Goal: Information Seeking & Learning: Learn about a topic

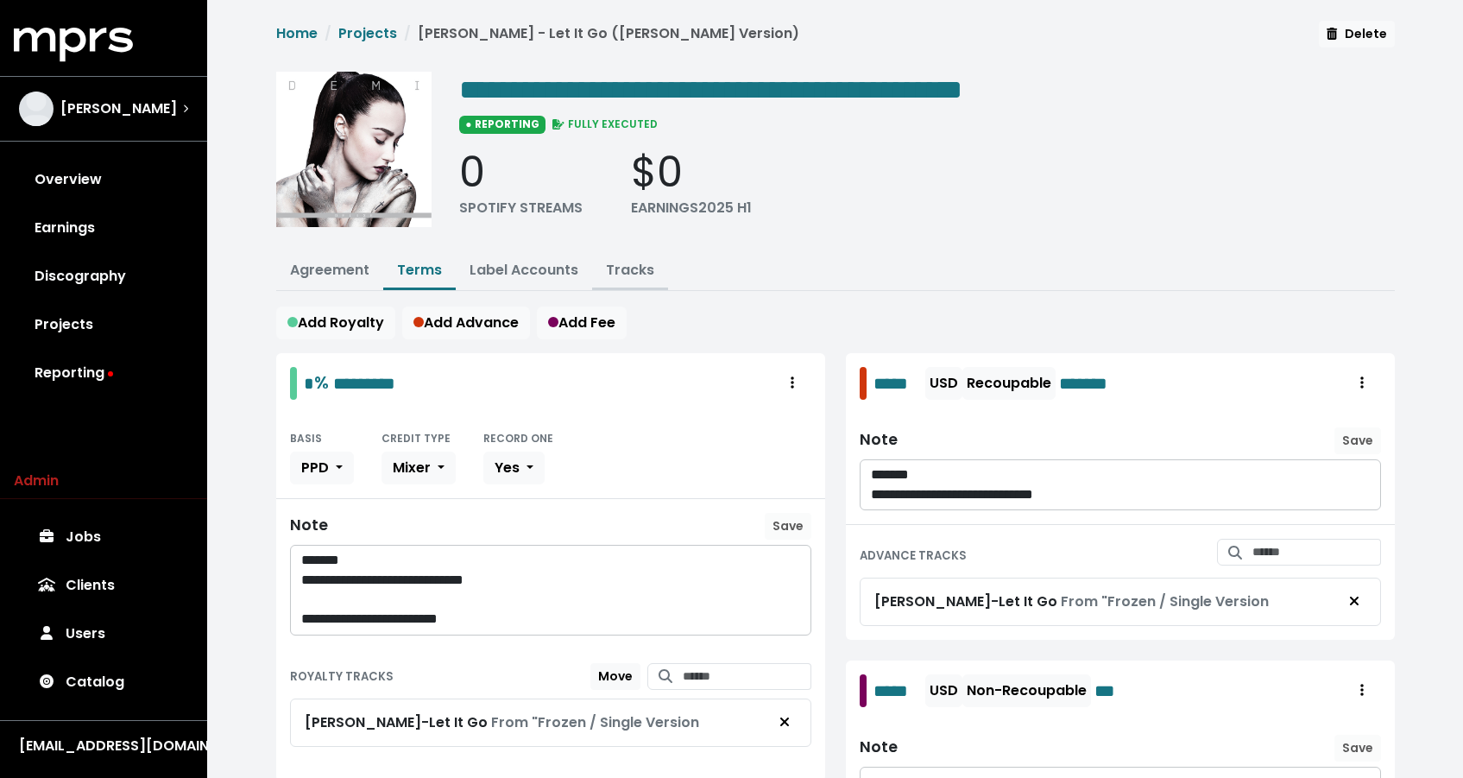
click at [616, 273] on link "Tracks" at bounding box center [630, 270] width 48 height 20
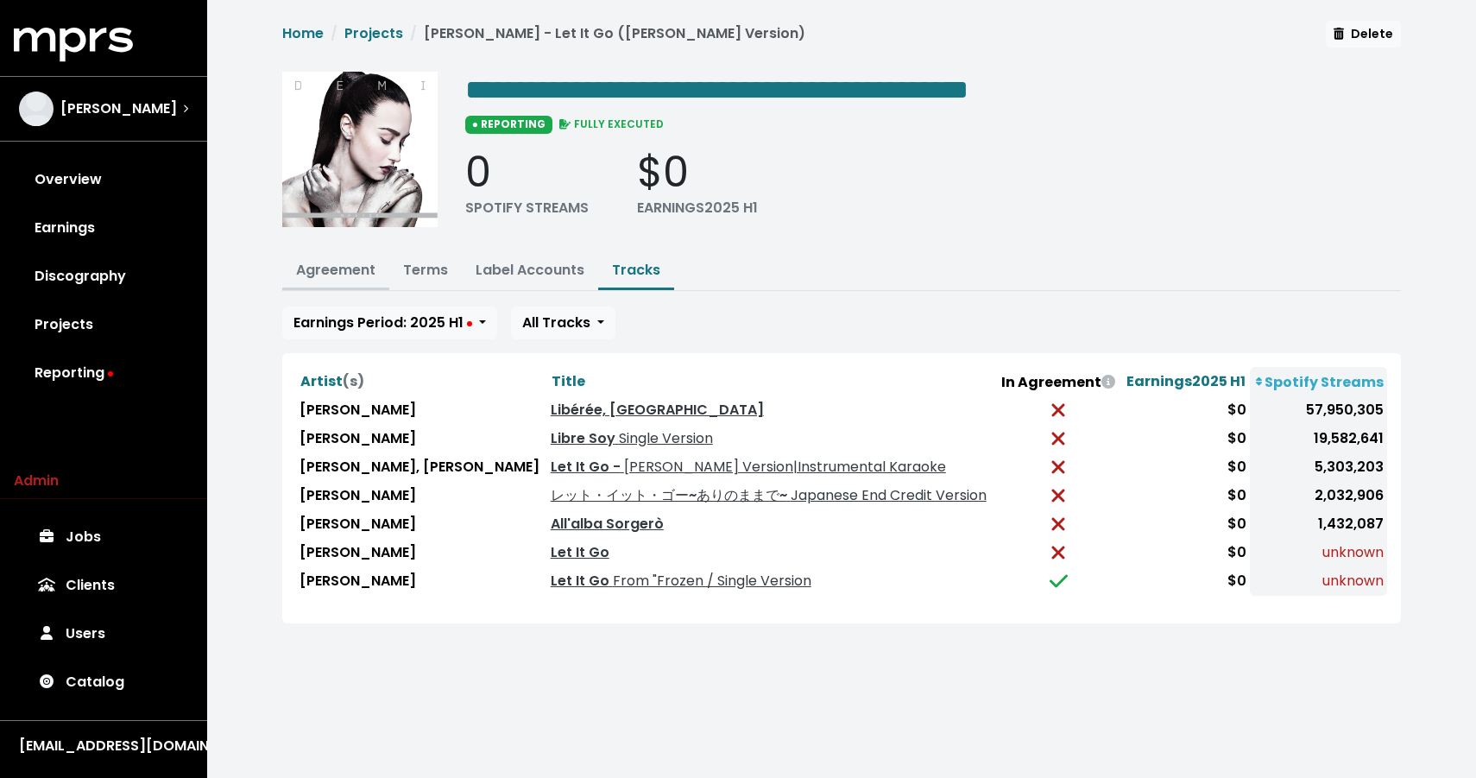
click at [365, 271] on link "Agreement" at bounding box center [335, 270] width 79 height 20
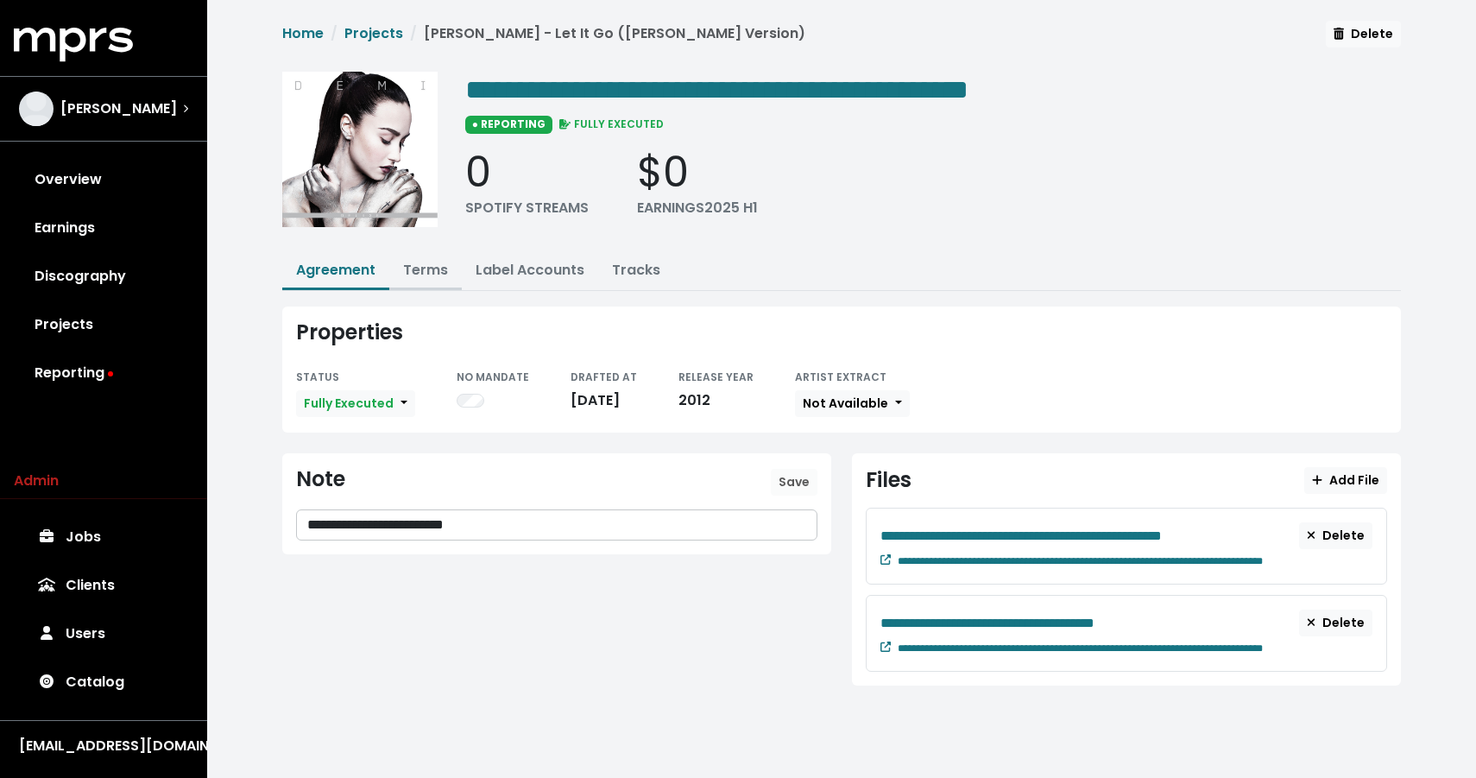
click at [434, 271] on link "Terms" at bounding box center [425, 270] width 45 height 20
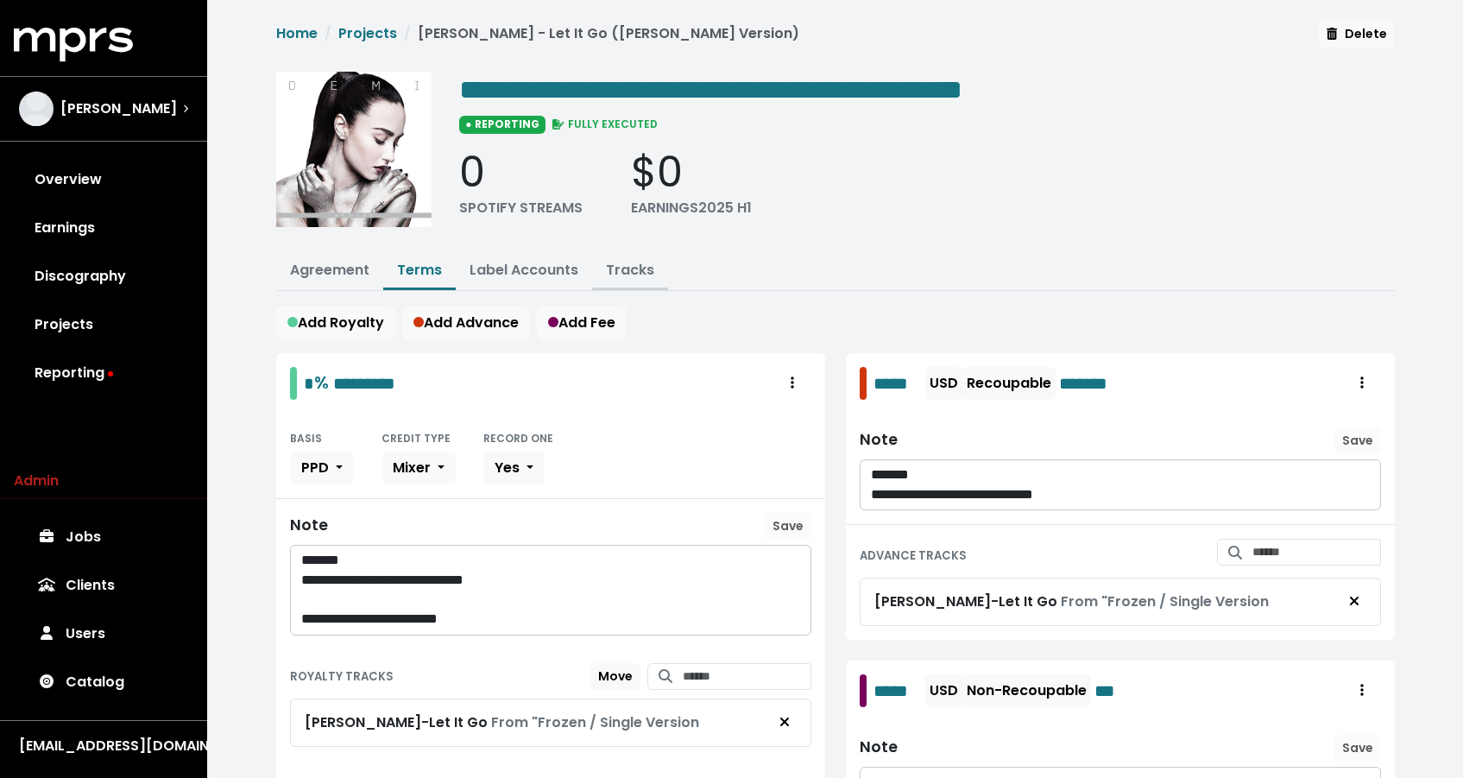
click at [627, 262] on link "Tracks" at bounding box center [630, 270] width 48 height 20
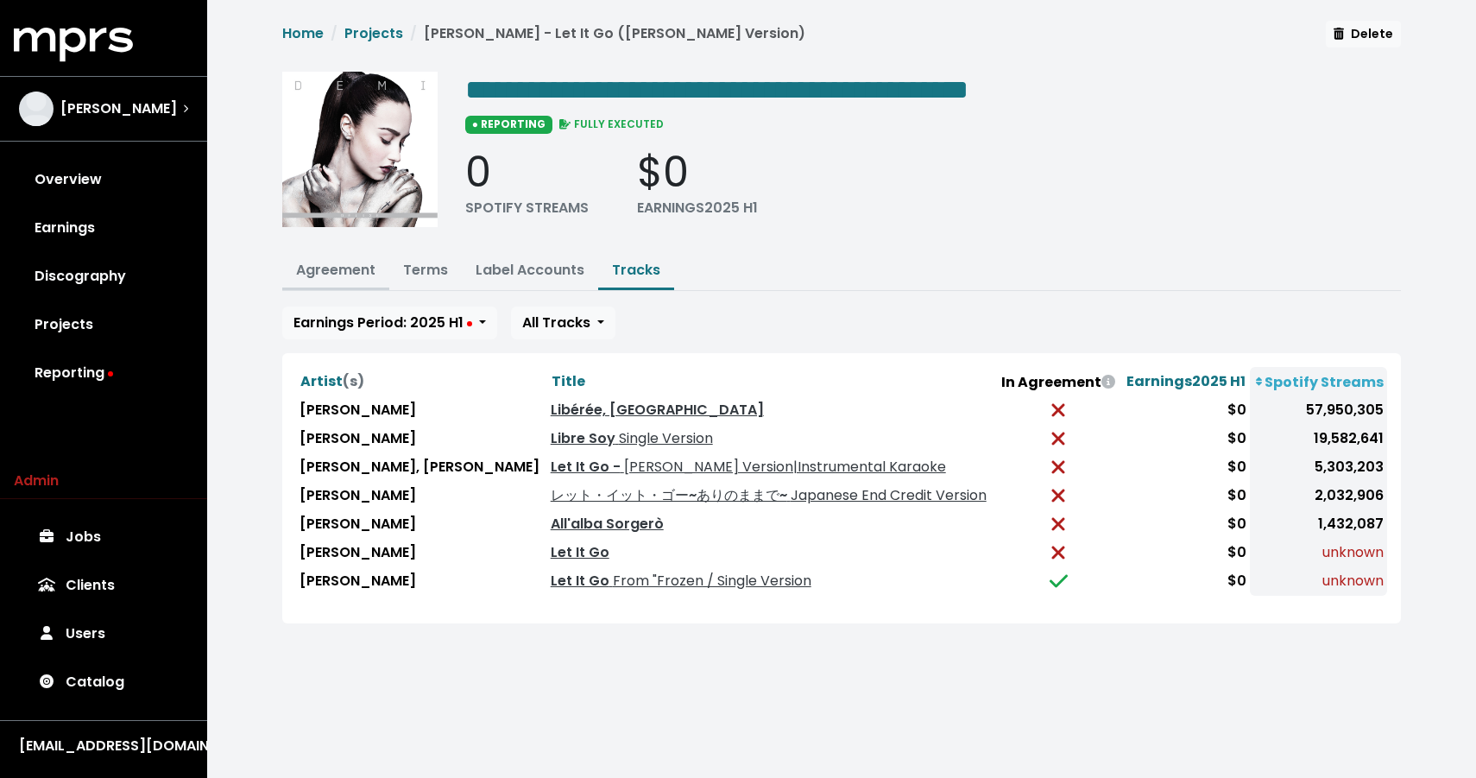
click at [356, 263] on link "Agreement" at bounding box center [335, 270] width 79 height 20
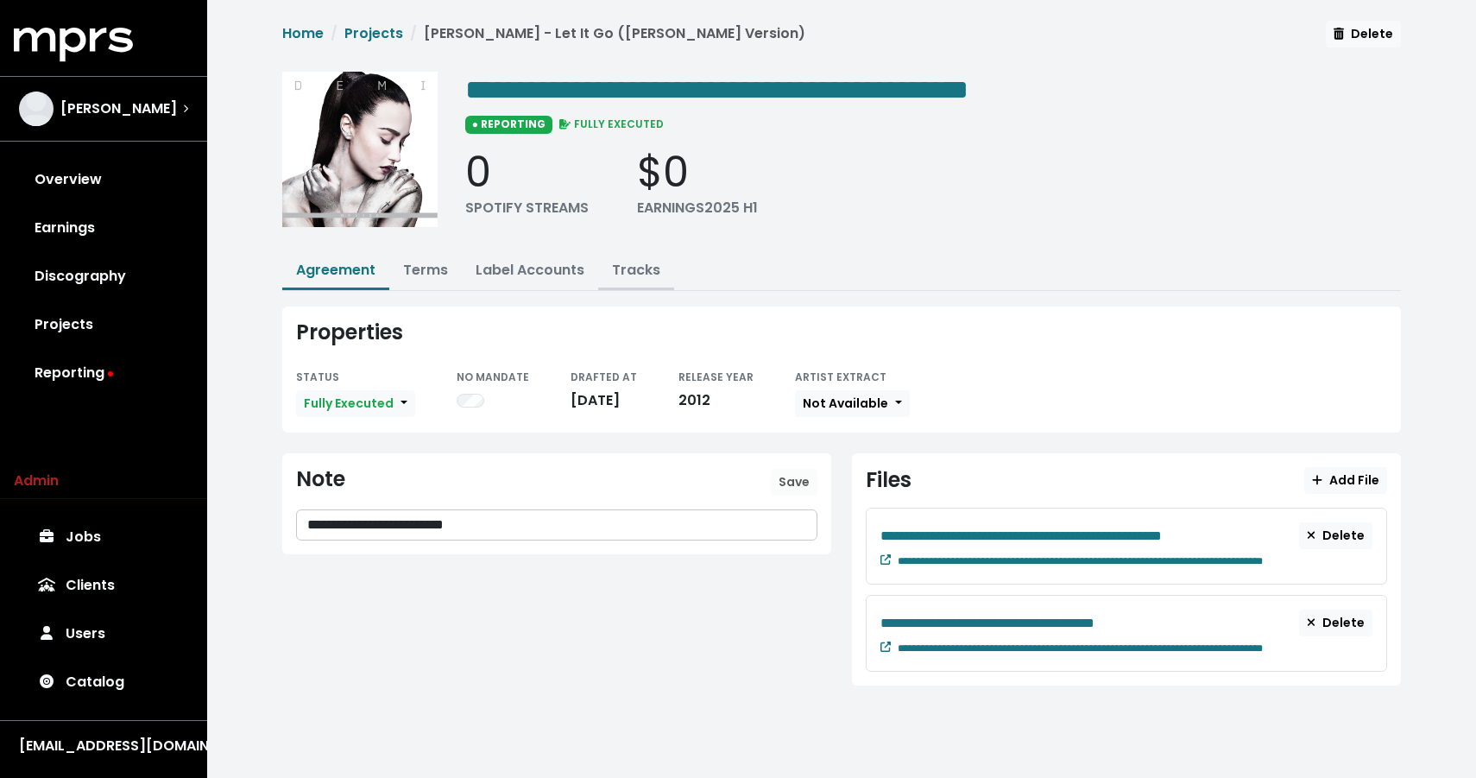
click at [631, 265] on link "Tracks" at bounding box center [636, 270] width 48 height 20
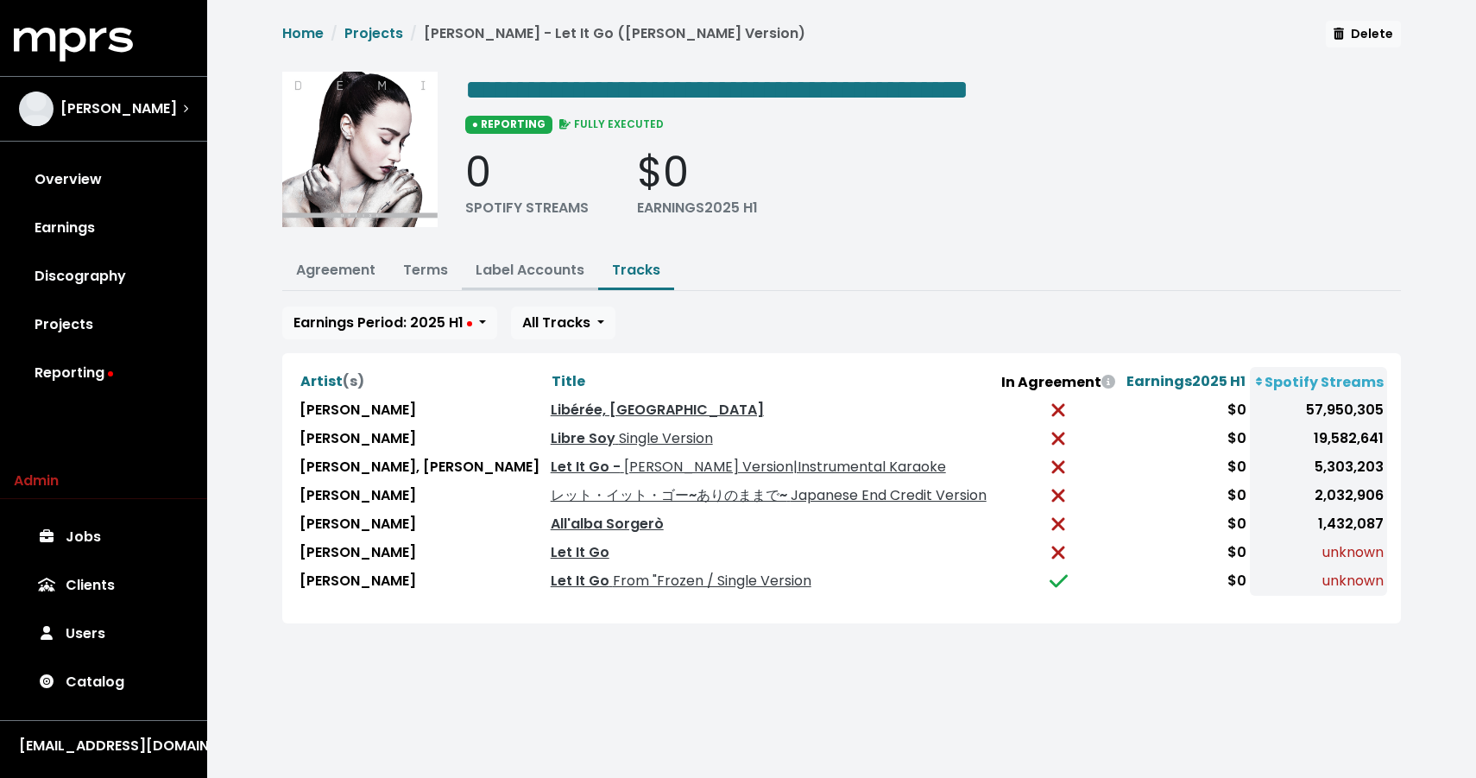
click at [542, 266] on link "Label Accounts" at bounding box center [530, 270] width 109 height 20
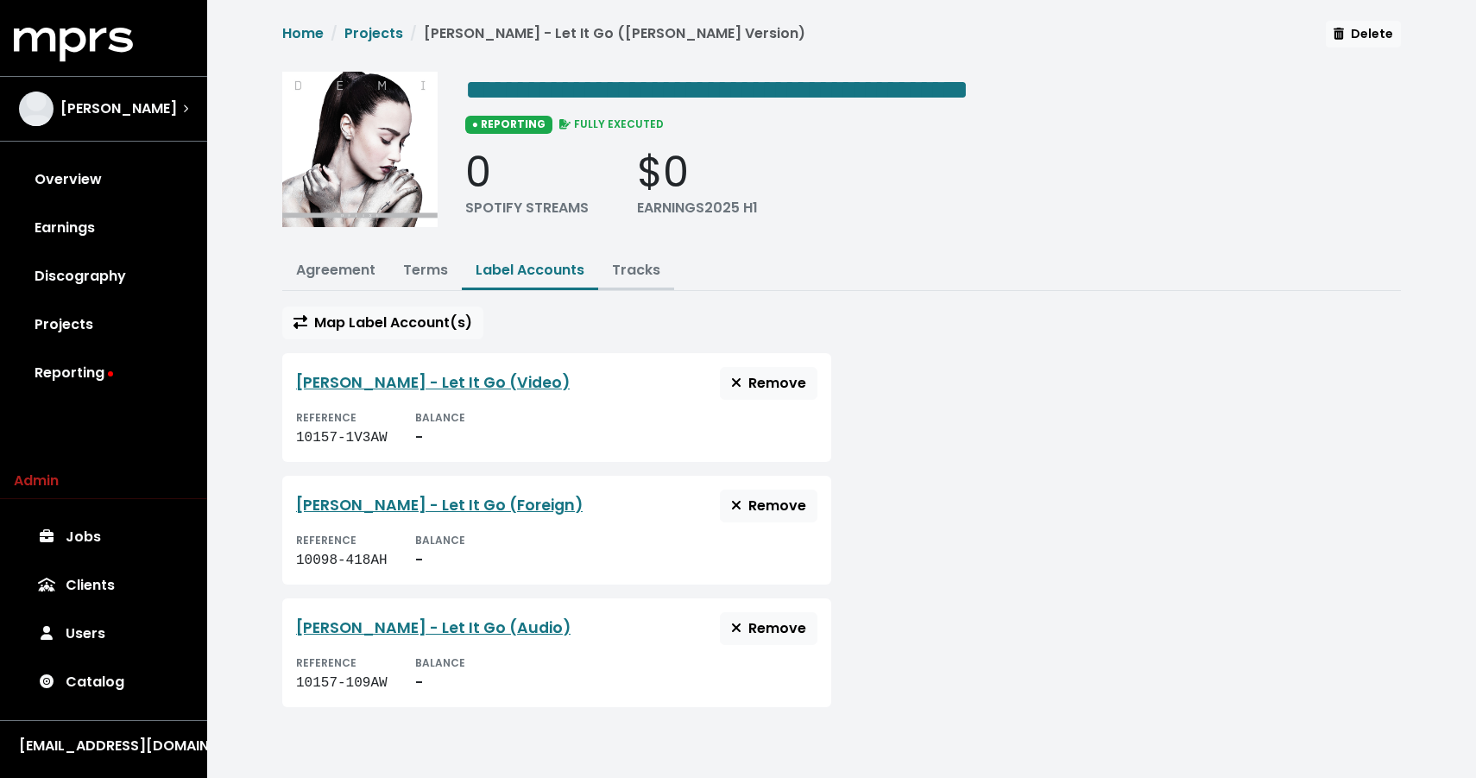
click at [661, 265] on button "Tracks" at bounding box center [636, 271] width 76 height 37
click at [654, 268] on link "Tracks" at bounding box center [636, 270] width 48 height 20
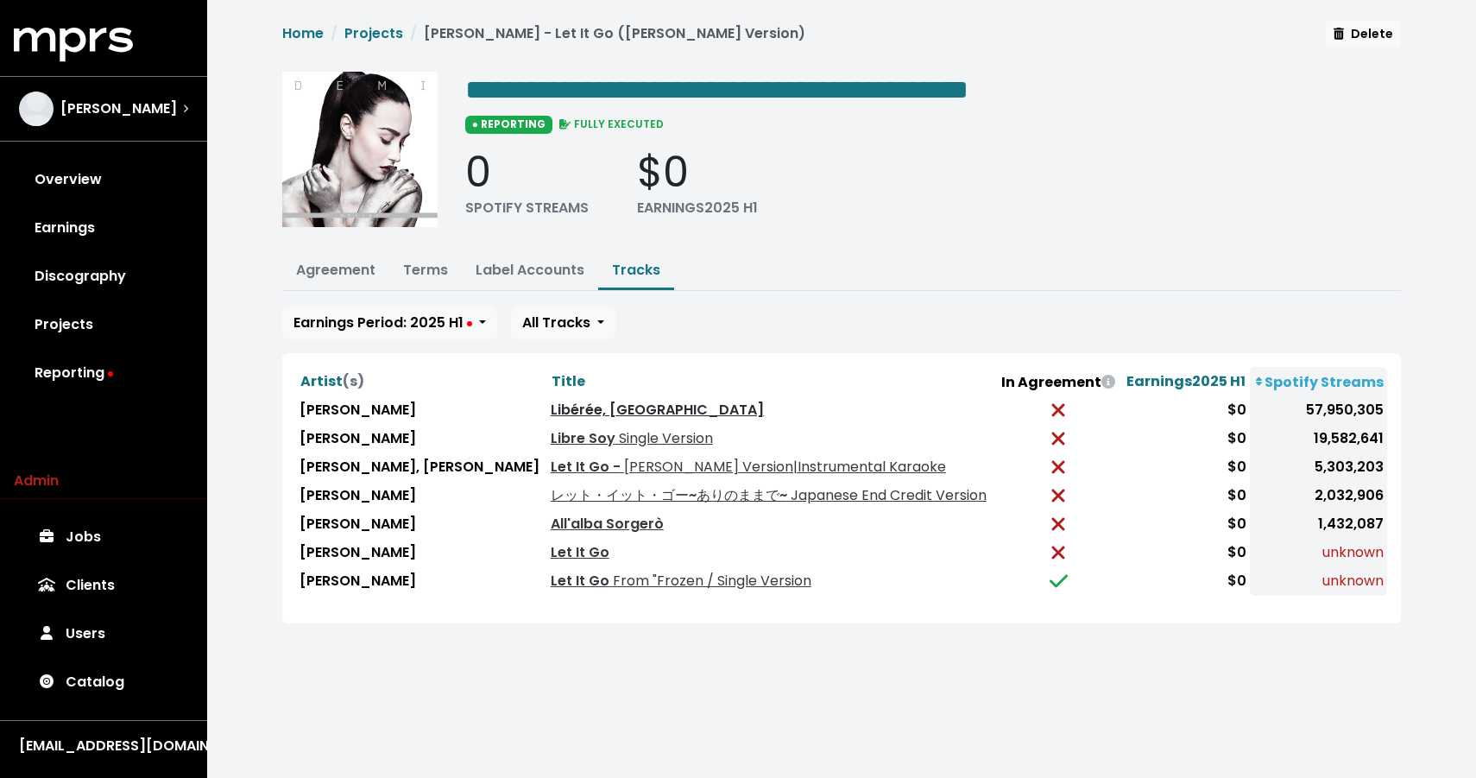
click at [618, 419] on link "Libérée, Délivrée" at bounding box center [657, 410] width 213 height 20
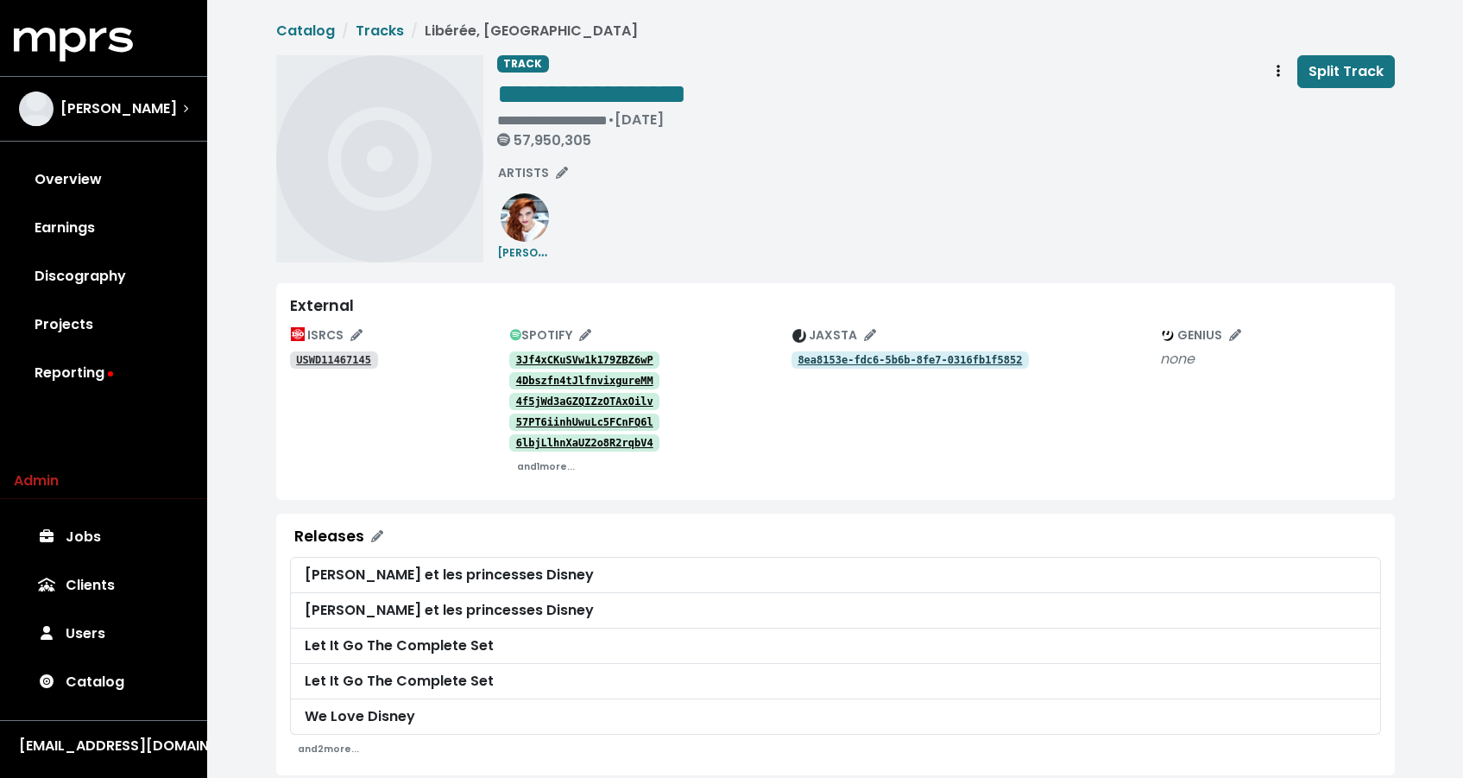
click at [318, 358] on tt "USWD11467145" at bounding box center [333, 360] width 75 height 12
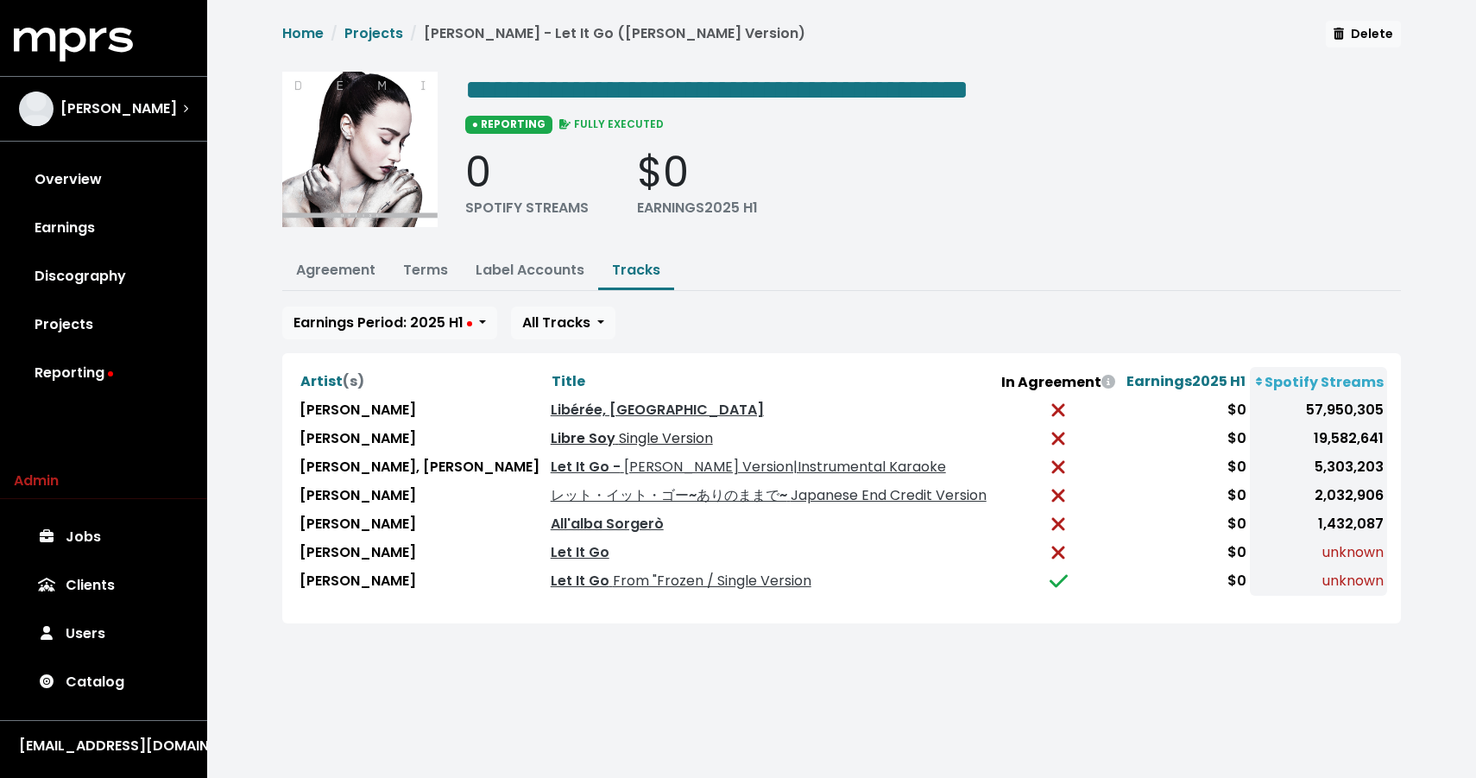
click at [668, 448] on span "Single Version" at bounding box center [664, 438] width 98 height 20
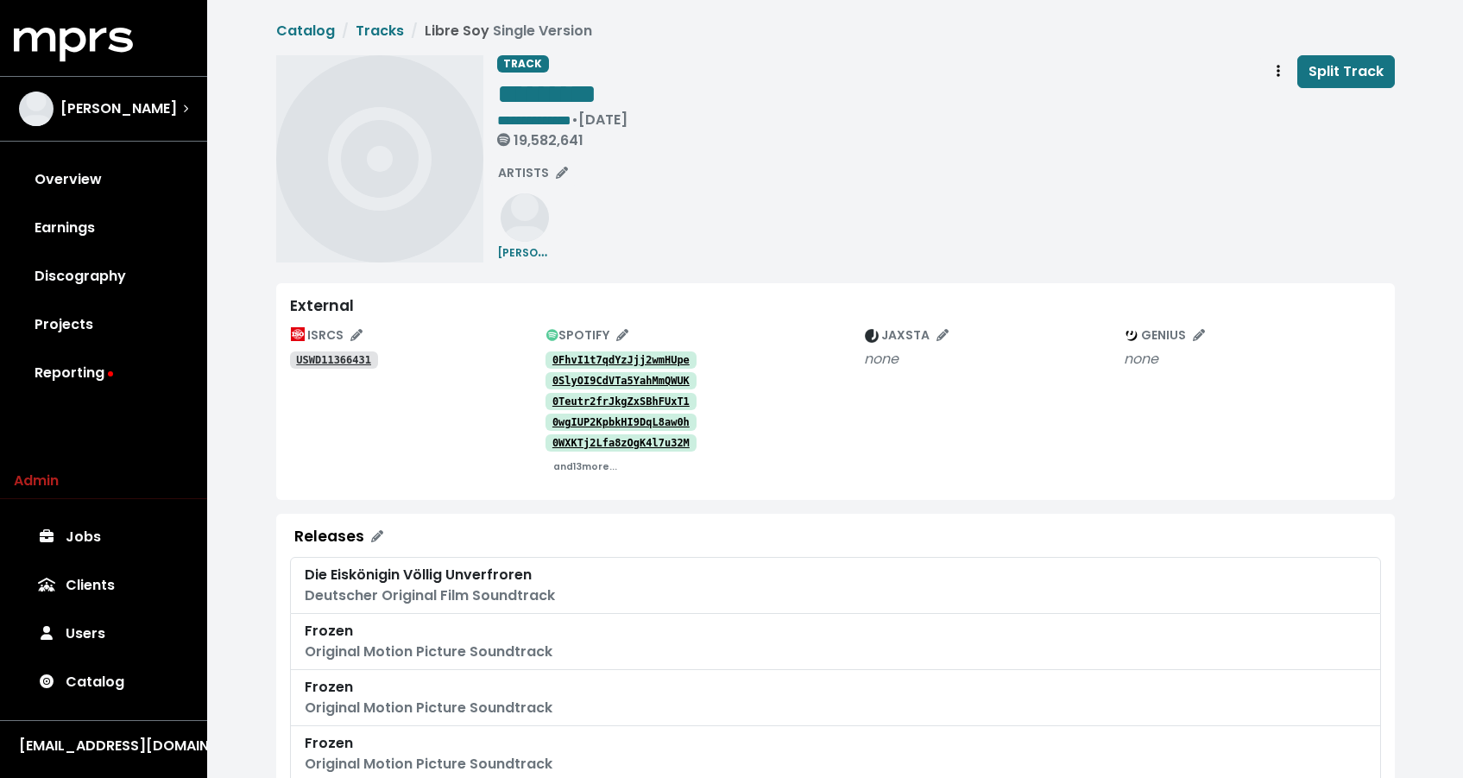
click at [351, 361] on tt "USWD11366431" at bounding box center [333, 360] width 75 height 12
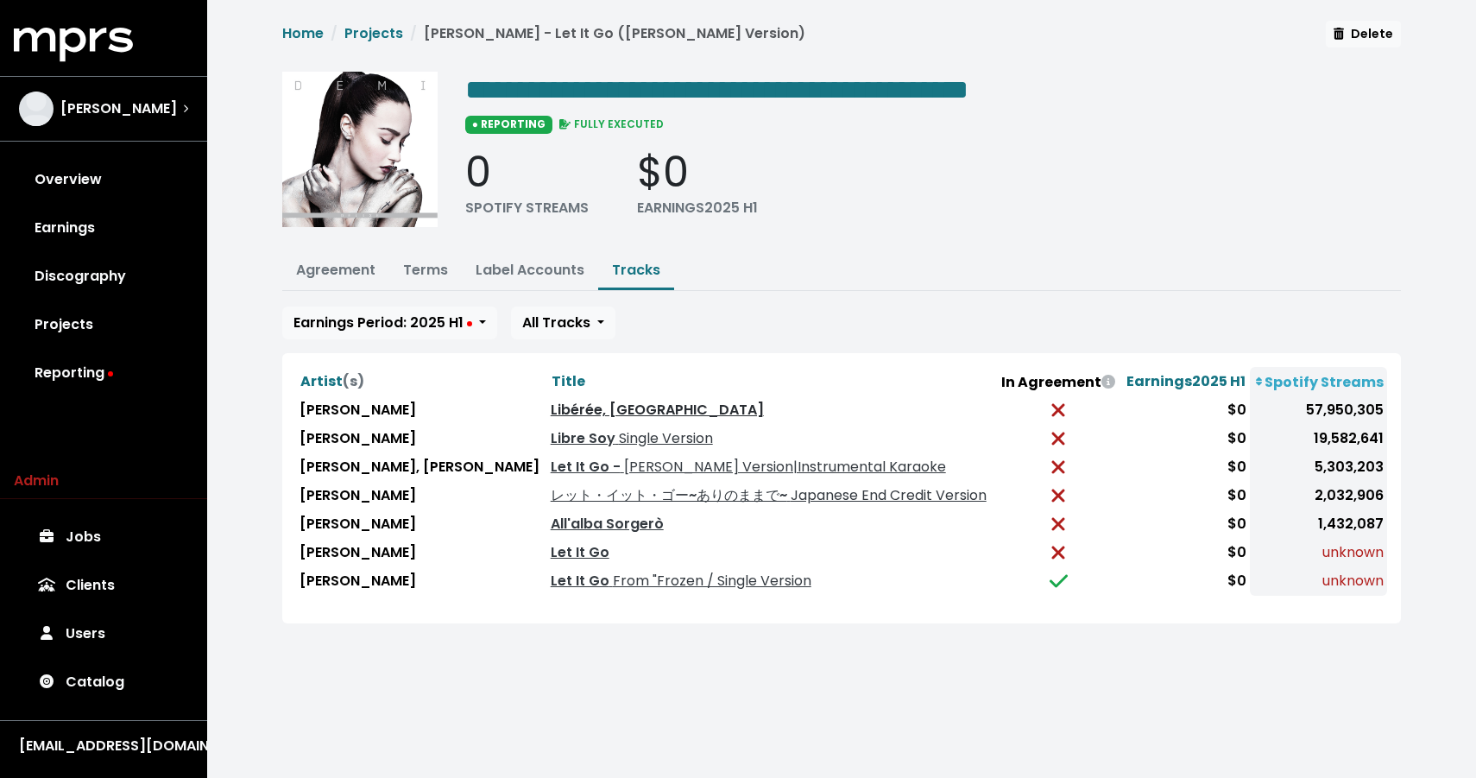
click at [626, 419] on link "Libérée, Délivrée" at bounding box center [657, 410] width 213 height 20
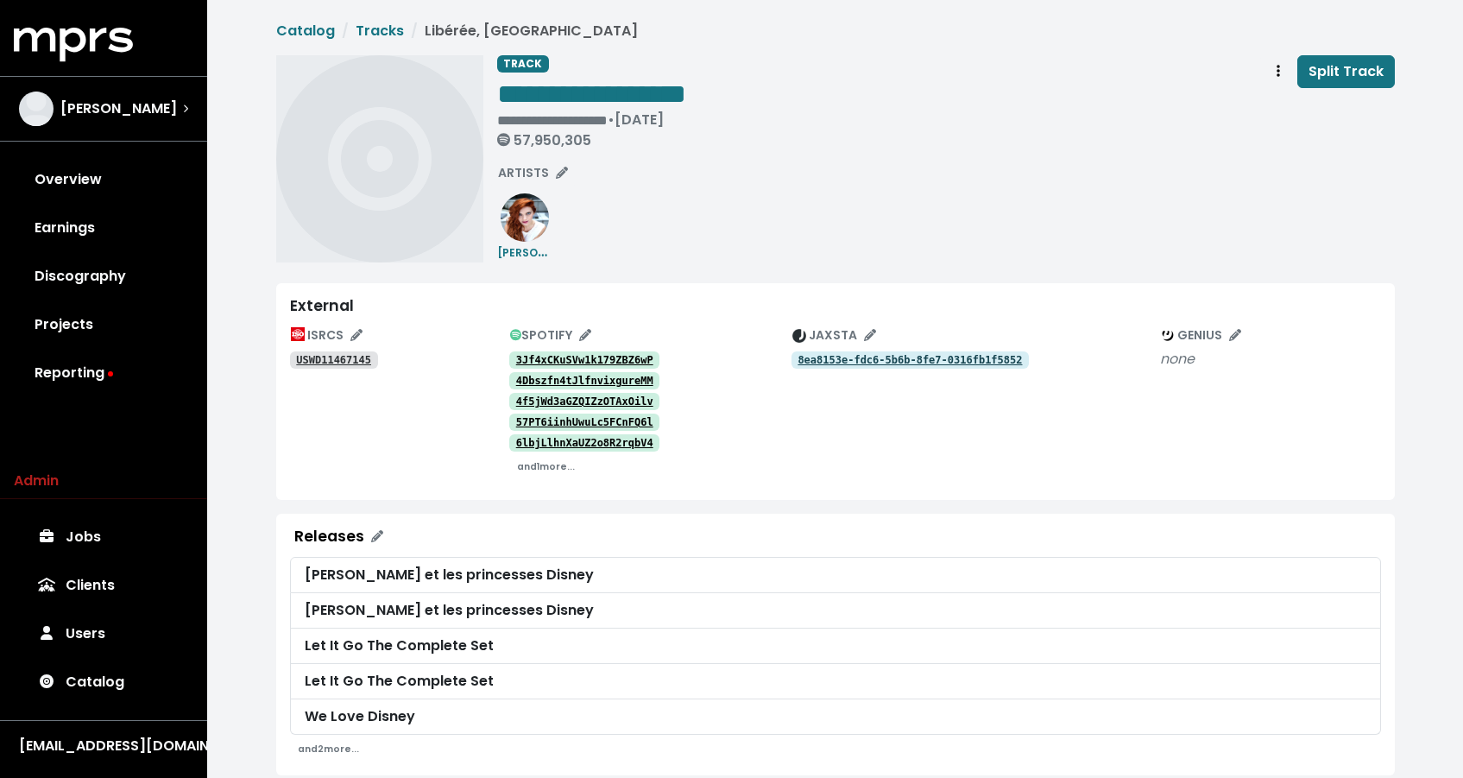
click at [347, 356] on tt "USWD11467145" at bounding box center [333, 360] width 75 height 12
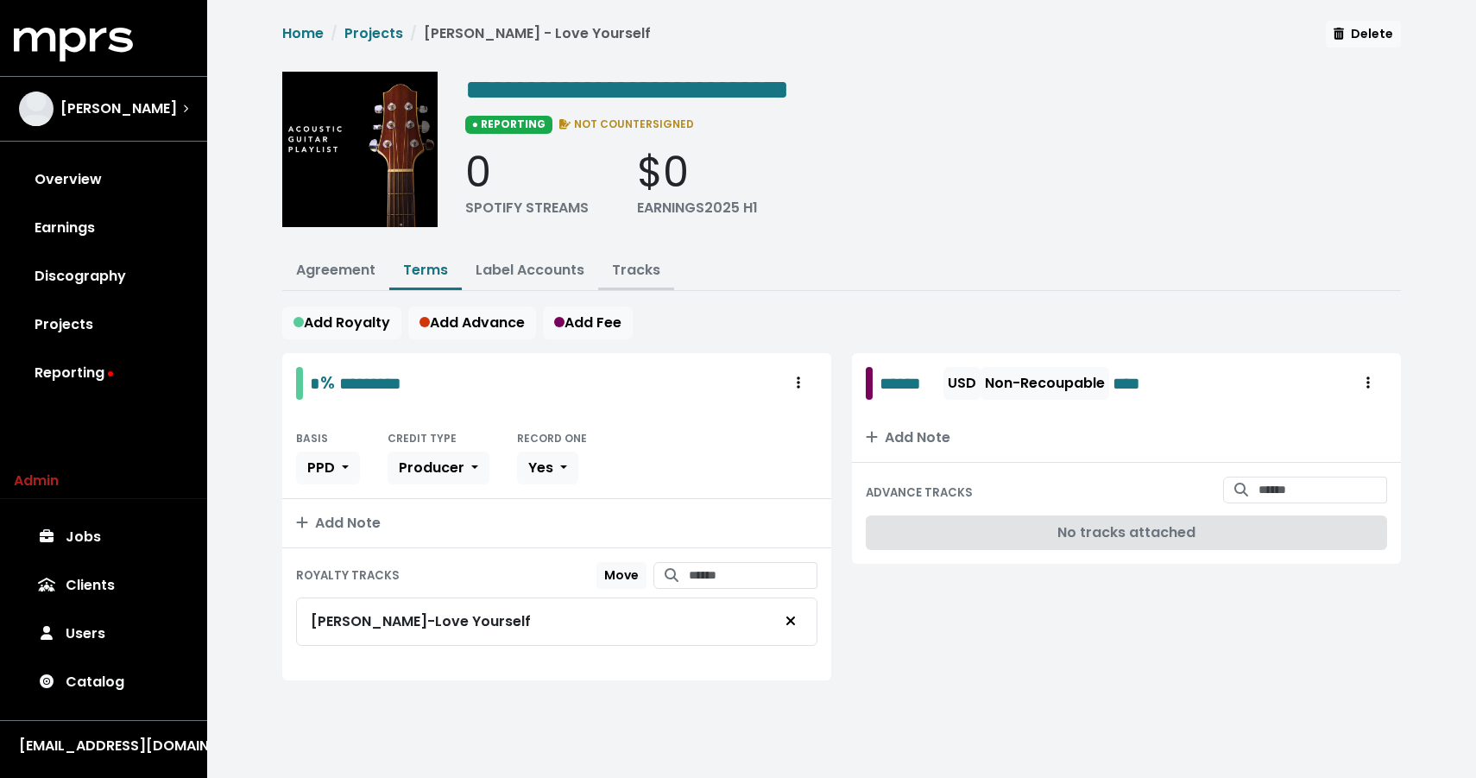
click at [641, 276] on link "Tracks" at bounding box center [636, 270] width 48 height 20
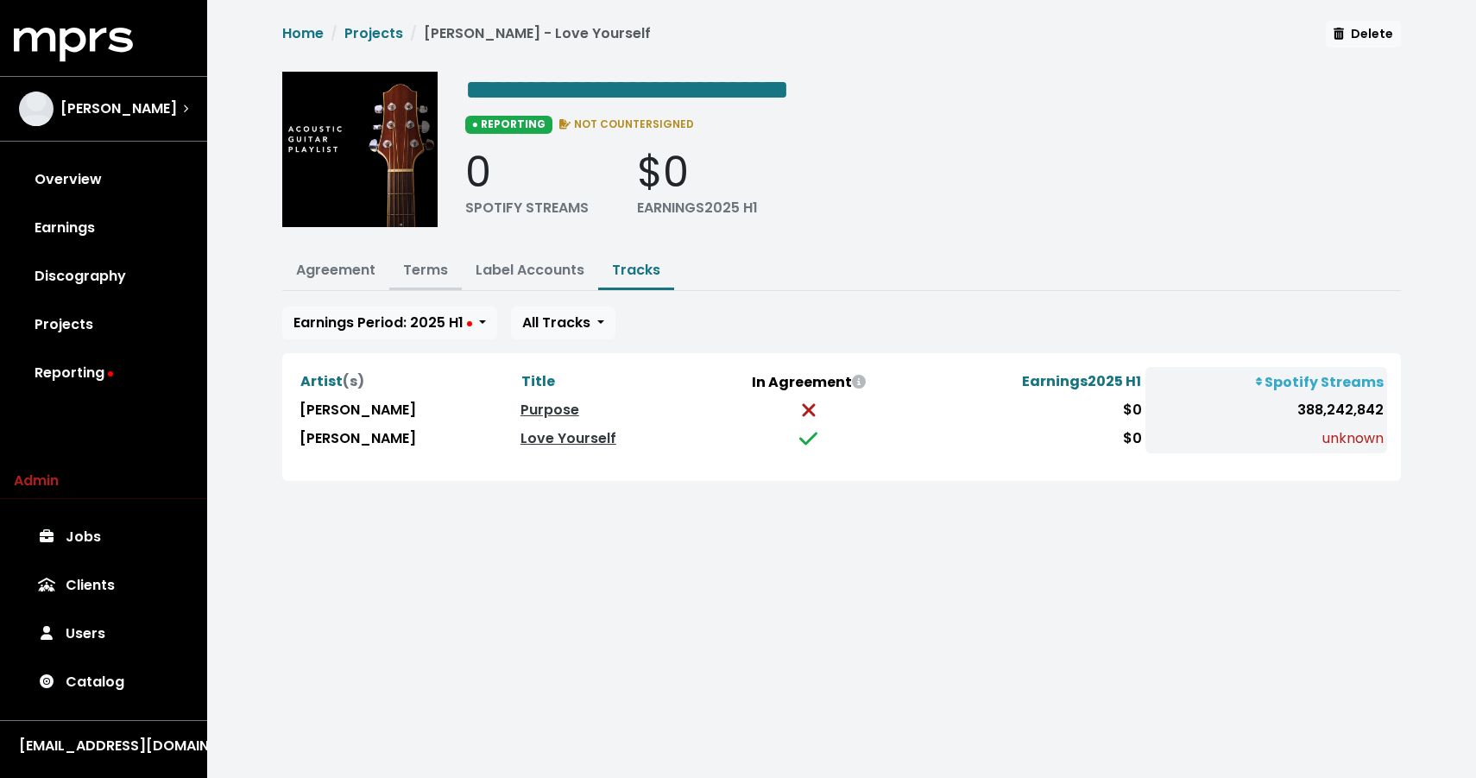
click at [418, 272] on link "Terms" at bounding box center [425, 270] width 45 height 20
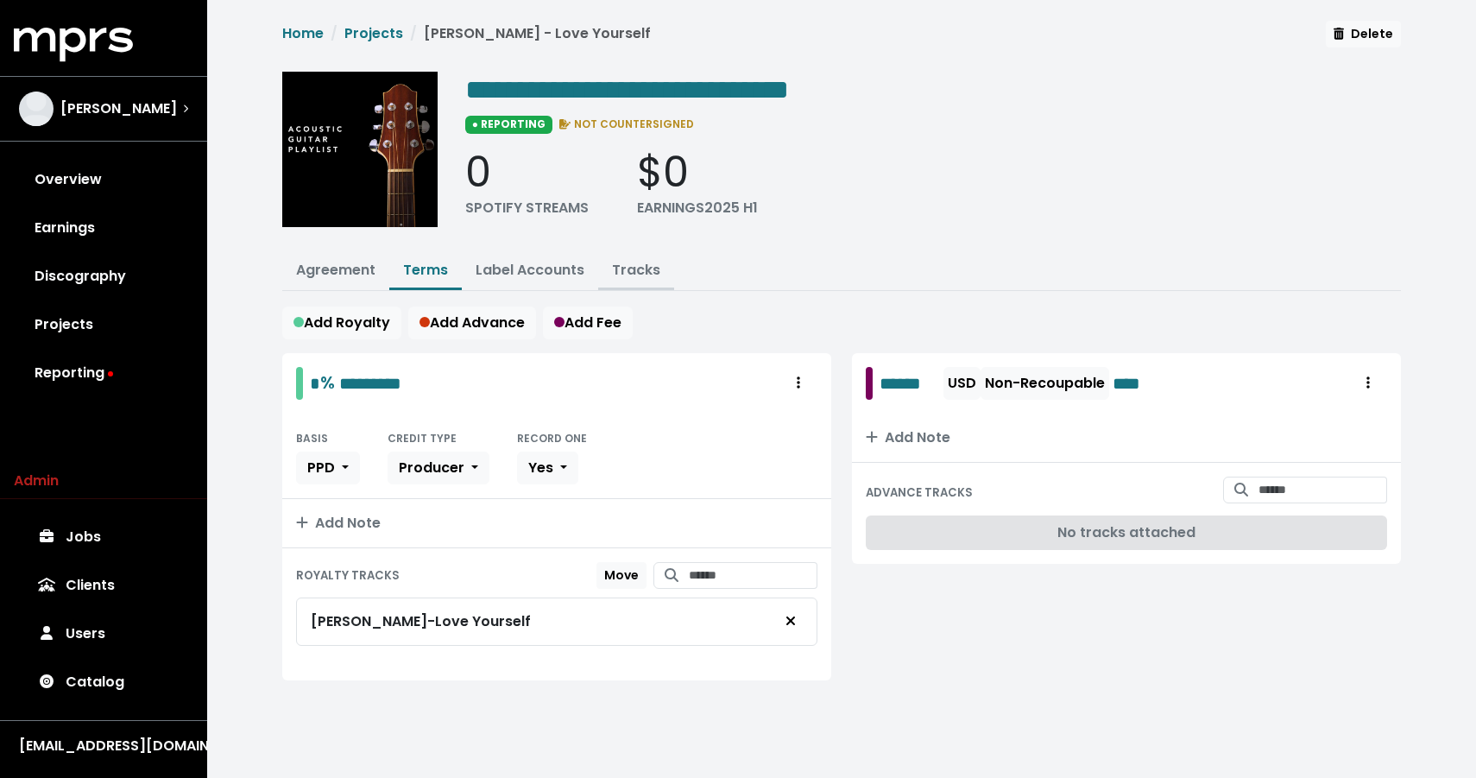
click at [623, 272] on link "Tracks" at bounding box center [636, 270] width 48 height 20
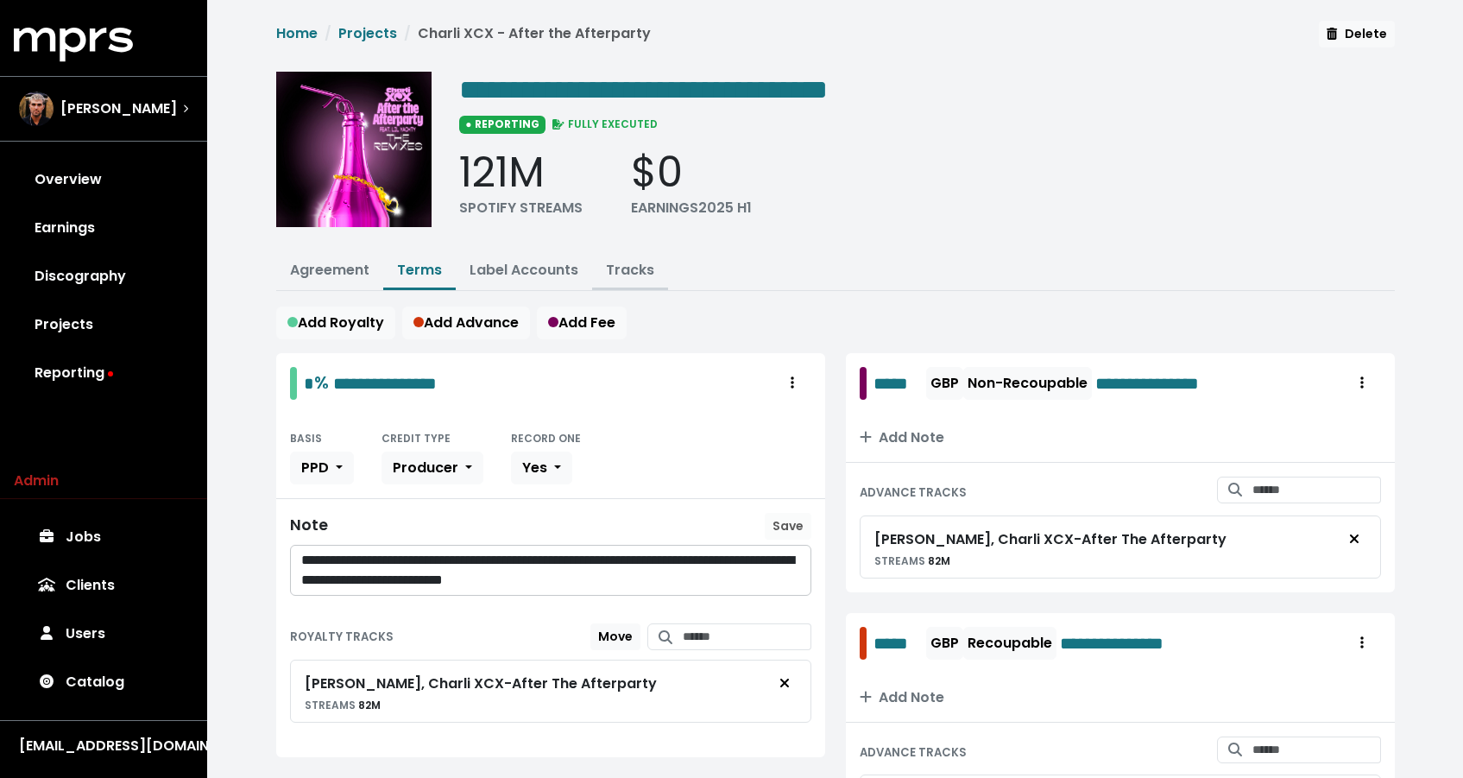
click at [640, 261] on link "Tracks" at bounding box center [630, 270] width 48 height 20
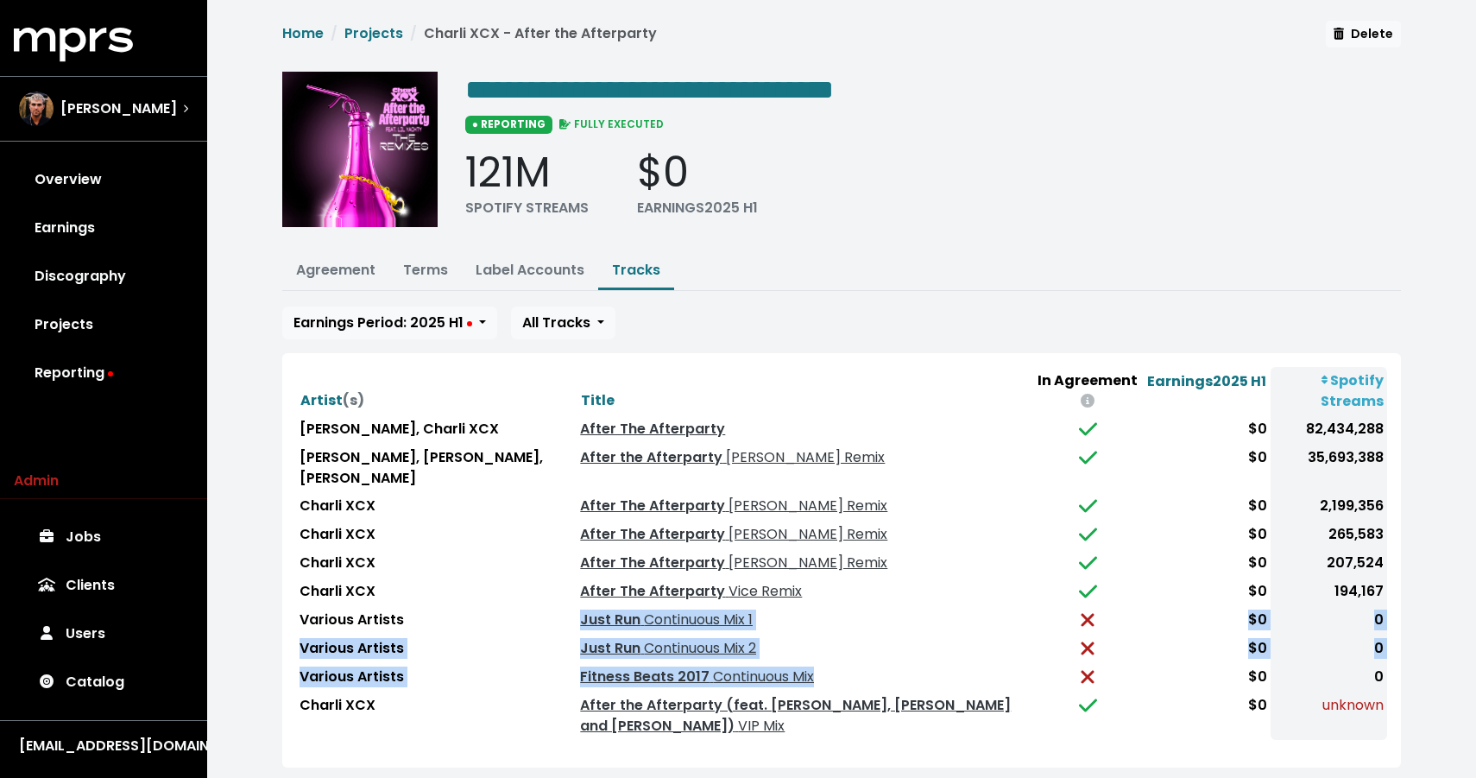
drag, startPoint x: 809, startPoint y: 631, endPoint x: 524, endPoint y: 571, distance: 291.0
click at [524, 571] on tbody "Lil Yachty, Charli XCX After The Afterparty $0 82,434,288 Lil Yachty, Alan Walk…" at bounding box center [841, 577] width 1091 height 325
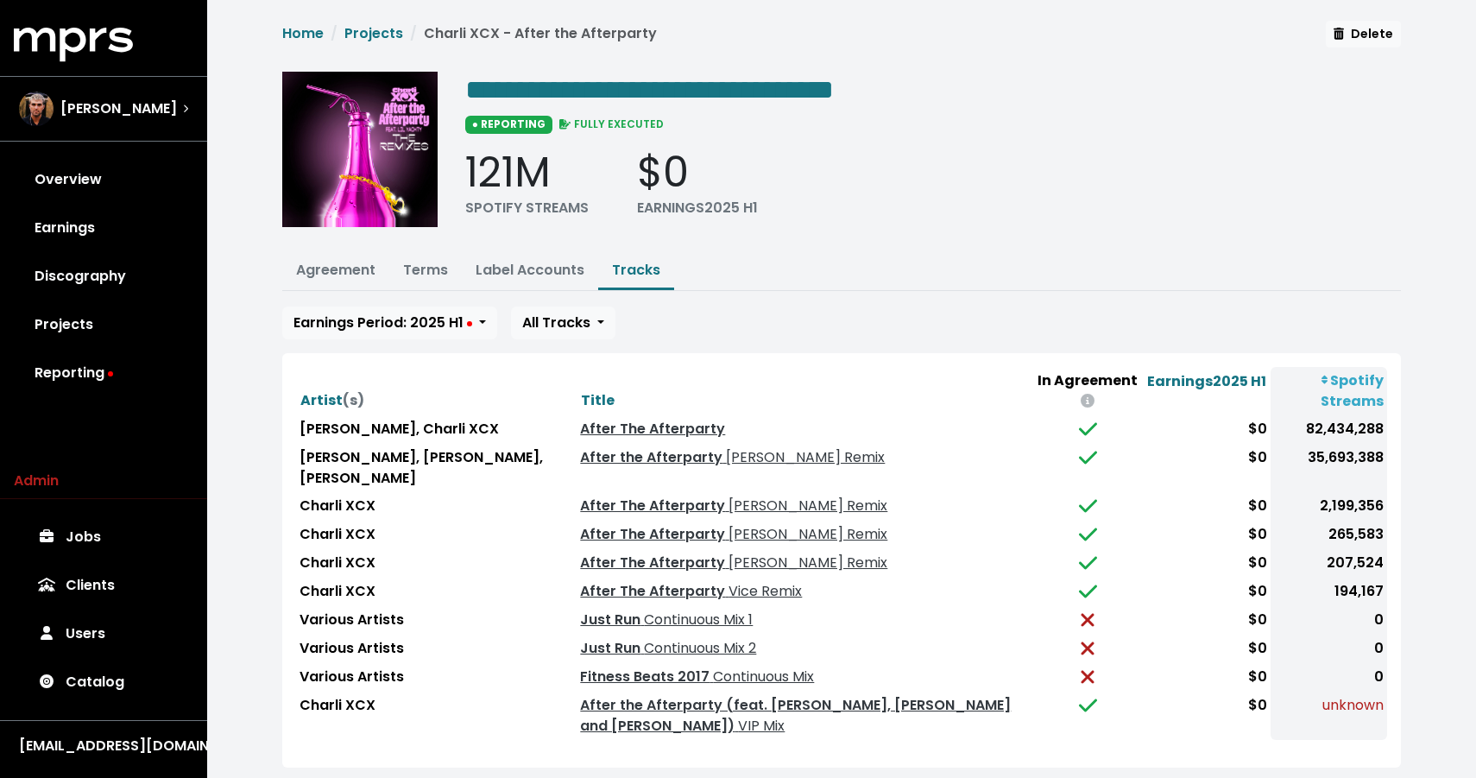
click at [488, 606] on td "Various Artists" at bounding box center [436, 620] width 280 height 28
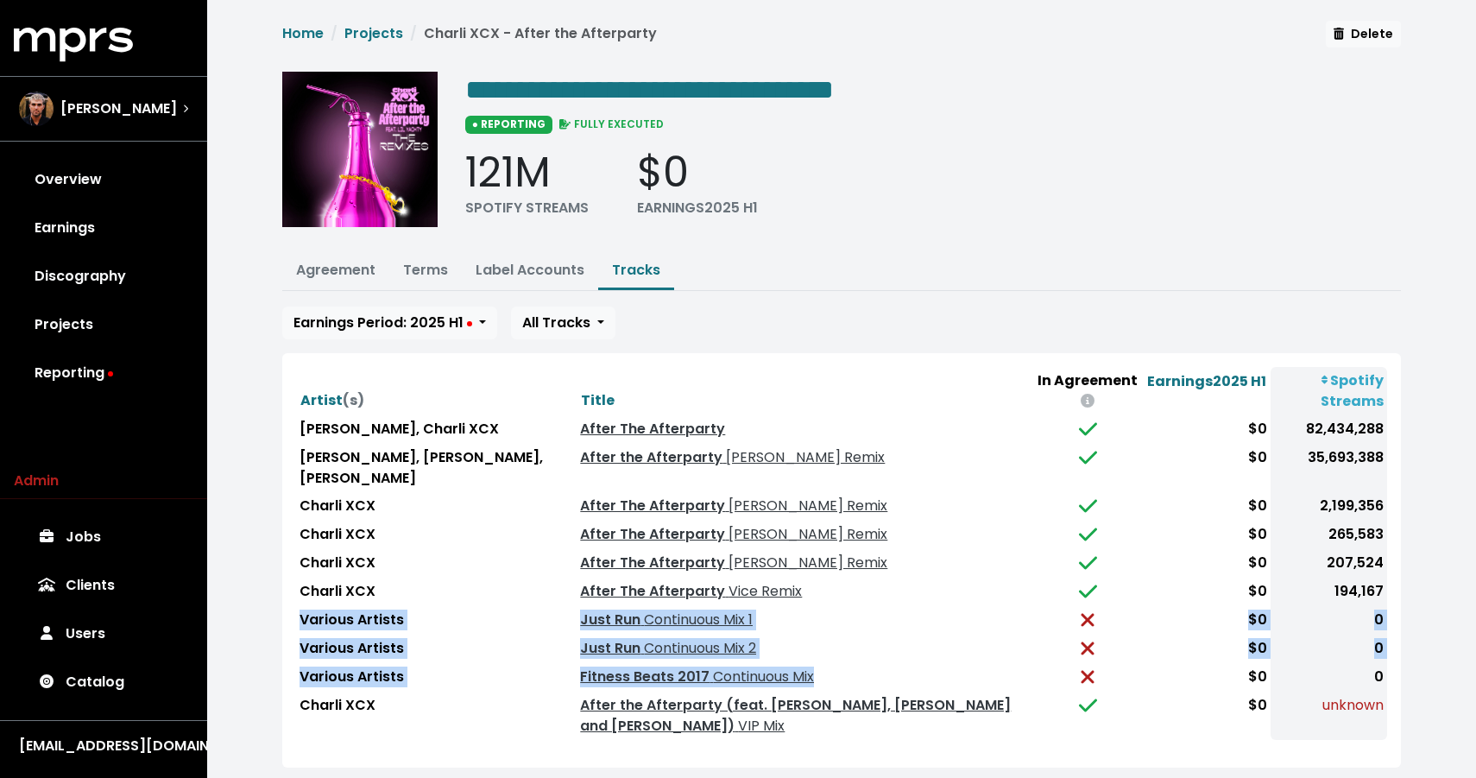
drag, startPoint x: 298, startPoint y: 569, endPoint x: 830, endPoint y: 644, distance: 537.8
click at [830, 644] on tbody "Lil Yachty, Charli XCX After The Afterparty $0 82,434,288 Lil Yachty, Alan Walk…" at bounding box center [841, 577] width 1091 height 325
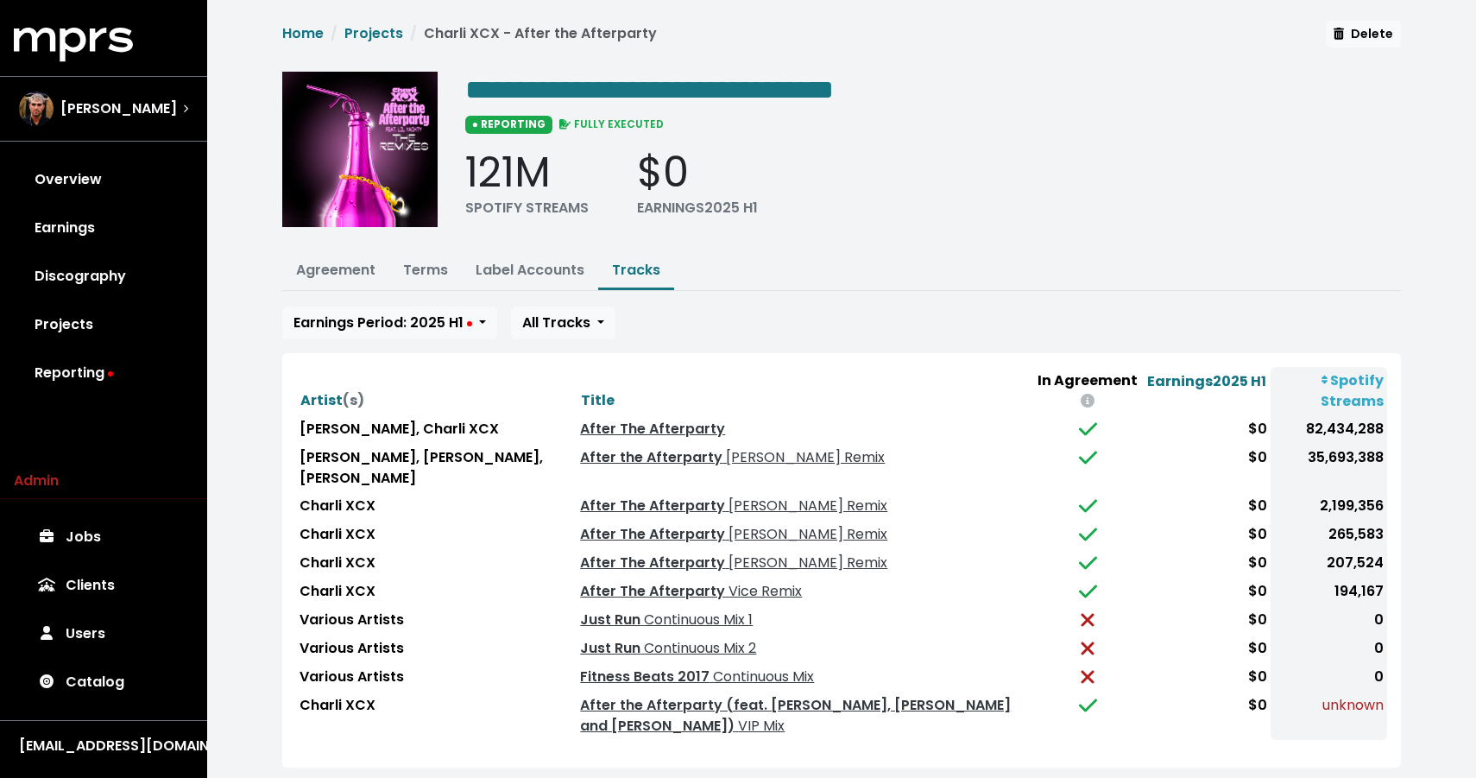
click at [814, 705] on div "**********" at bounding box center [841, 404] width 1269 height 809
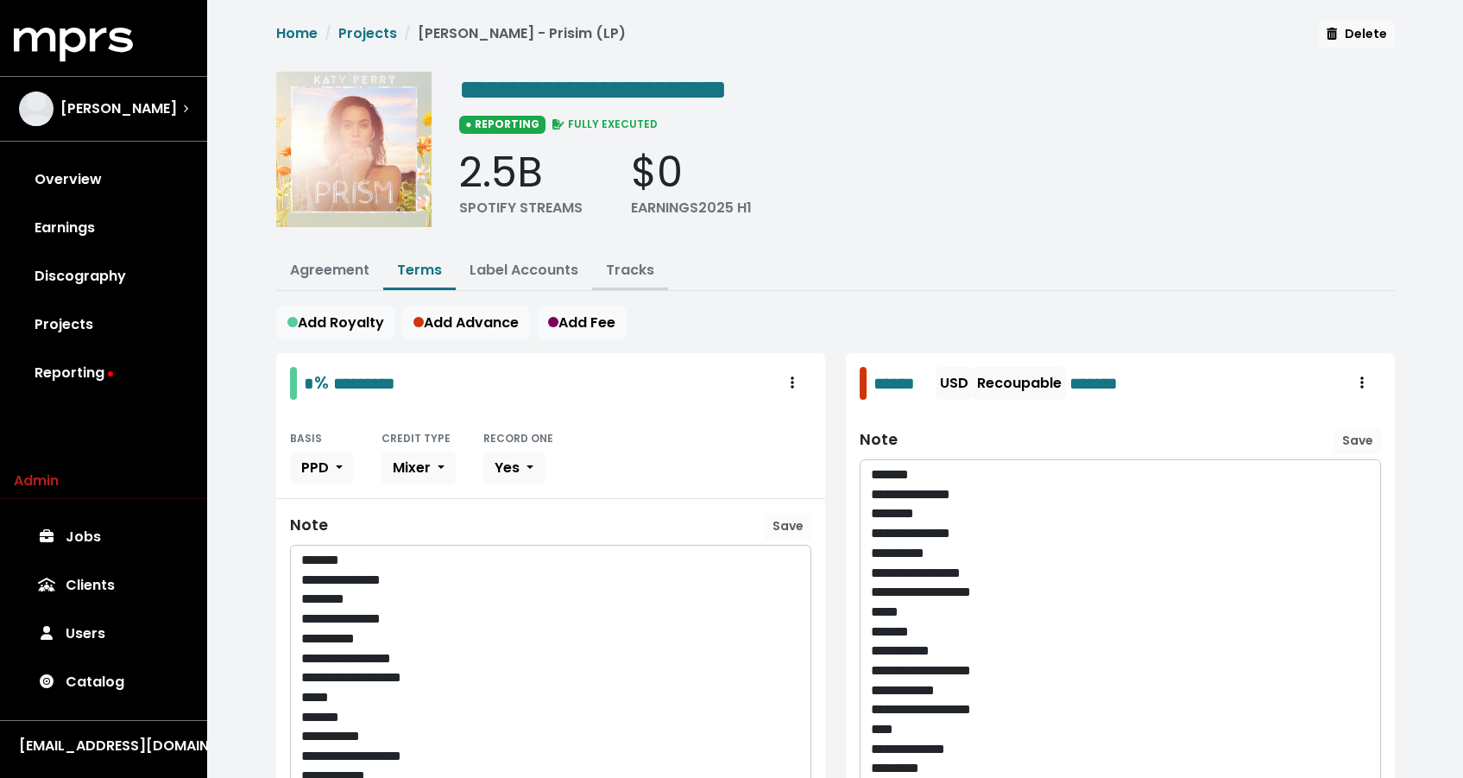
click at [638, 272] on link "Tracks" at bounding box center [630, 270] width 48 height 20
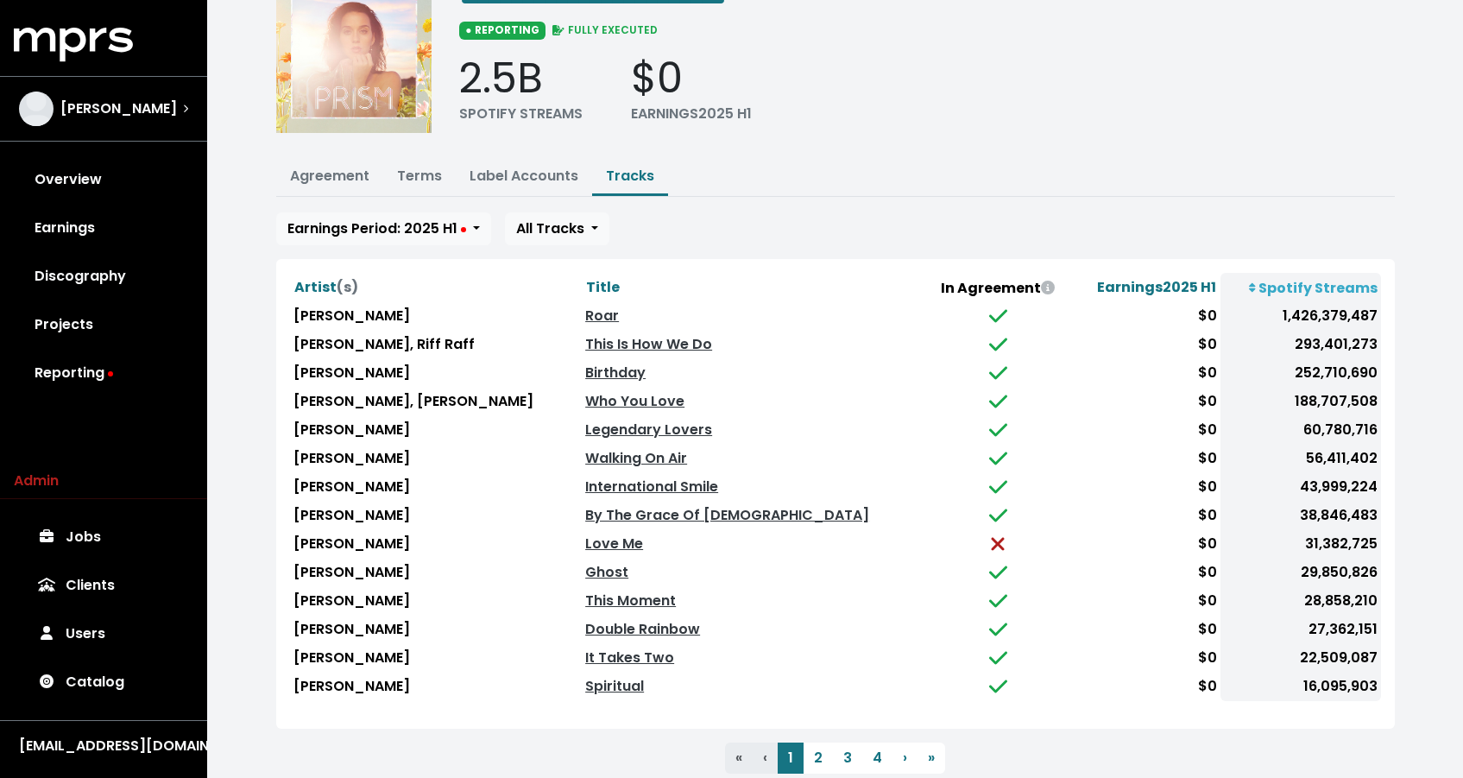
scroll to position [140, 0]
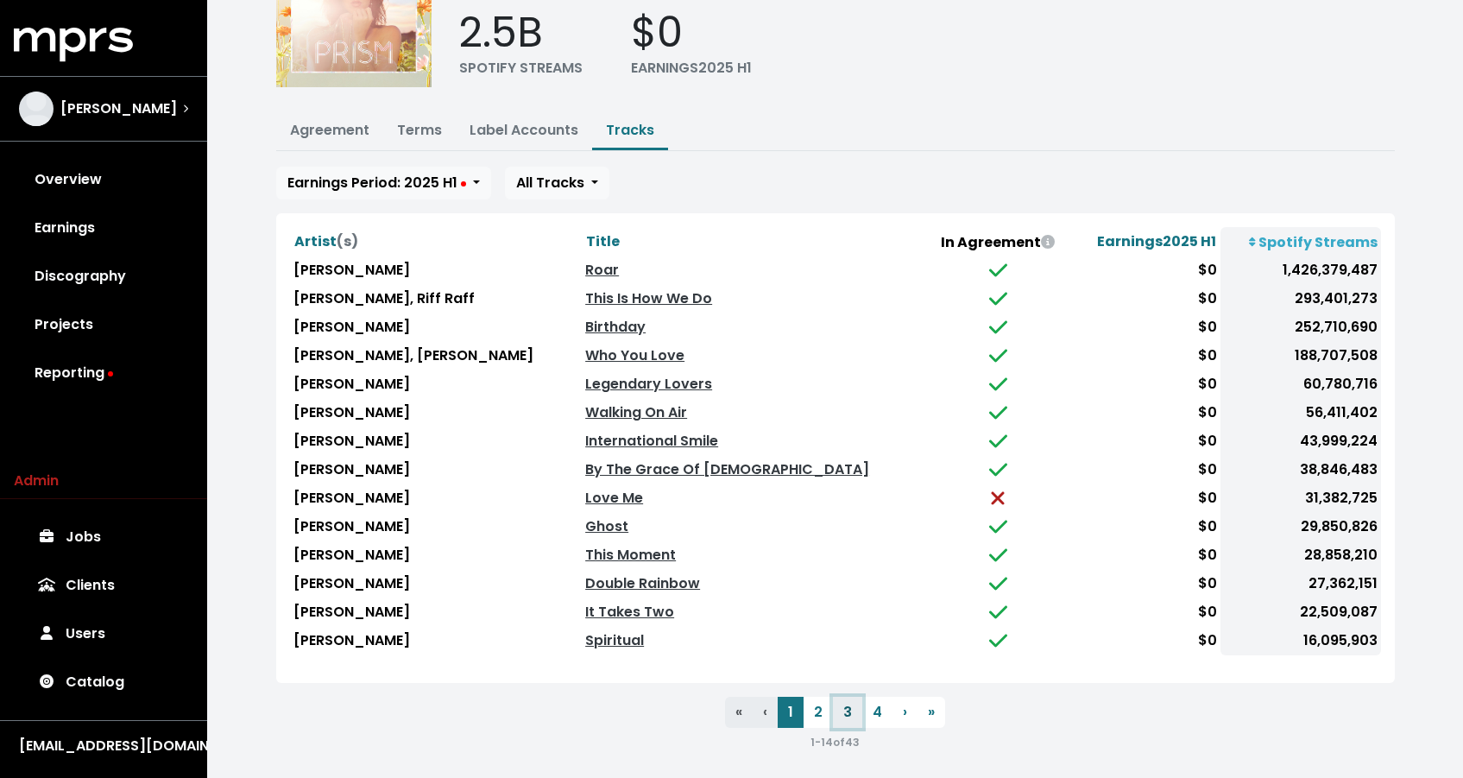
click at [850, 702] on button "3" at bounding box center [847, 711] width 29 height 31
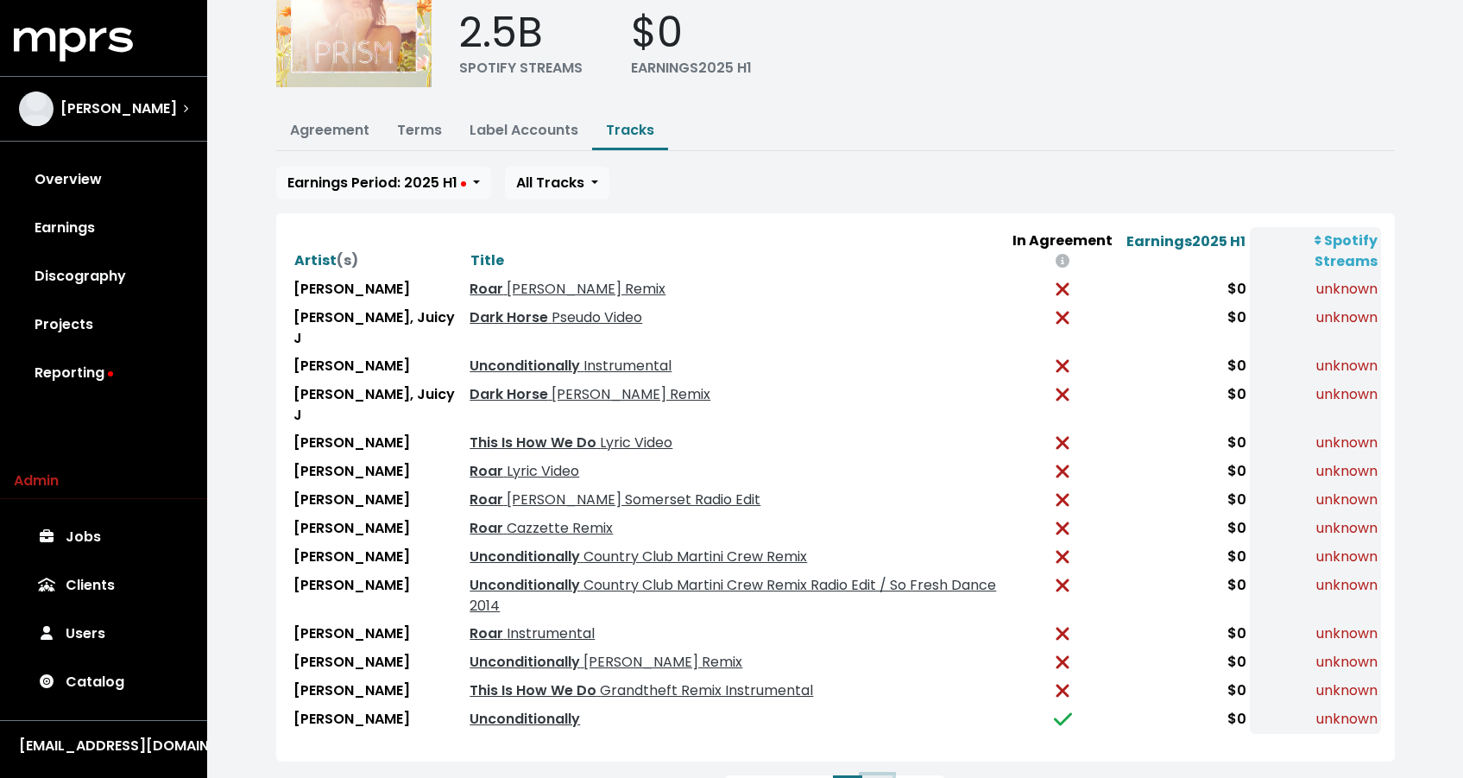
click at [887, 775] on button "4" at bounding box center [877, 790] width 30 height 31
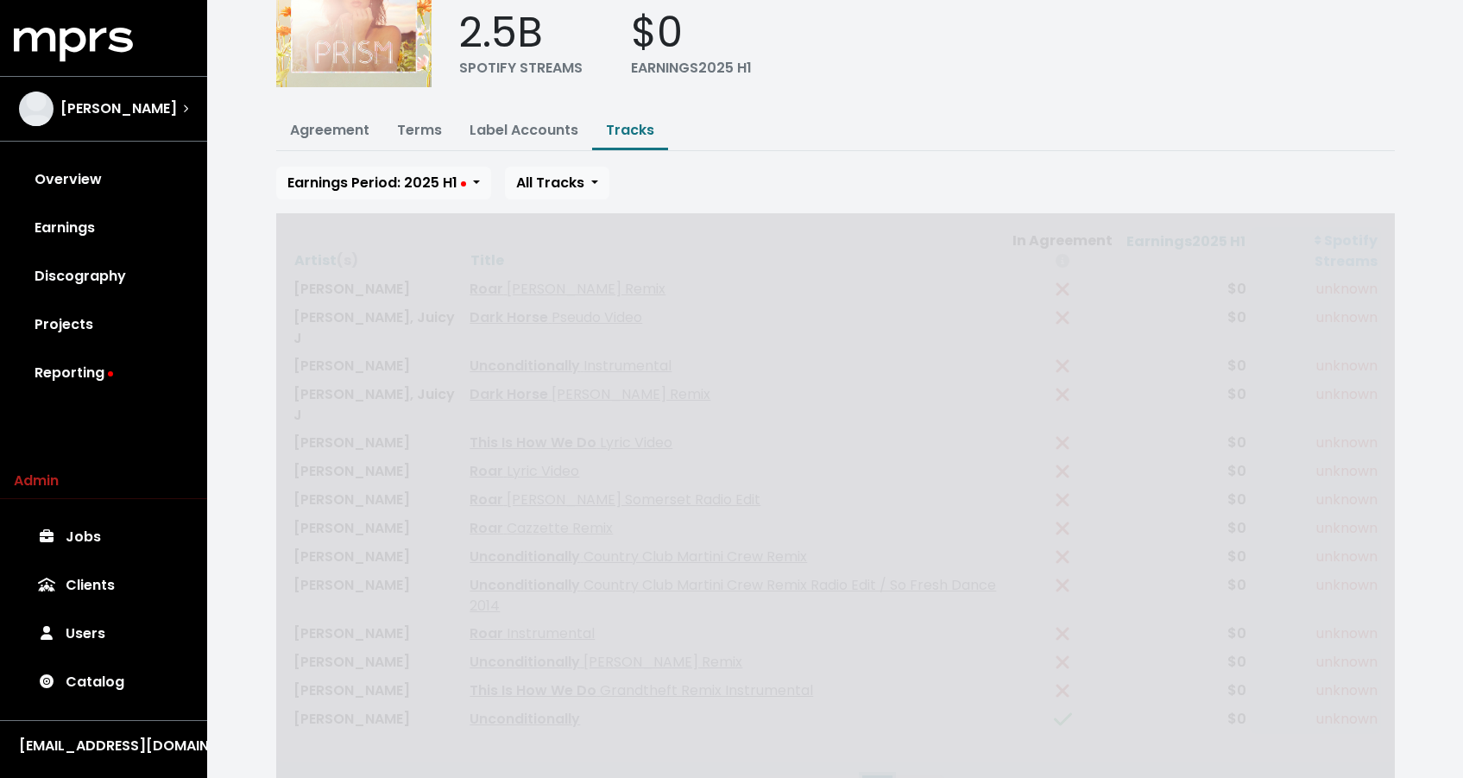
scroll to position [0, 0]
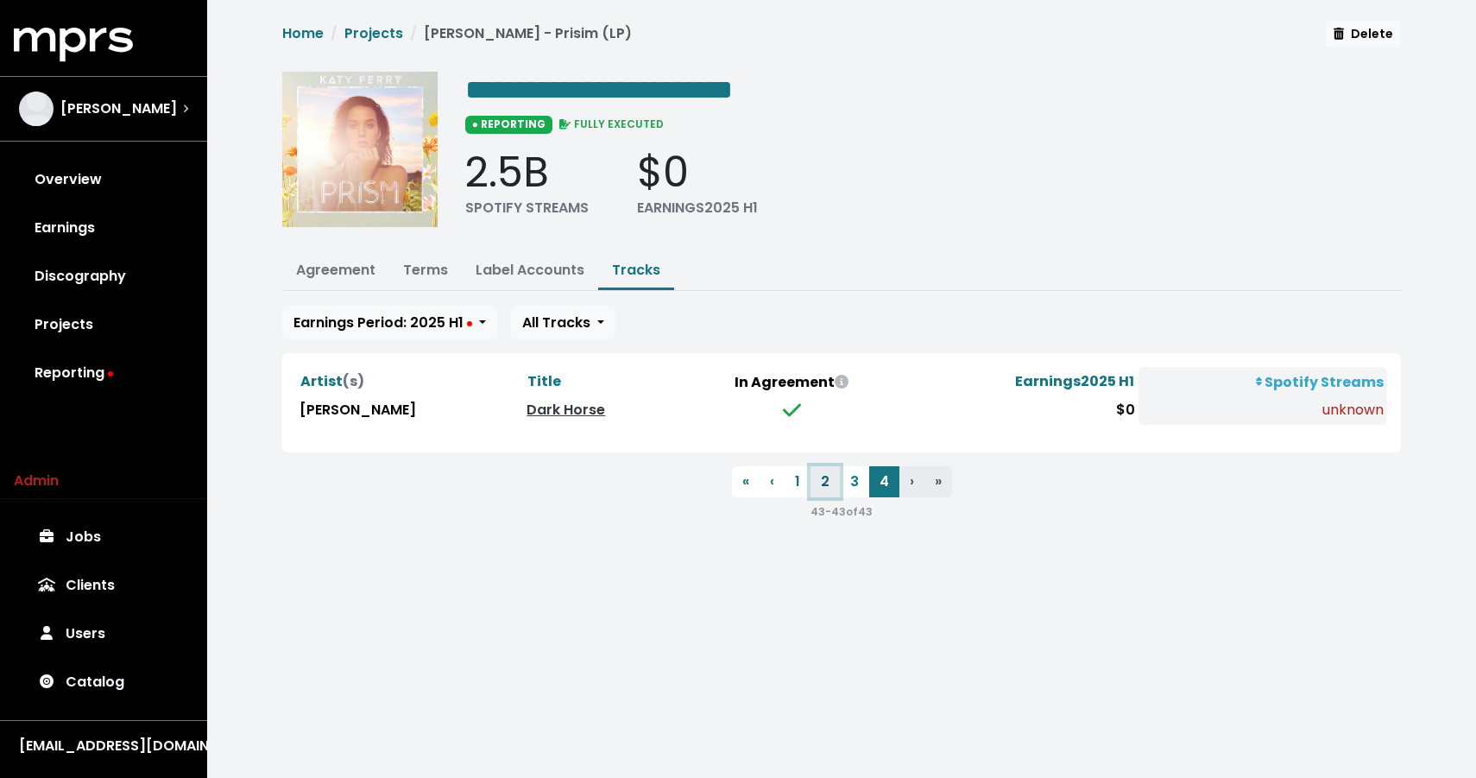
click at [822, 485] on button "2" at bounding box center [824, 481] width 29 height 31
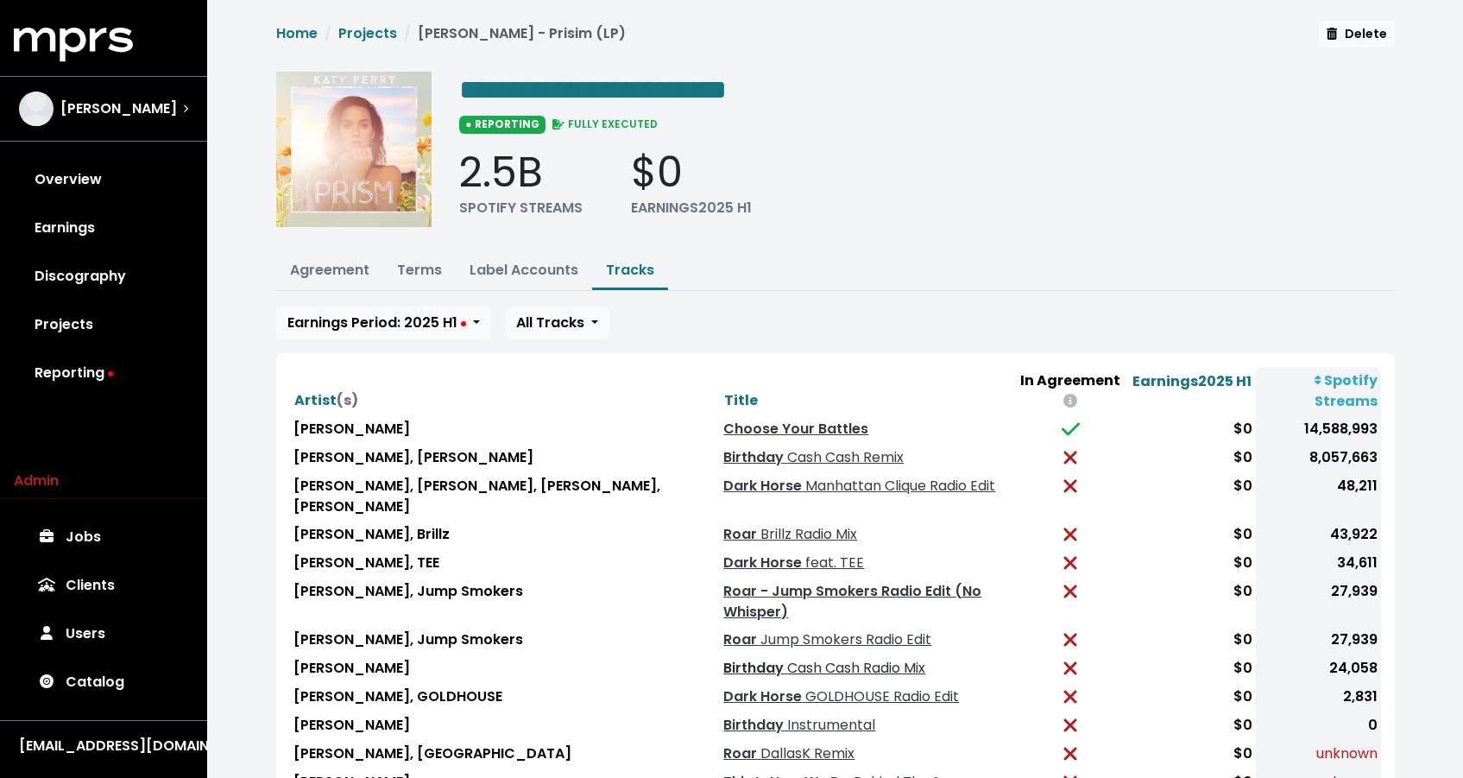
scroll to position [140, 0]
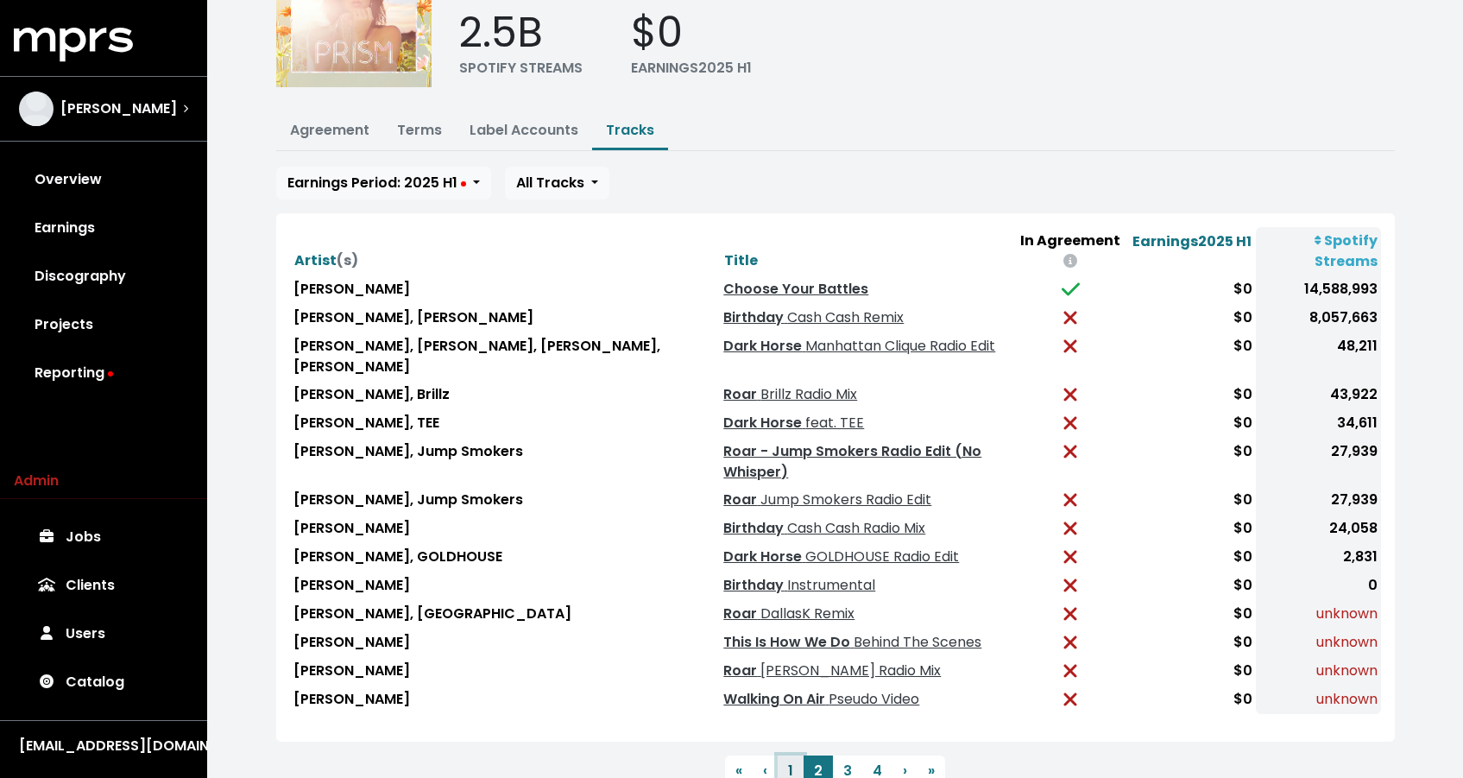
click at [780, 755] on button "1" at bounding box center [791, 770] width 26 height 31
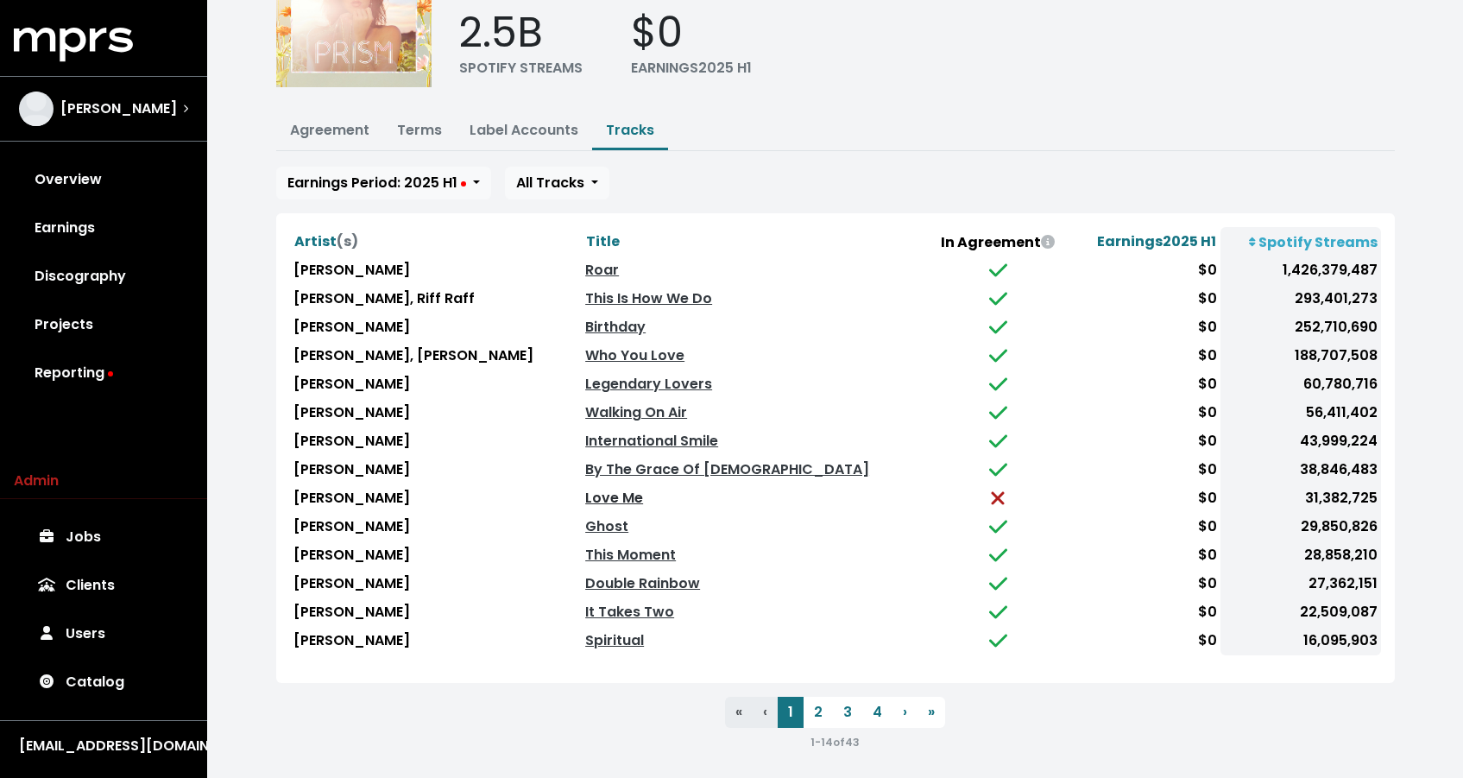
click at [596, 489] on link "Love Me" at bounding box center [614, 498] width 58 height 20
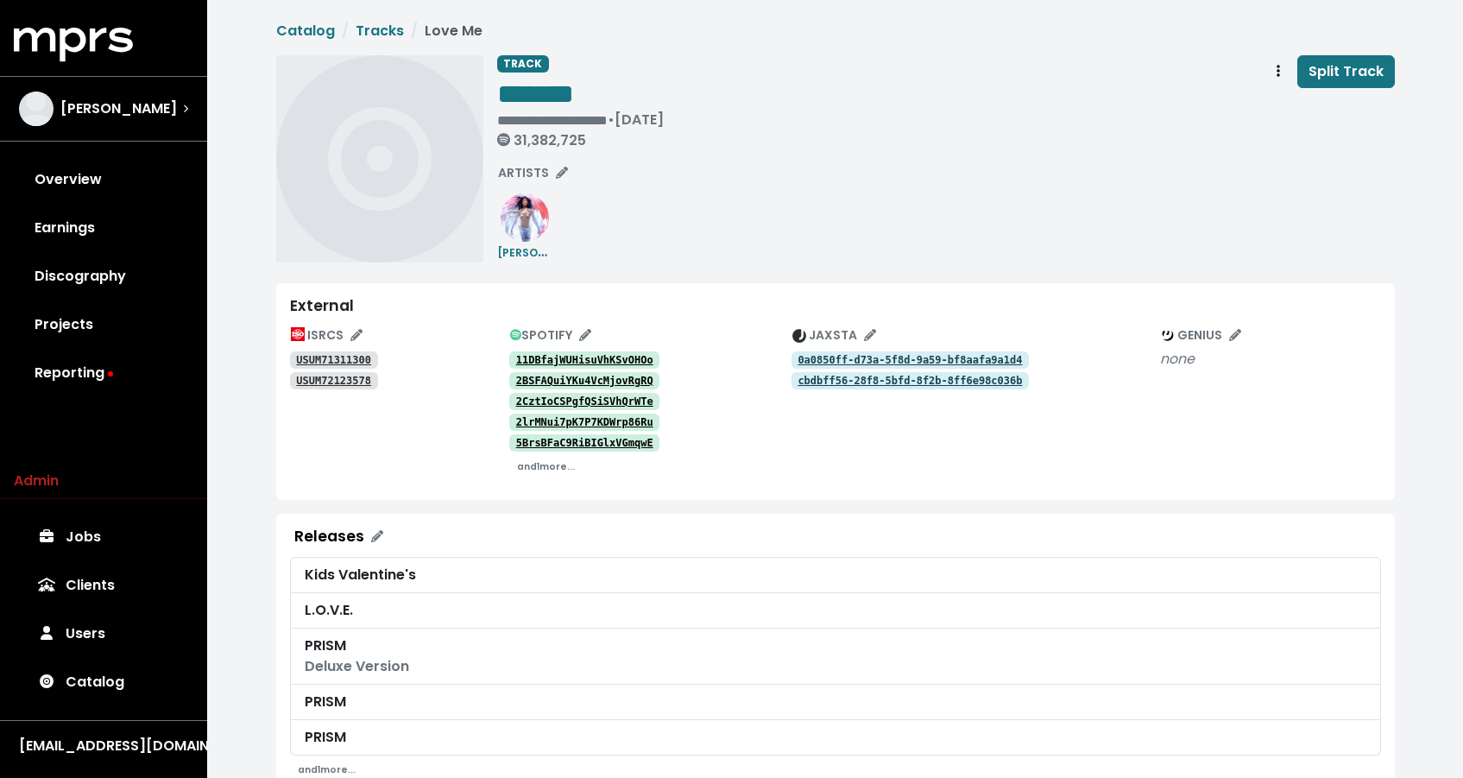
click at [248, 349] on div "**********" at bounding box center [835, 754] width 1256 height 1509
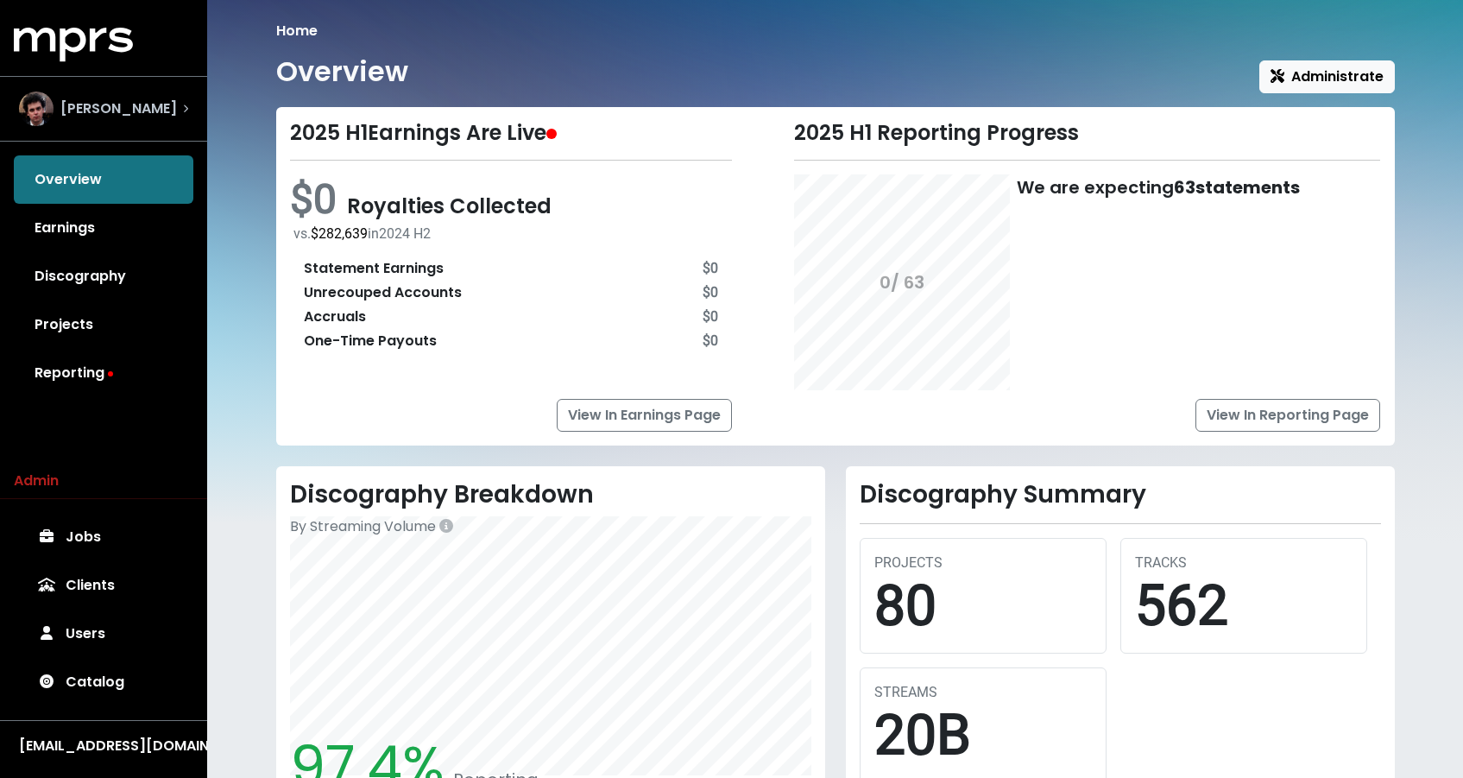
click at [98, 113] on span "[PERSON_NAME]" at bounding box center [118, 108] width 117 height 21
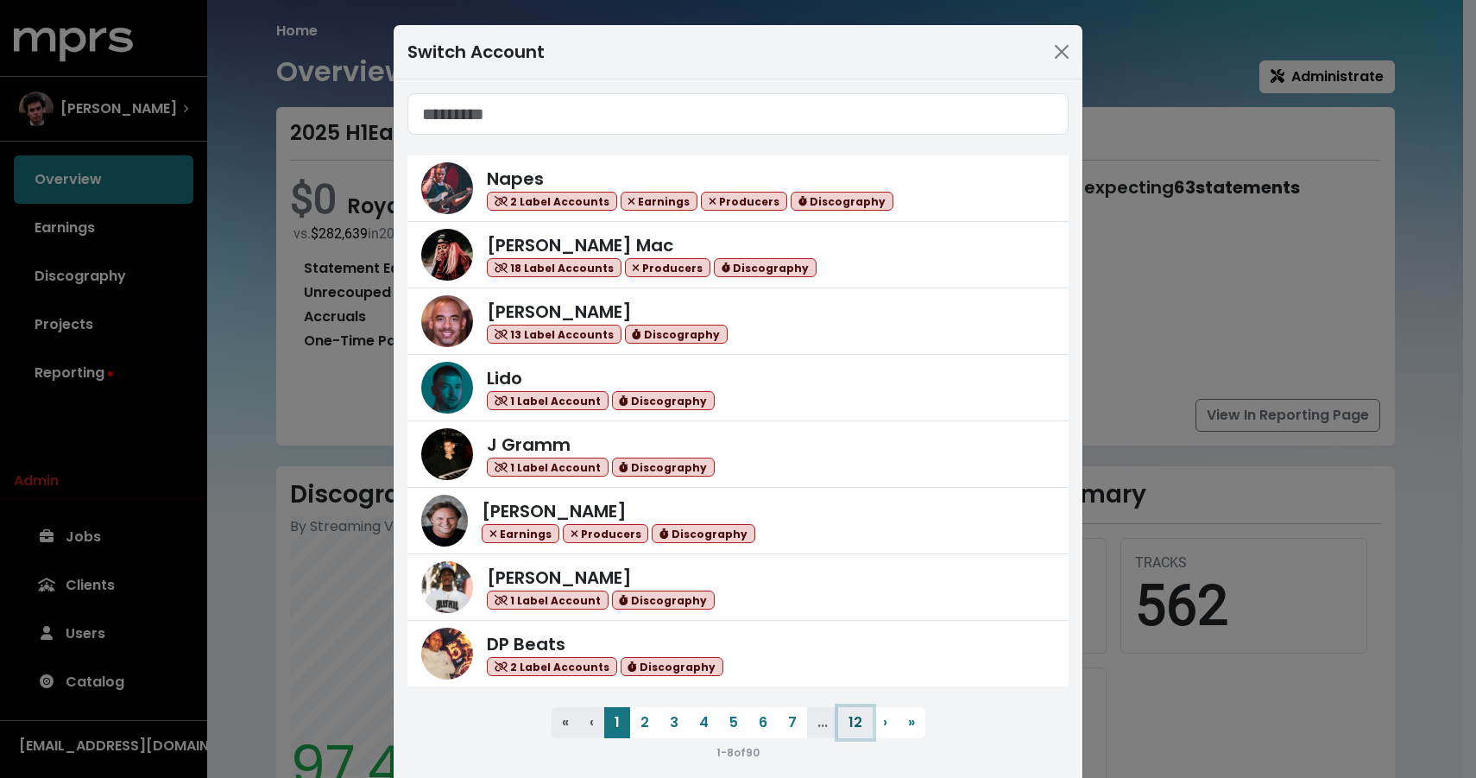
click at [862, 725] on button "12" at bounding box center [855, 722] width 35 height 31
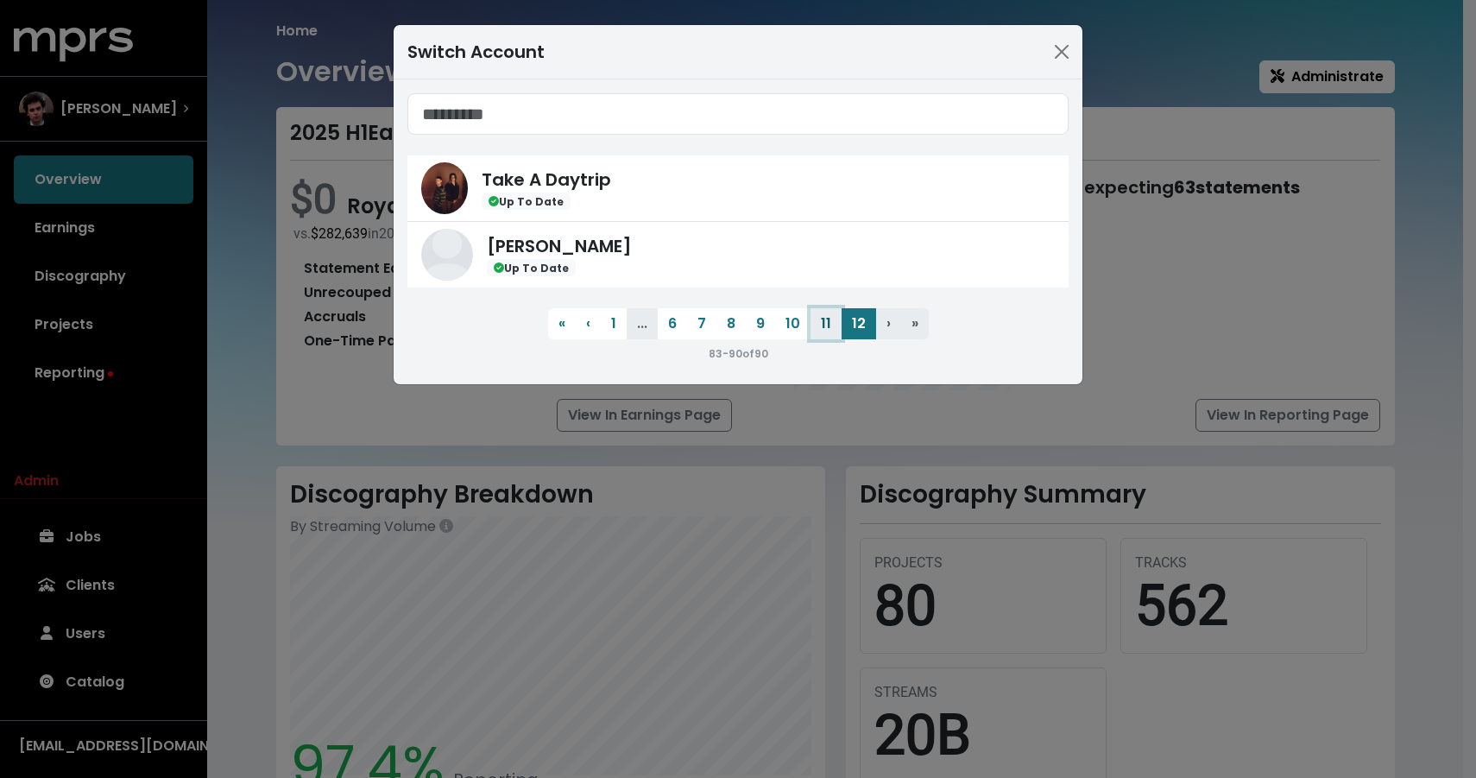
click at [827, 329] on button "11" at bounding box center [825, 323] width 31 height 31
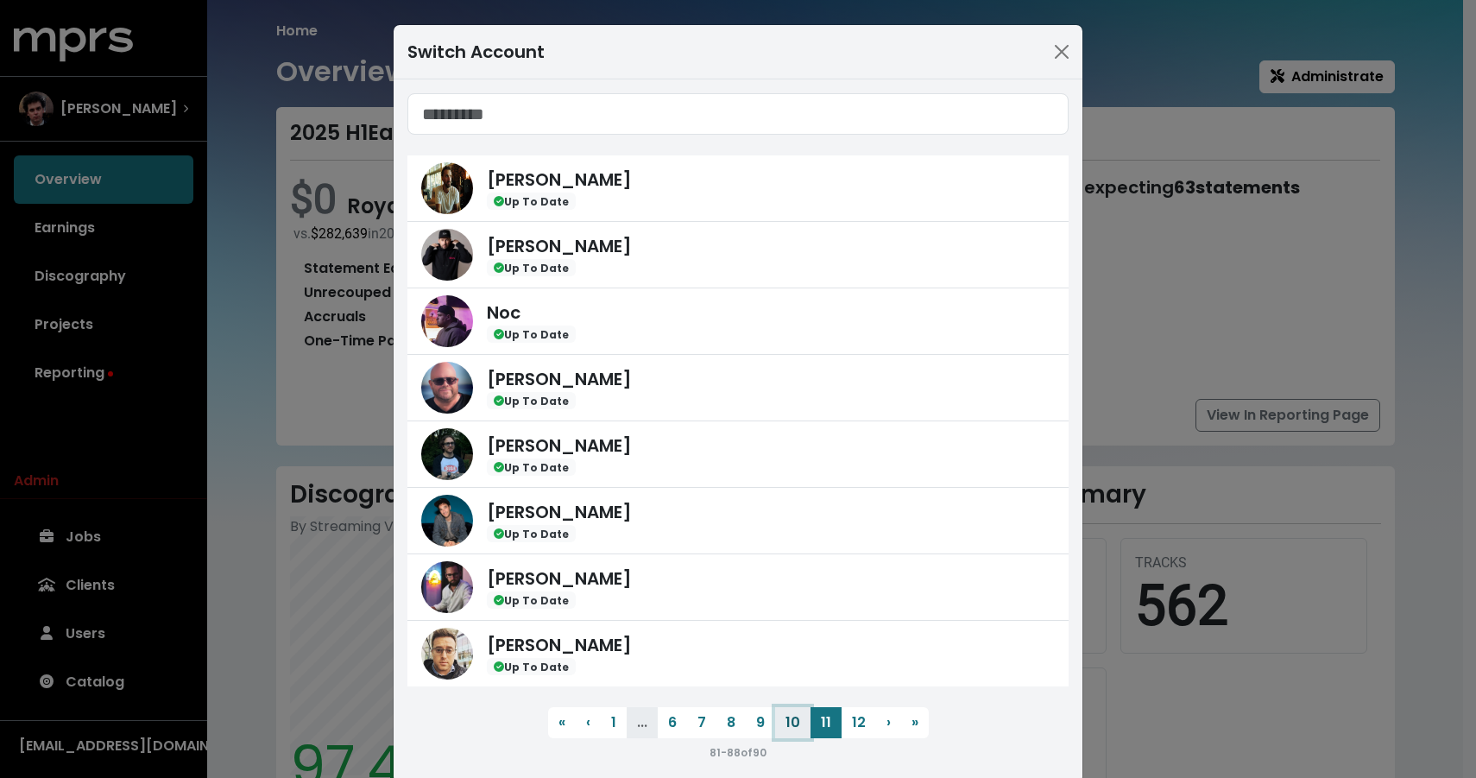
click at [791, 726] on button "10" at bounding box center [792, 722] width 35 height 31
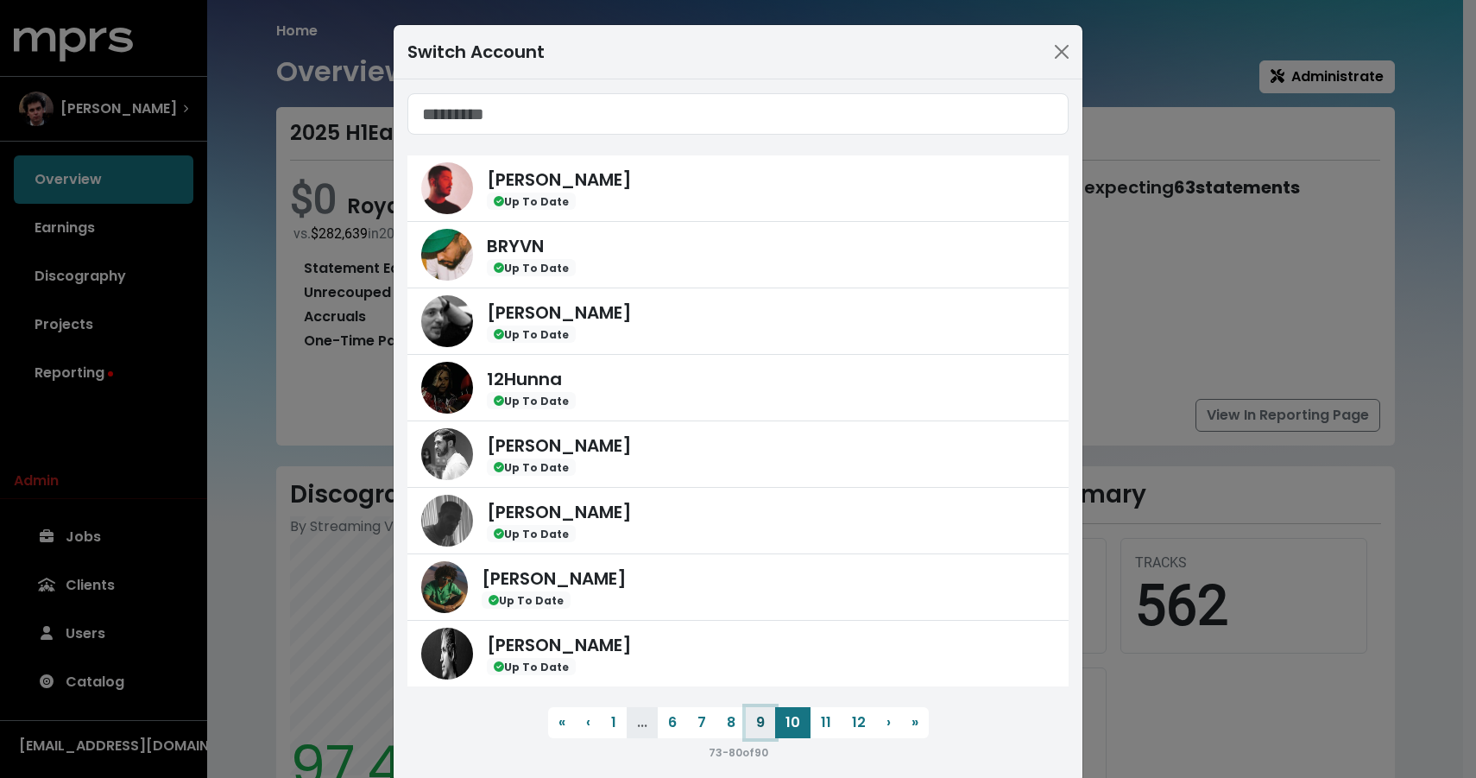
click at [758, 721] on button "9" at bounding box center [760, 722] width 29 height 31
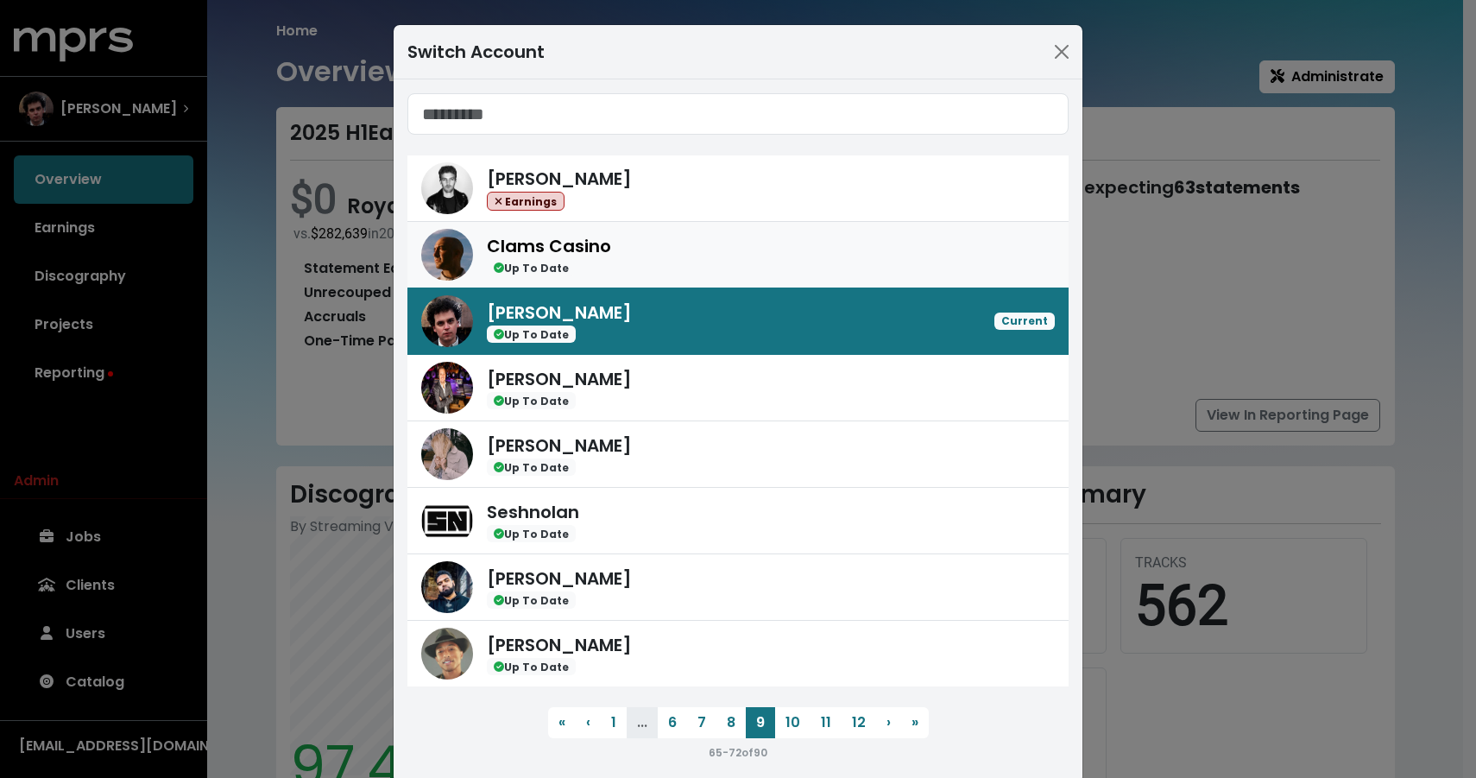
click at [721, 270] on div "Clams Casino Up To Date" at bounding box center [771, 255] width 568 height 44
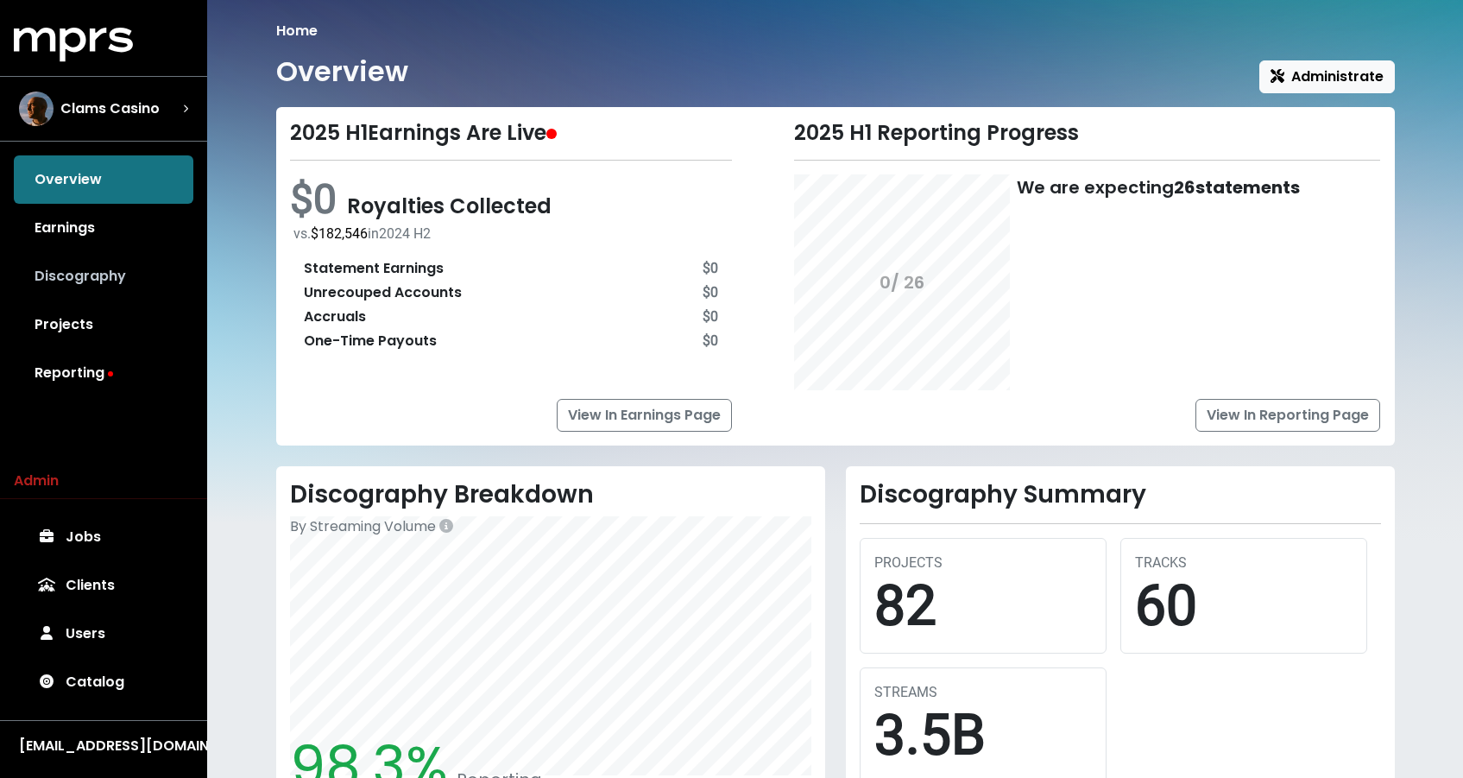
click at [102, 271] on link "Discography" at bounding box center [104, 276] width 180 height 48
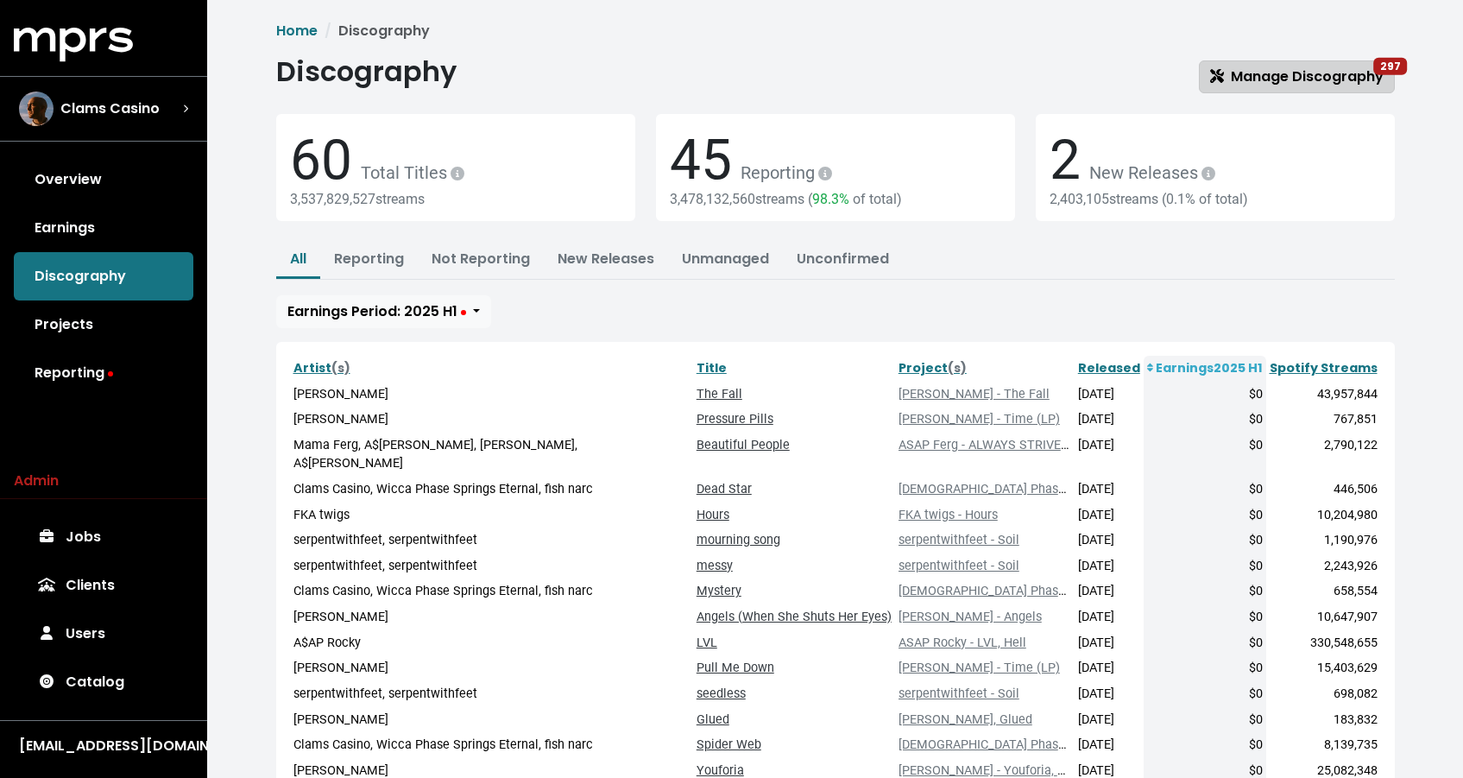
click at [1259, 71] on span "Manage Discography 297" at bounding box center [1296, 76] width 173 height 20
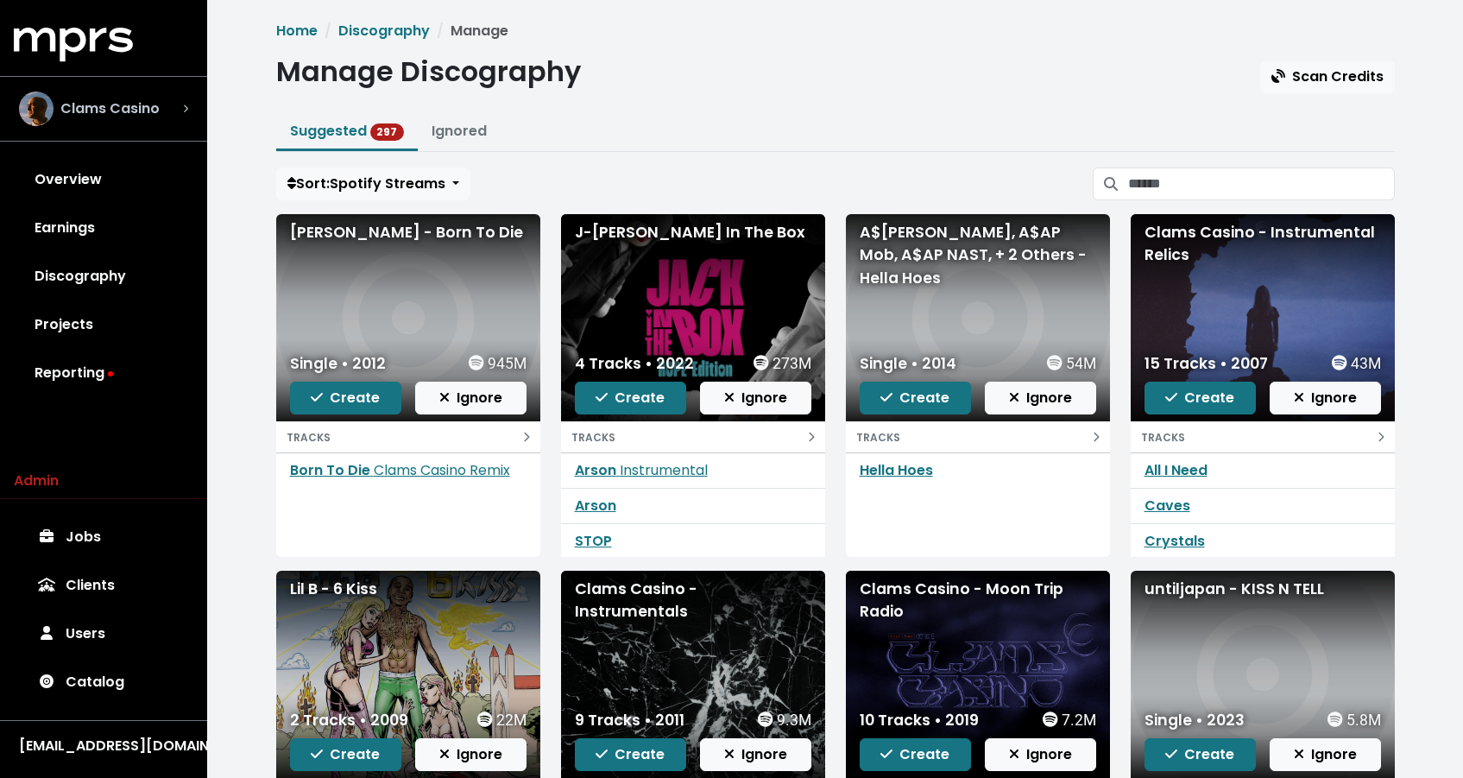
click at [180, 99] on div "Clams Casino" at bounding box center [103, 108] width 169 height 35
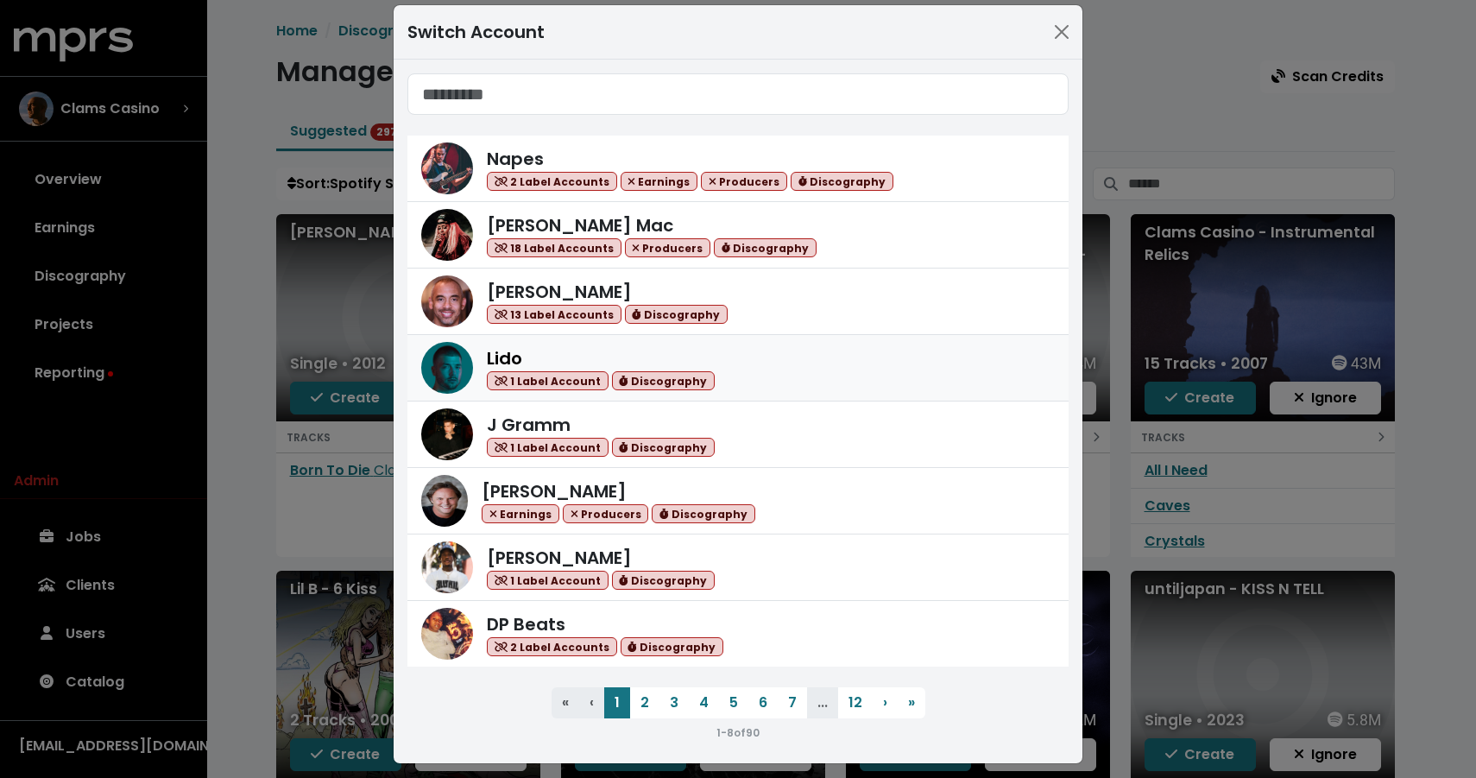
scroll to position [30, 0]
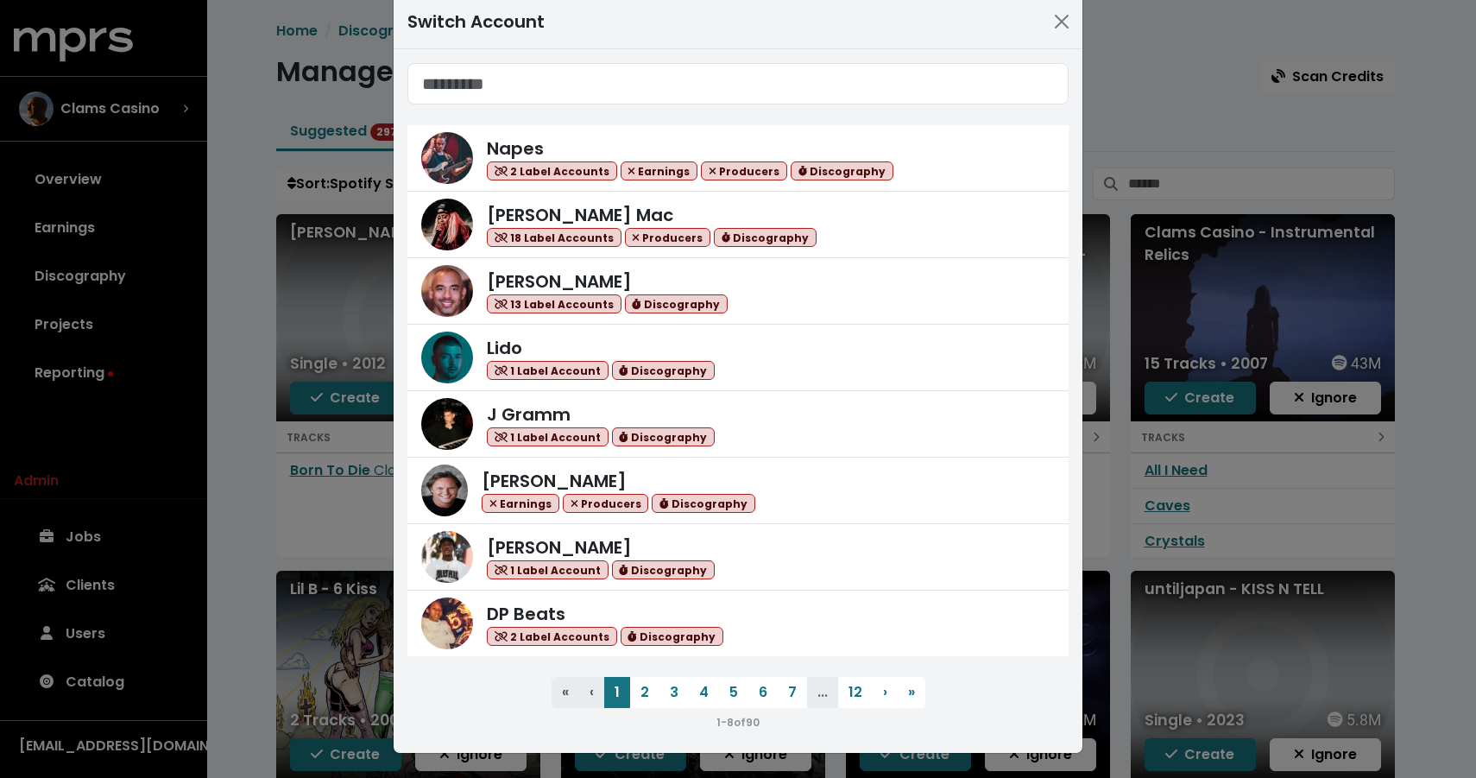
click at [825, 686] on li "..." at bounding box center [822, 692] width 31 height 31
click at [838, 691] on button "12" at bounding box center [855, 692] width 35 height 31
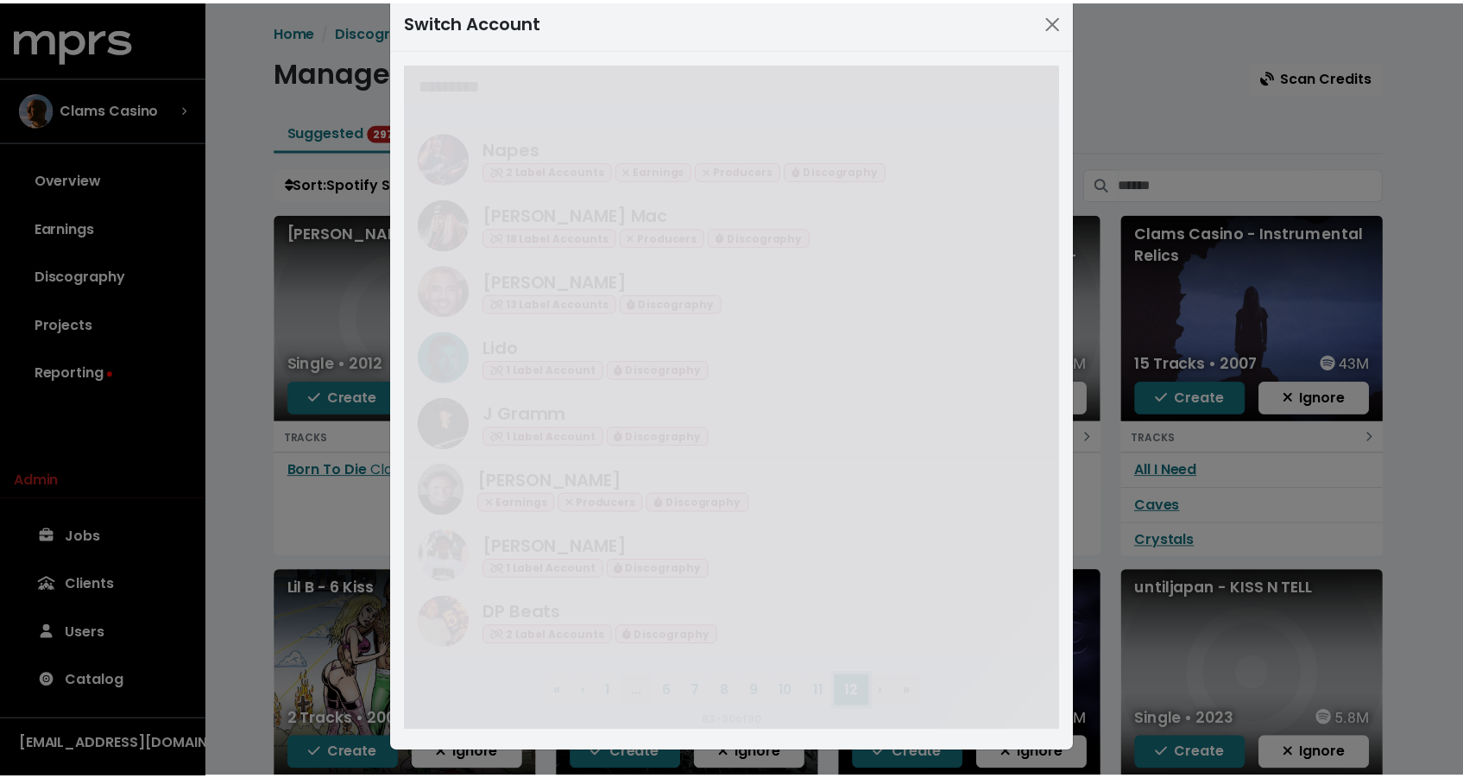
scroll to position [0, 0]
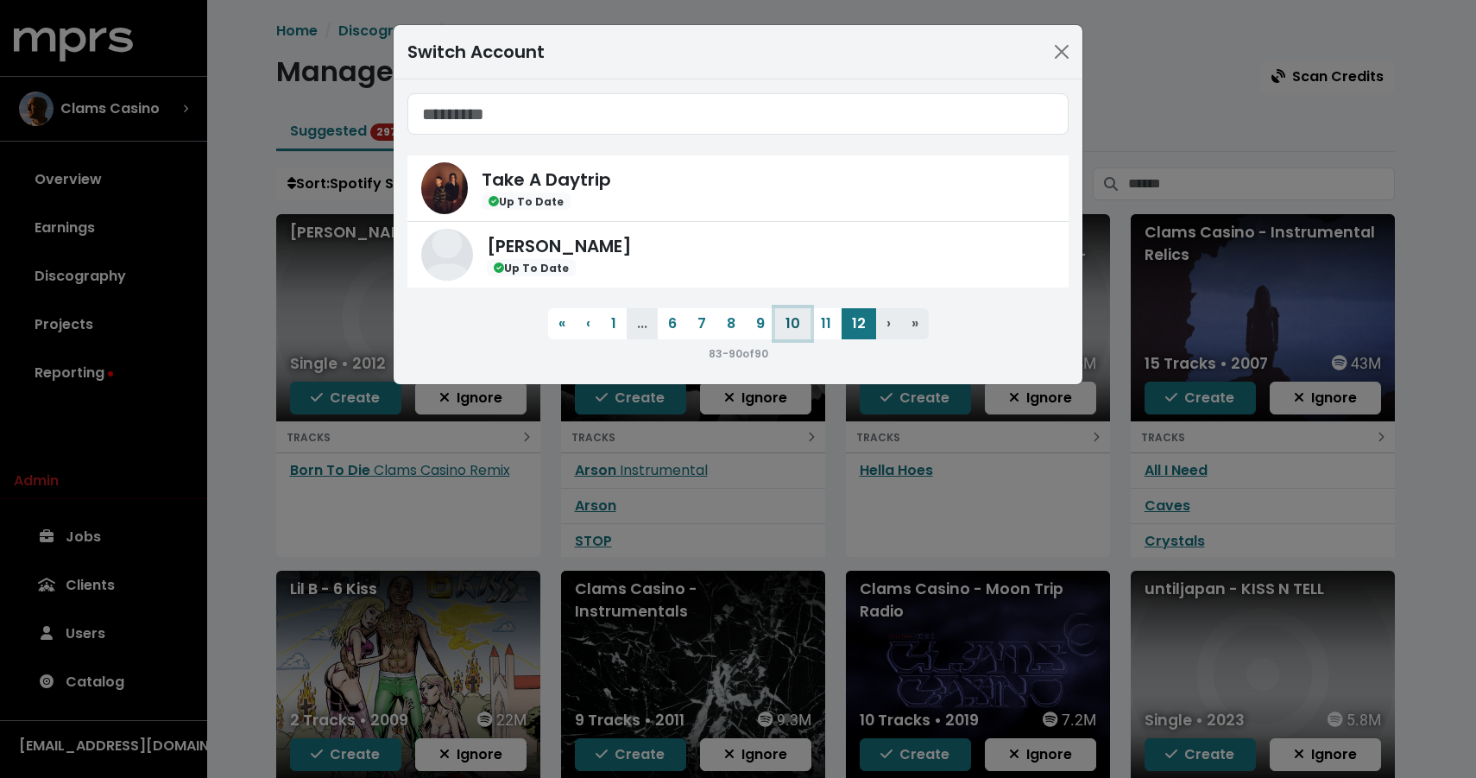
click at [783, 319] on button "10" at bounding box center [792, 323] width 35 height 31
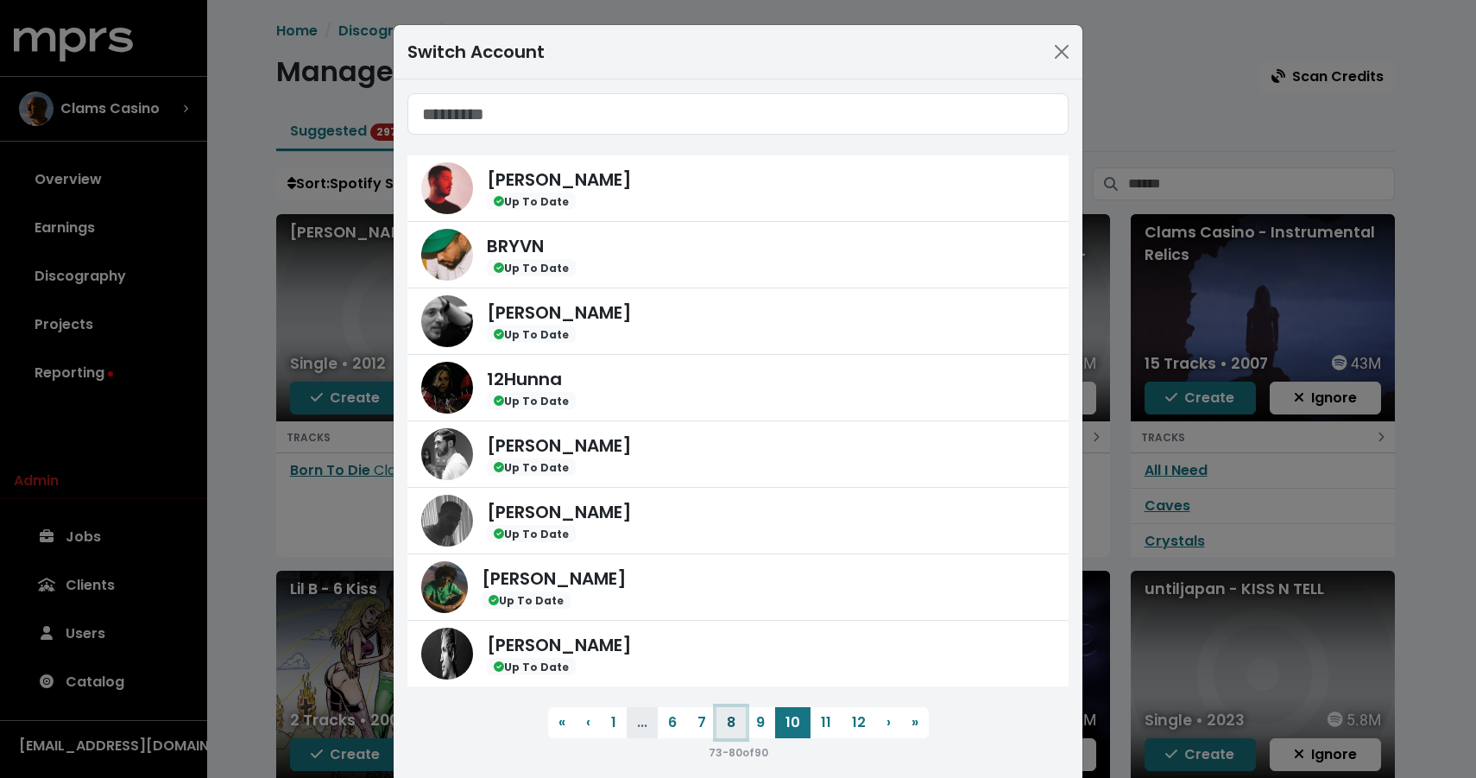
click at [730, 732] on button "8" at bounding box center [730, 722] width 29 height 31
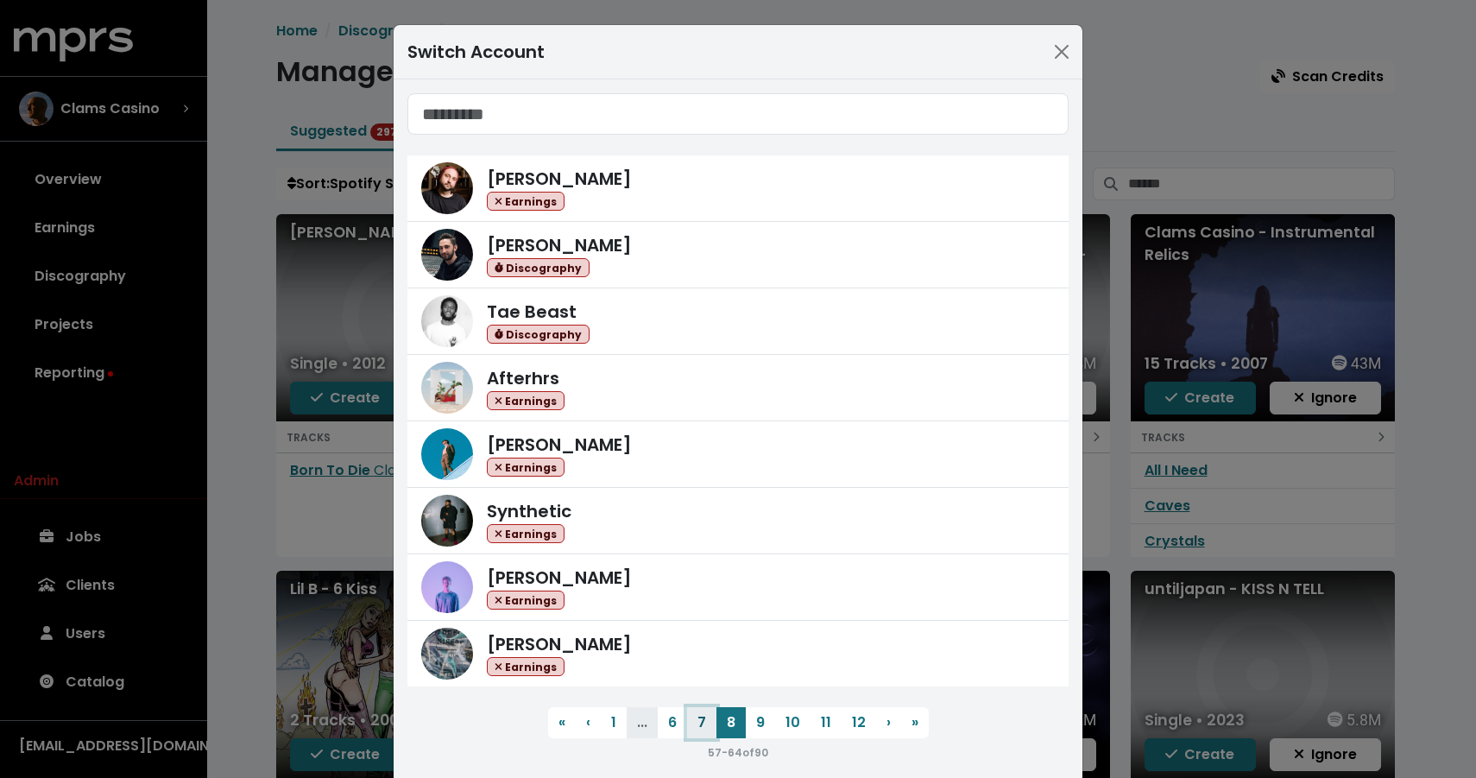
click at [694, 715] on button "7" at bounding box center [701, 722] width 29 height 31
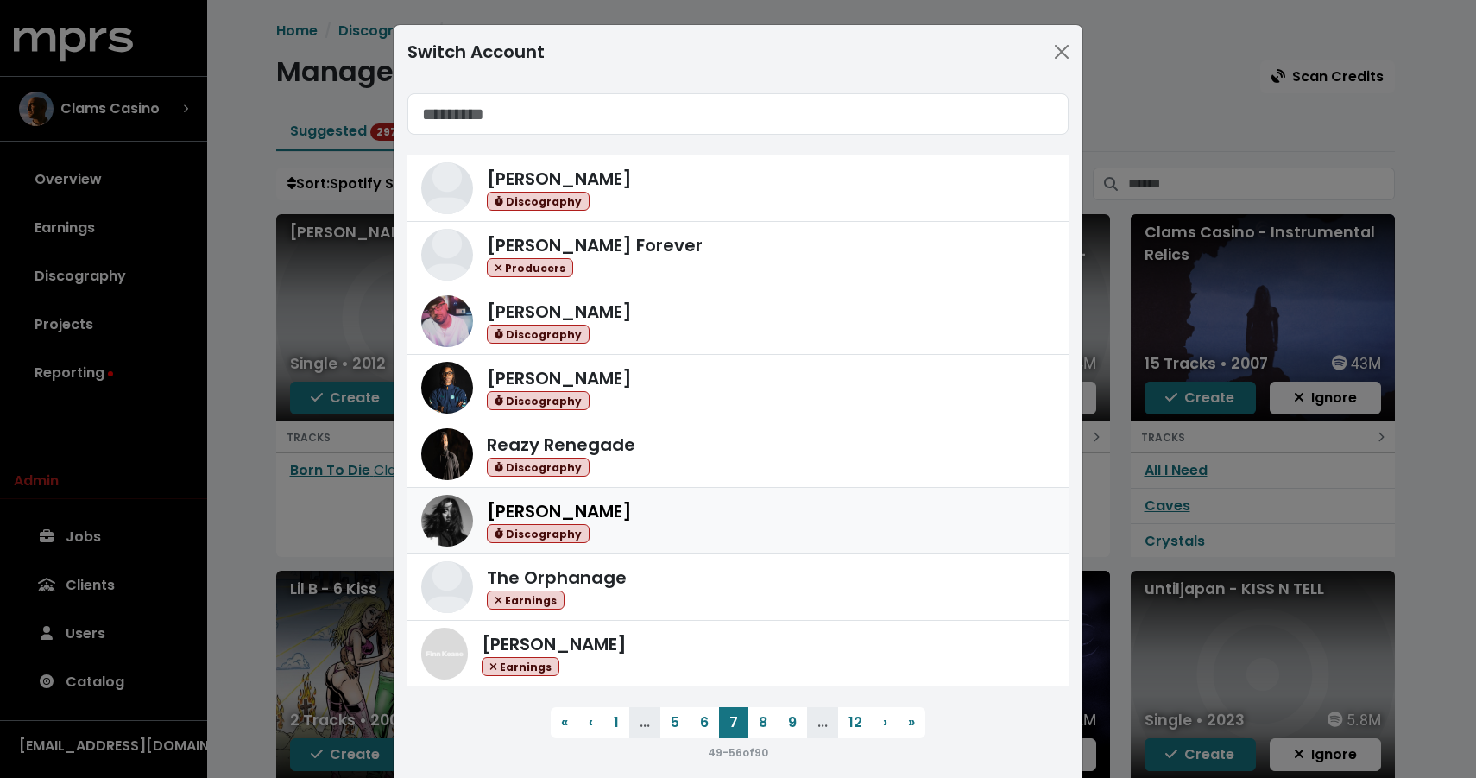
click at [664, 528] on div "Shintaro Yasuda Discography" at bounding box center [771, 521] width 568 height 46
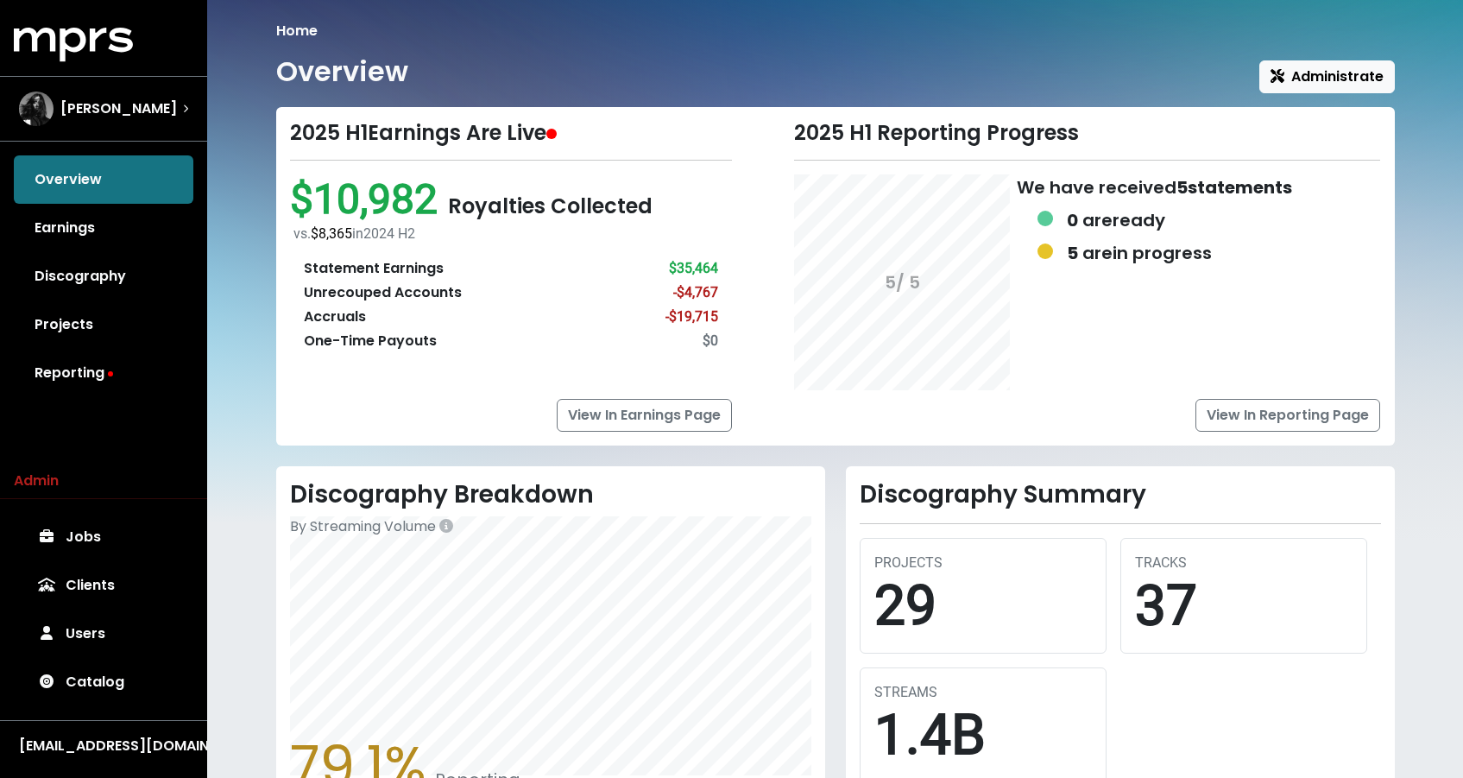
click at [62, 397] on div "MPRS Logo Shintaro Yasuda Overview Earnings Discography Projects Reporting Admi…" at bounding box center [103, 396] width 207 height 736
click at [65, 380] on link "Reporting" at bounding box center [104, 373] width 180 height 48
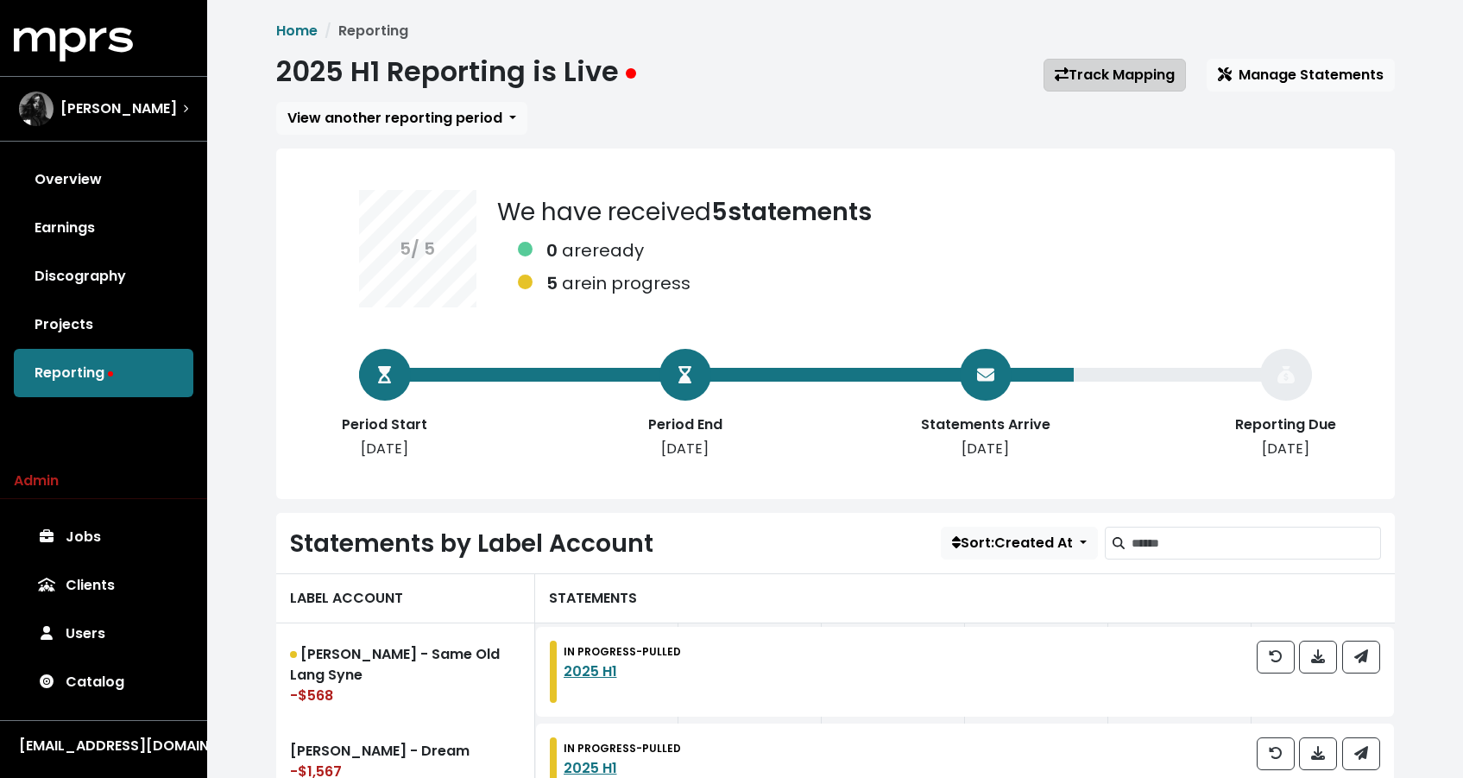
click at [1101, 60] on link "Track Mapping" at bounding box center [1114, 75] width 142 height 33
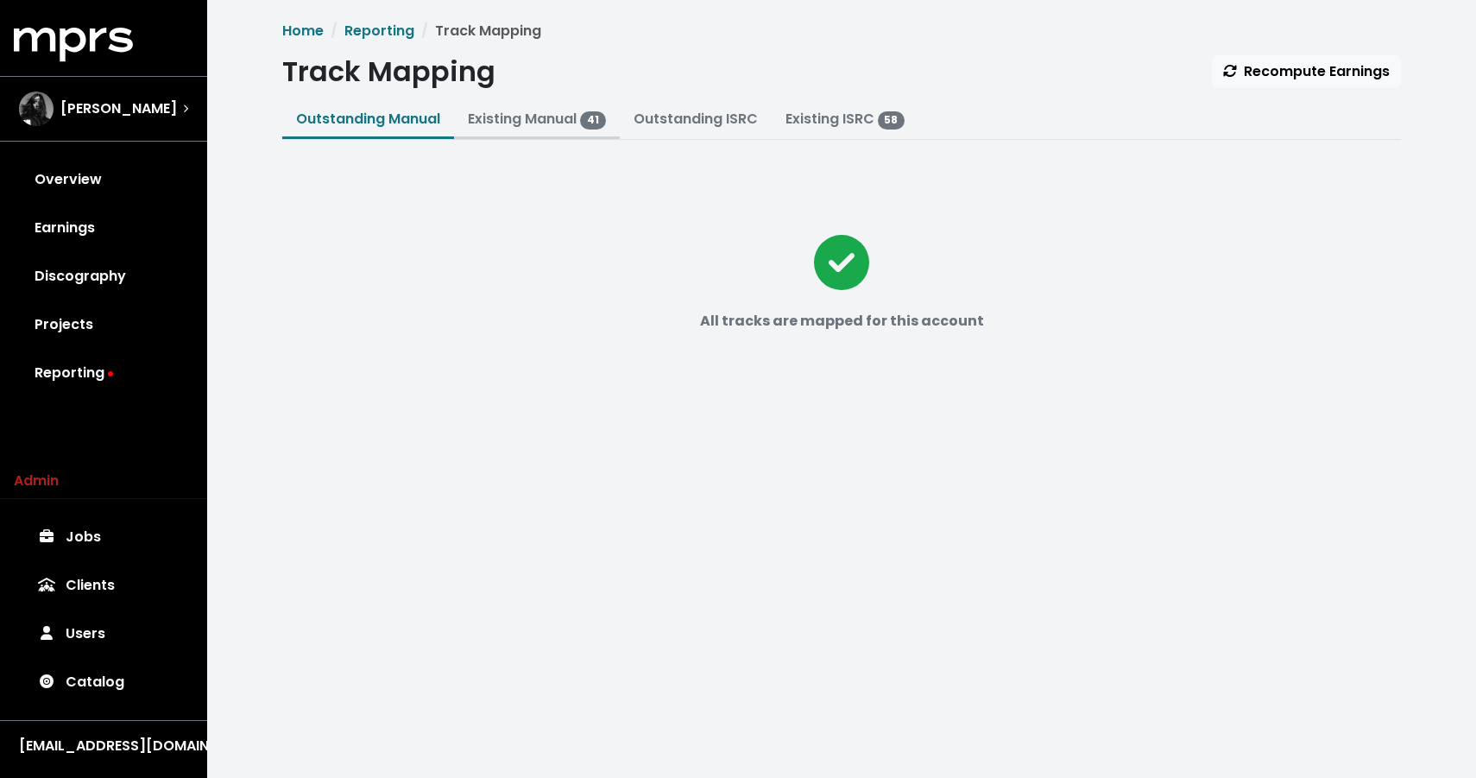
click at [472, 125] on link "Existing Manual 41" at bounding box center [537, 119] width 138 height 20
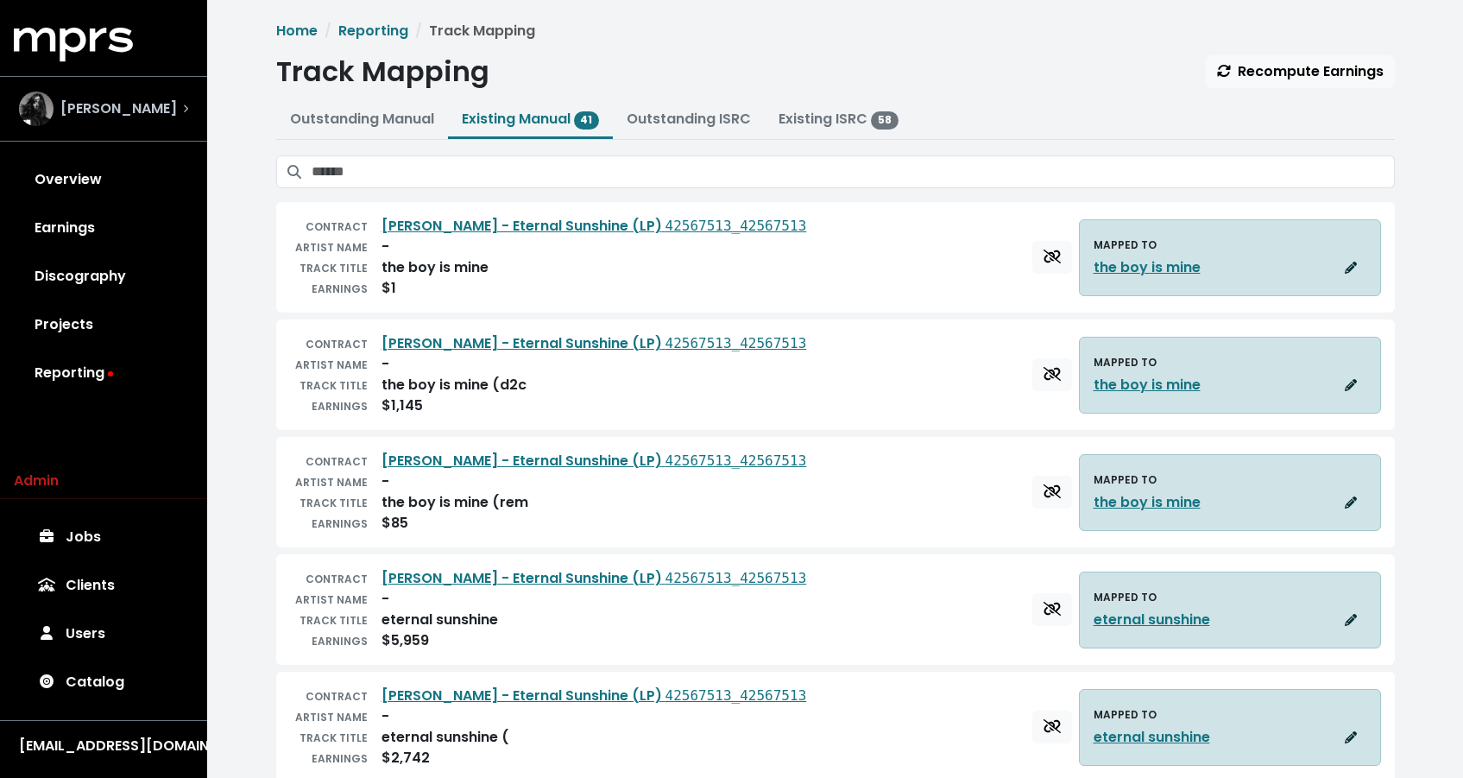
click at [187, 123] on div "Shintaro Yasuda" at bounding box center [103, 108] width 169 height 35
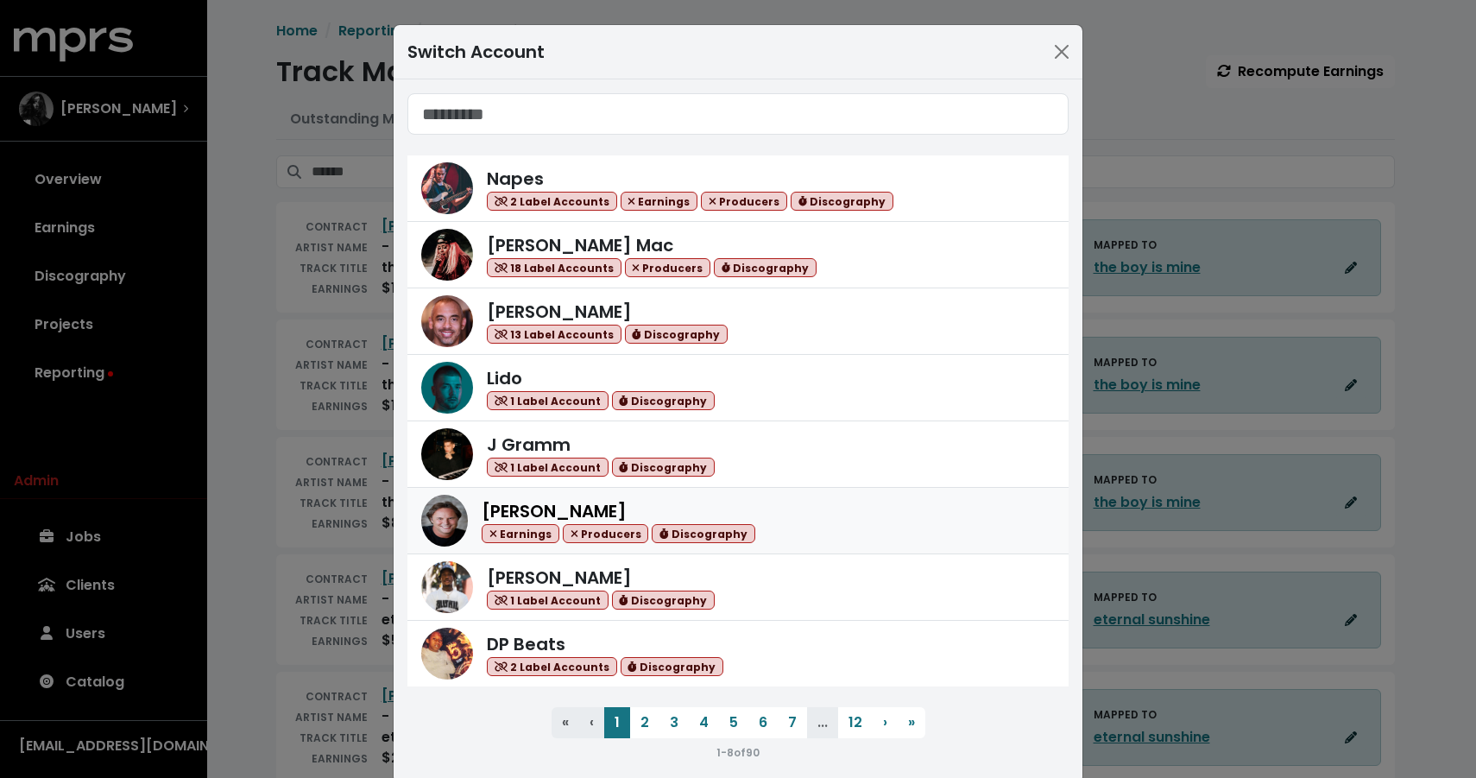
click at [778, 515] on div "Scott Hendricks Earnings Producers Discography" at bounding box center [768, 521] width 573 height 46
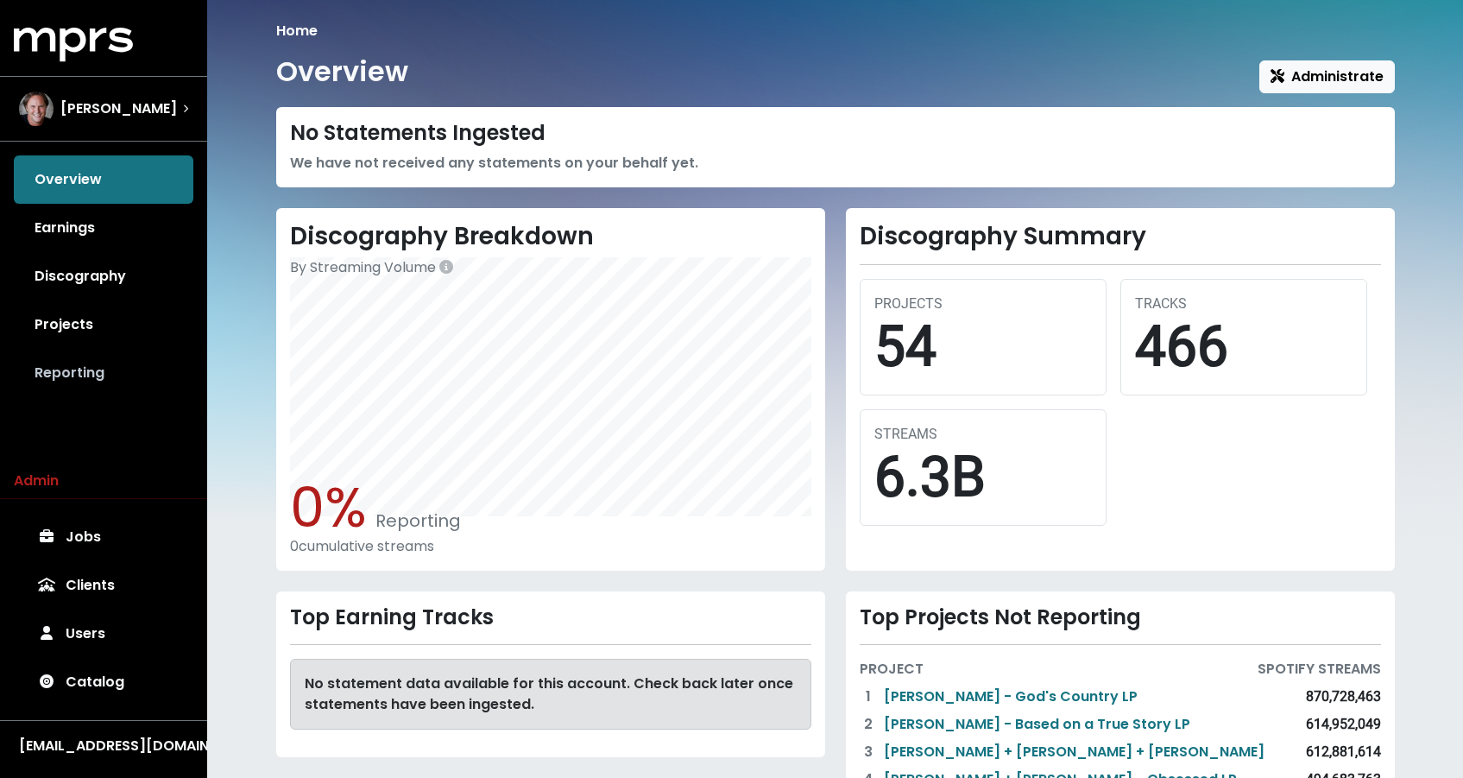
click at [91, 363] on link "Reporting" at bounding box center [104, 373] width 180 height 48
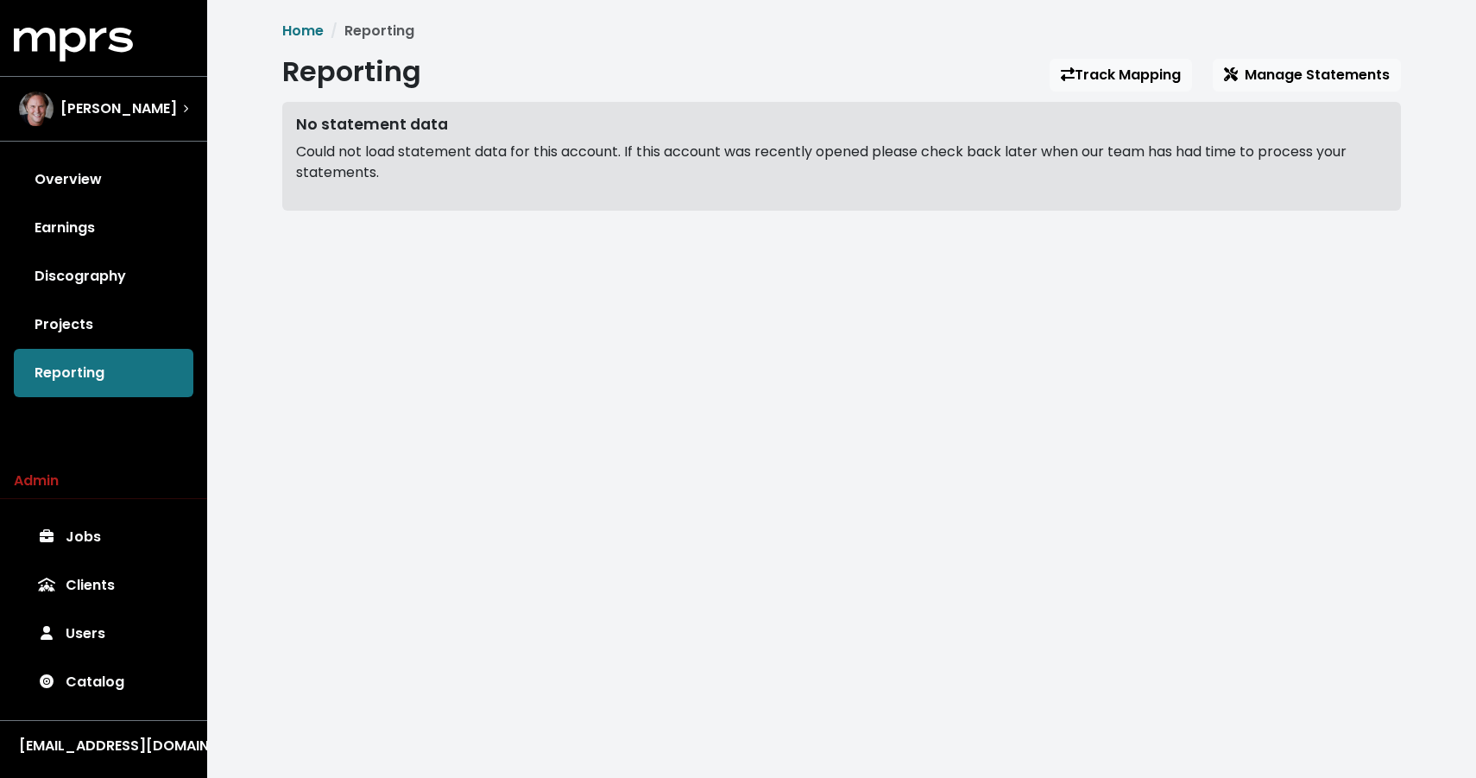
click at [1124, 100] on div "Home Reporting Reporting Track Mapping Manage Statements No statement data Coul…" at bounding box center [841, 116] width 1139 height 190
click at [1131, 86] on link "Track Mapping" at bounding box center [1120, 75] width 142 height 33
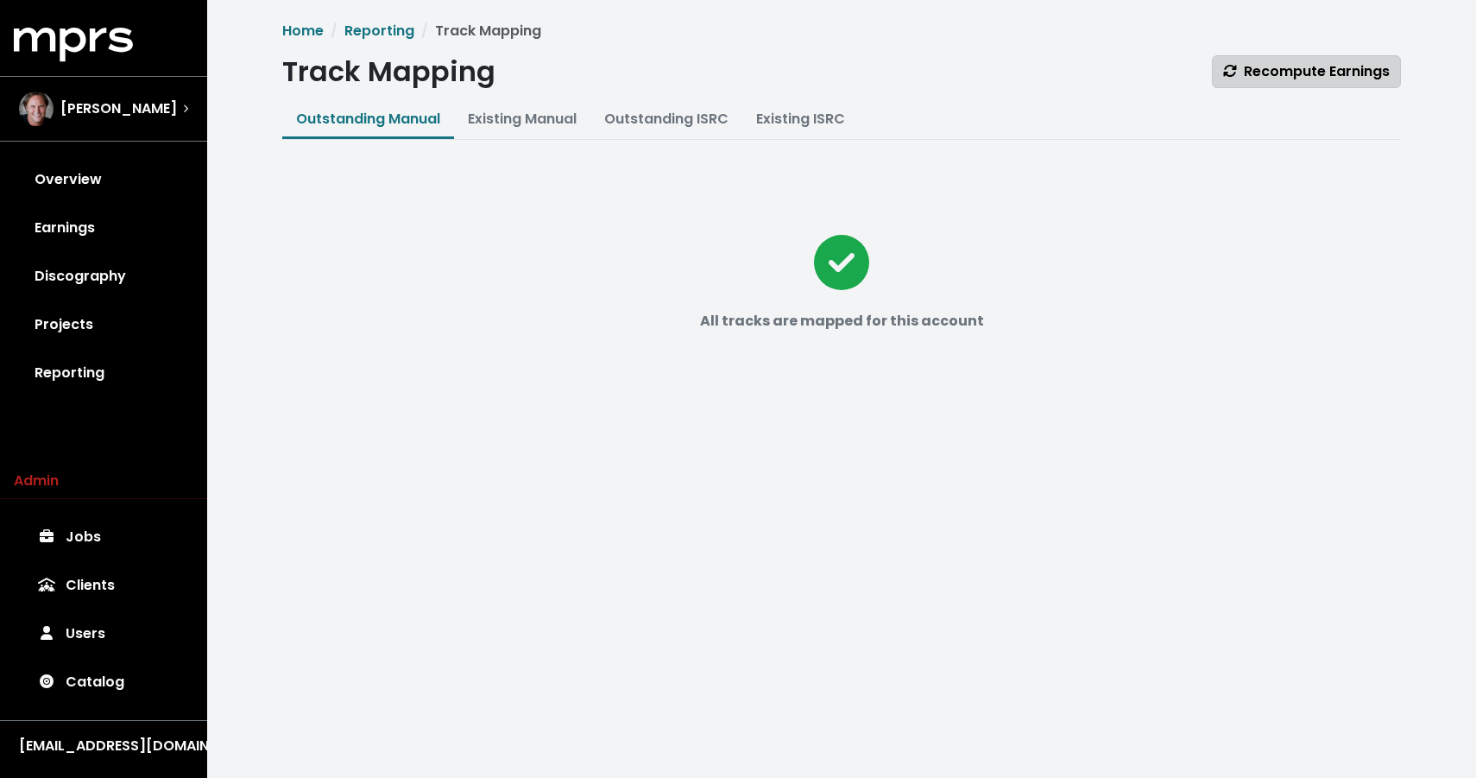
click at [1287, 79] on span "Recompute Earnings" at bounding box center [1306, 71] width 167 height 20
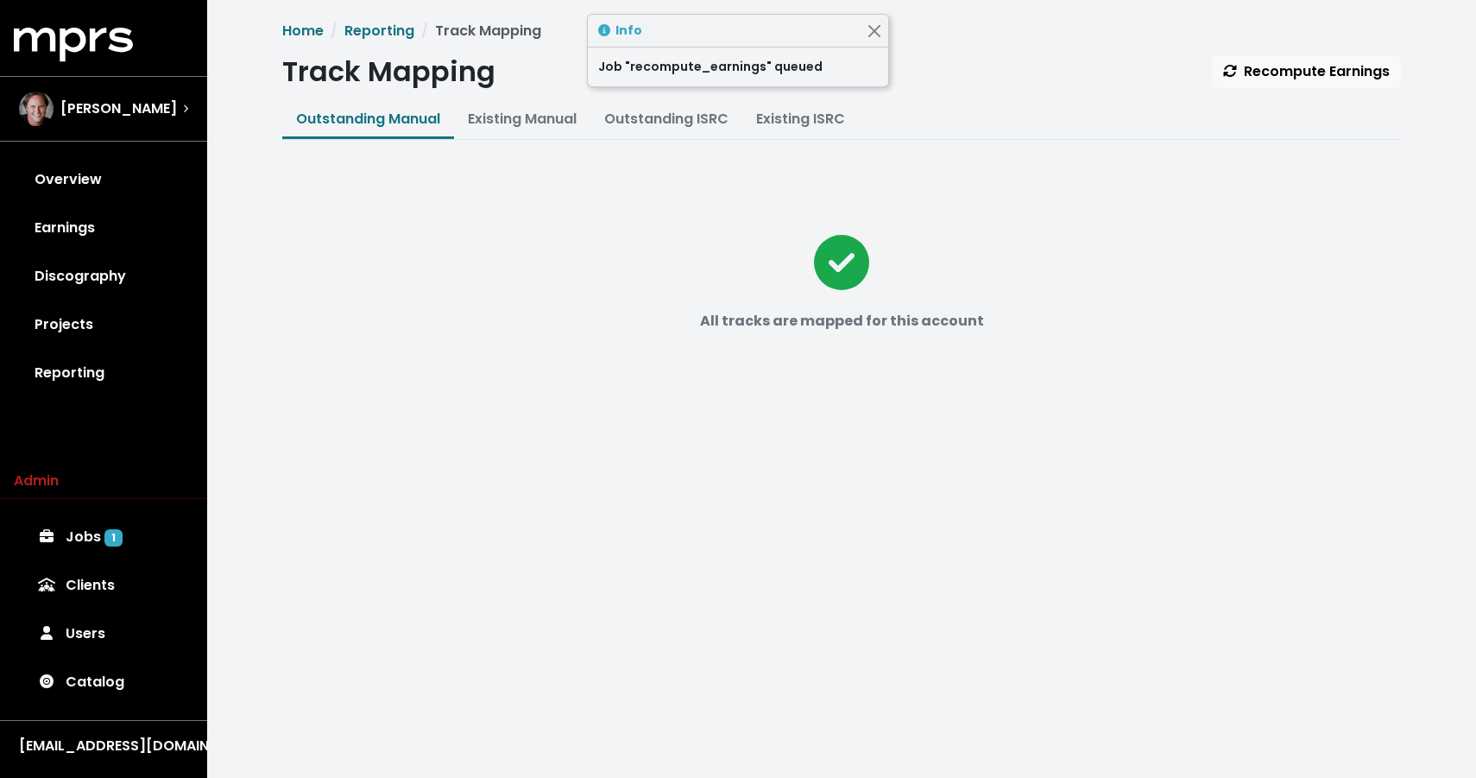
click at [896, 35] on ol "Home Reporting Track Mapping" at bounding box center [841, 31] width 1118 height 21
click at [889, 34] on ol "Home Reporting Track Mapping" at bounding box center [841, 31] width 1118 height 21
click at [871, 29] on button "Close" at bounding box center [874, 31] width 18 height 18
click at [698, 127] on link "Outstanding ISRC" at bounding box center [666, 119] width 124 height 20
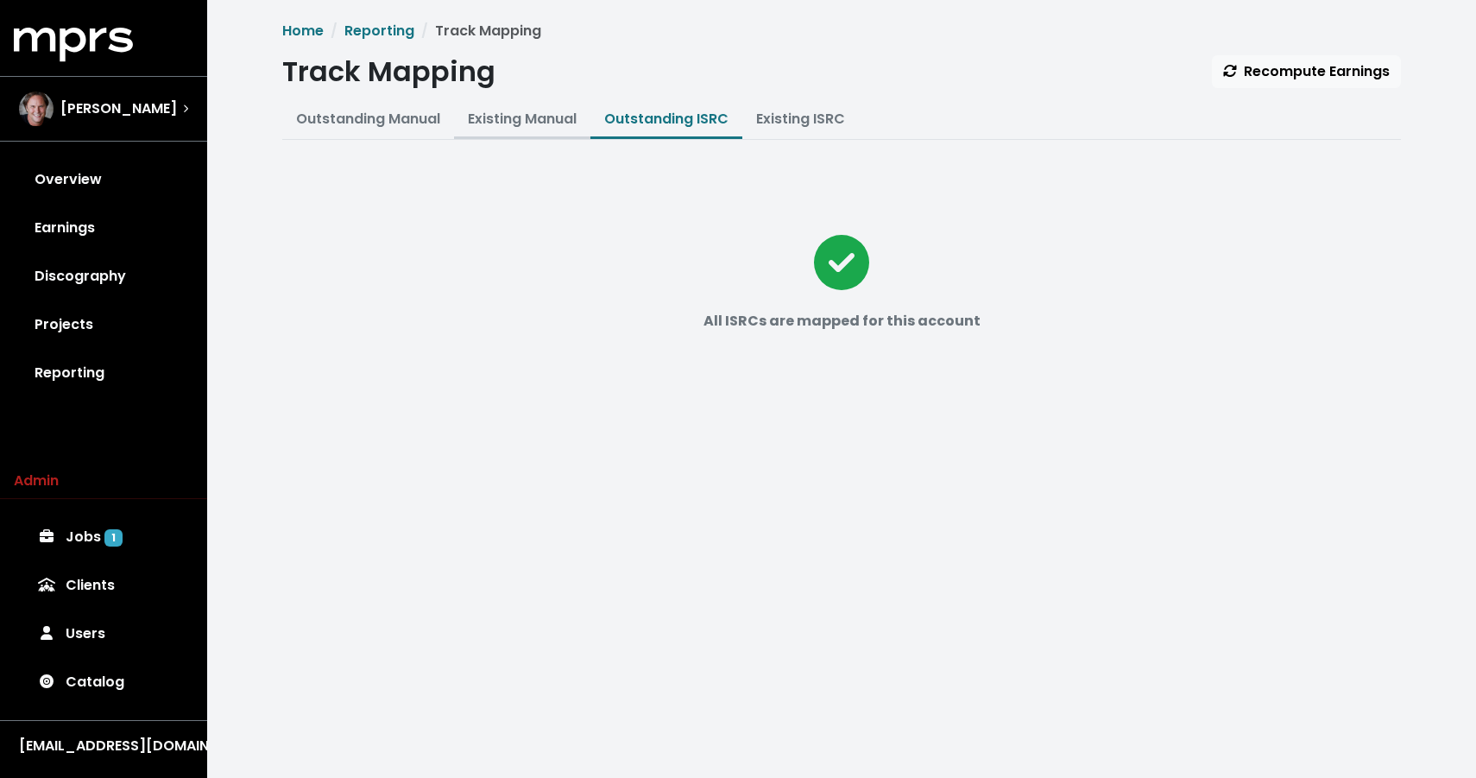
click at [482, 122] on link "Existing Manual" at bounding box center [522, 119] width 109 height 20
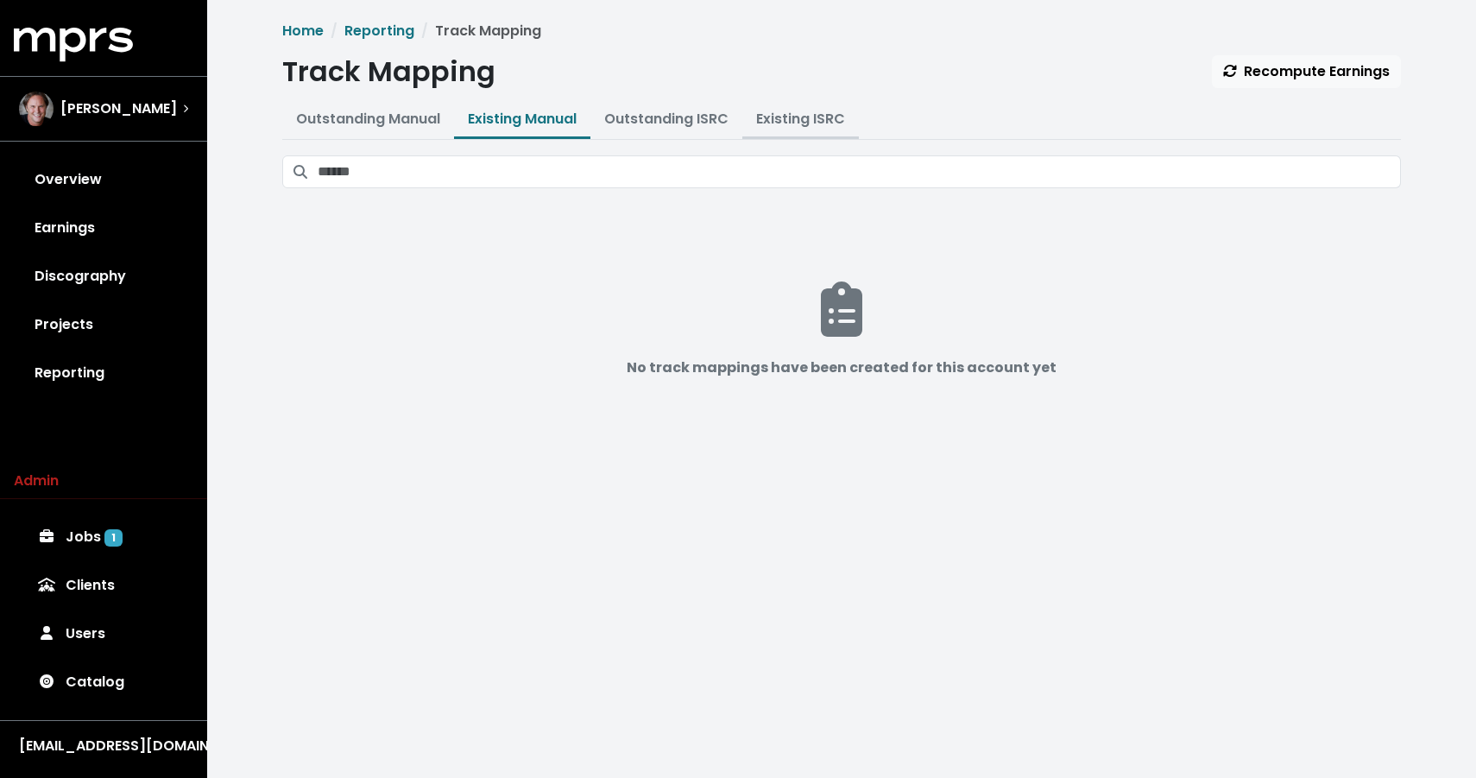
click at [782, 129] on button "Existing ISRC" at bounding box center [800, 120] width 117 height 37
click at [799, 112] on link "Existing ISRC" at bounding box center [800, 119] width 89 height 20
click at [93, 260] on link "Discography" at bounding box center [104, 276] width 180 height 48
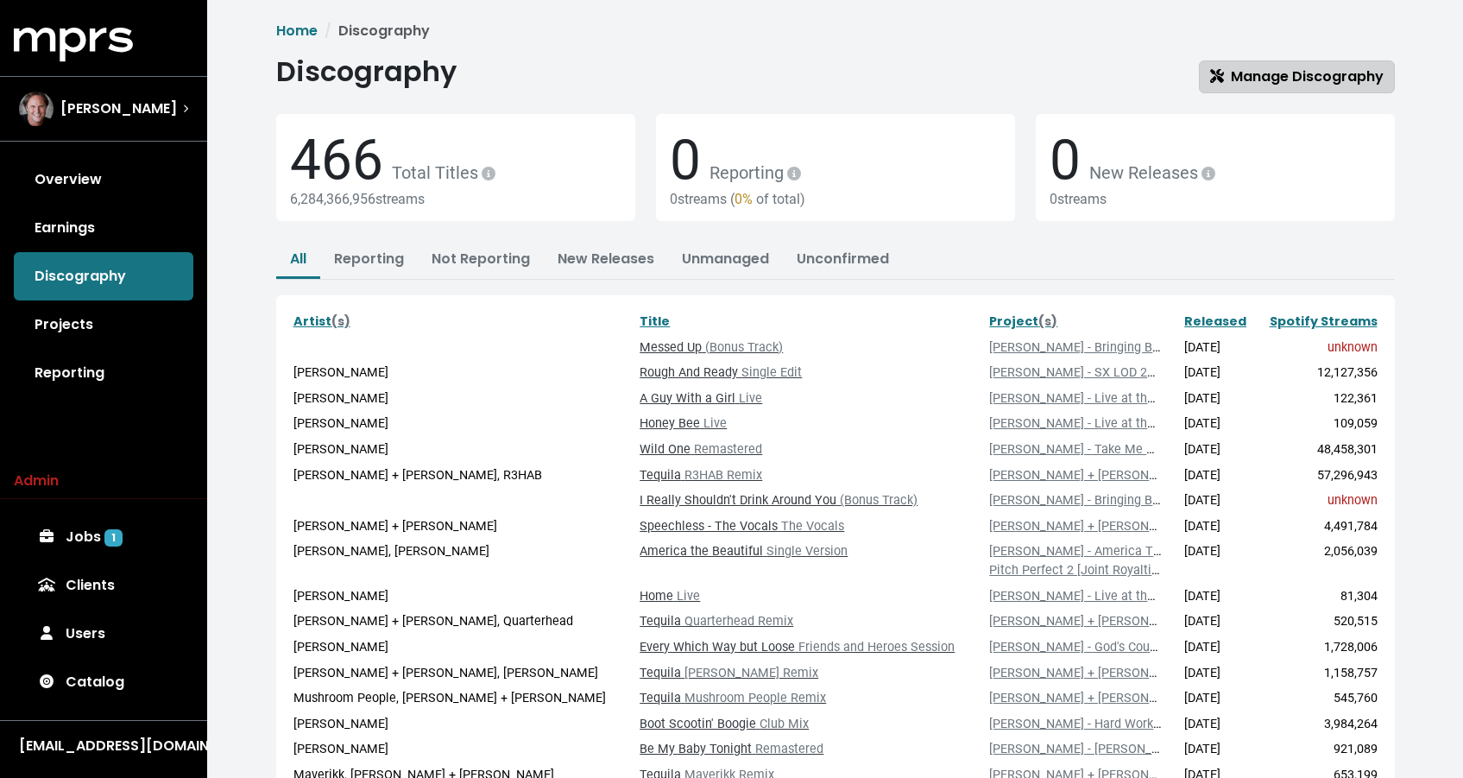
click at [1341, 83] on span "Manage Discography" at bounding box center [1296, 76] width 173 height 20
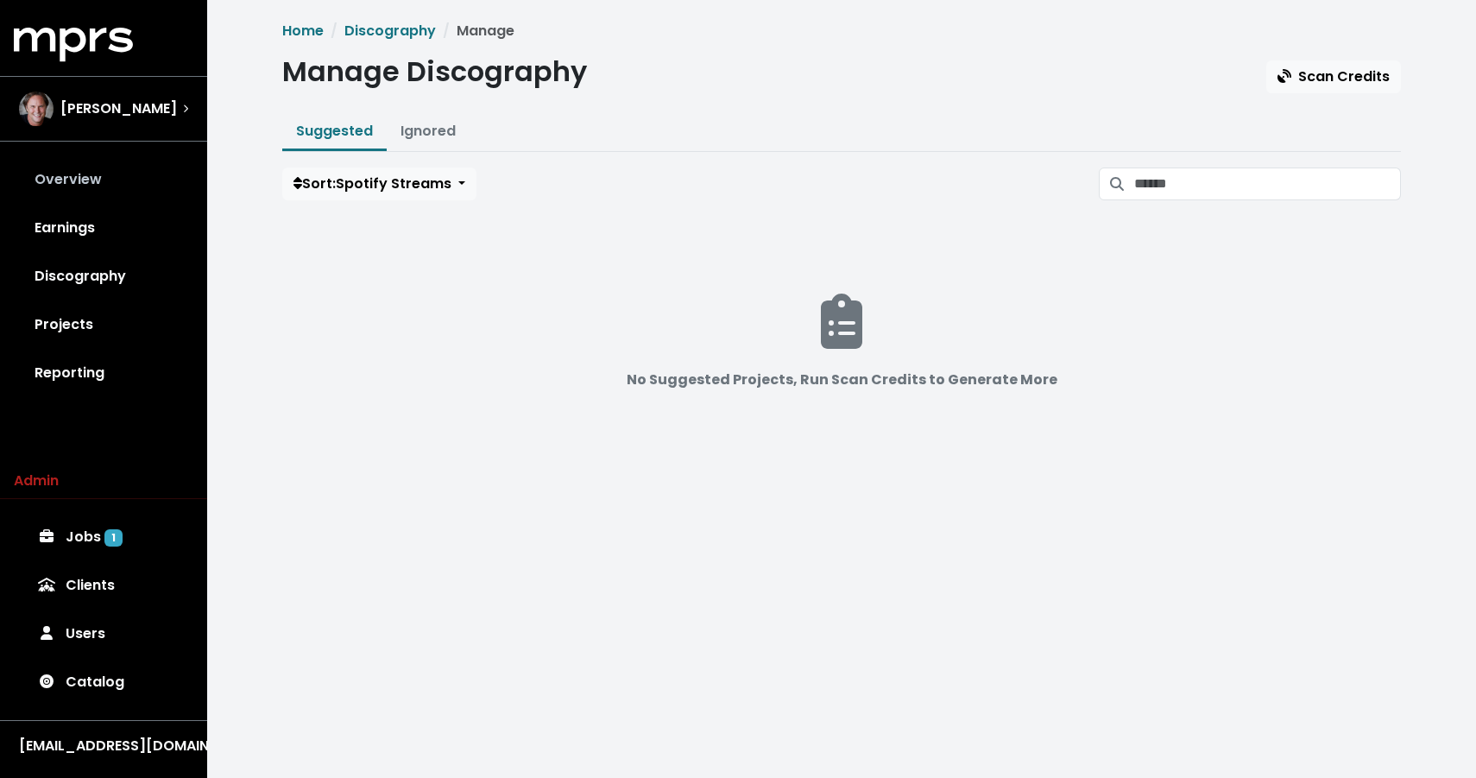
click at [109, 187] on link "Overview" at bounding box center [104, 179] width 180 height 48
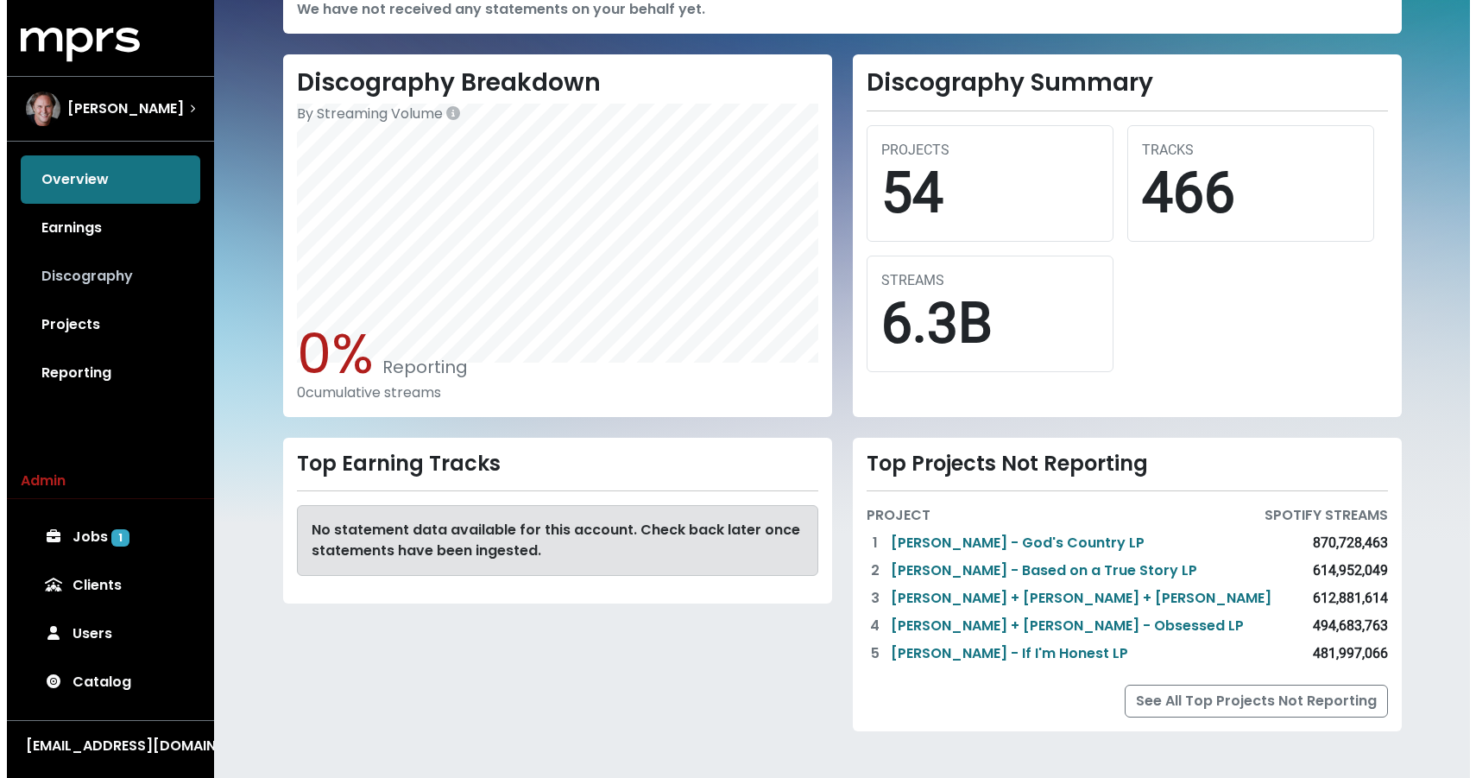
scroll to position [154, 0]
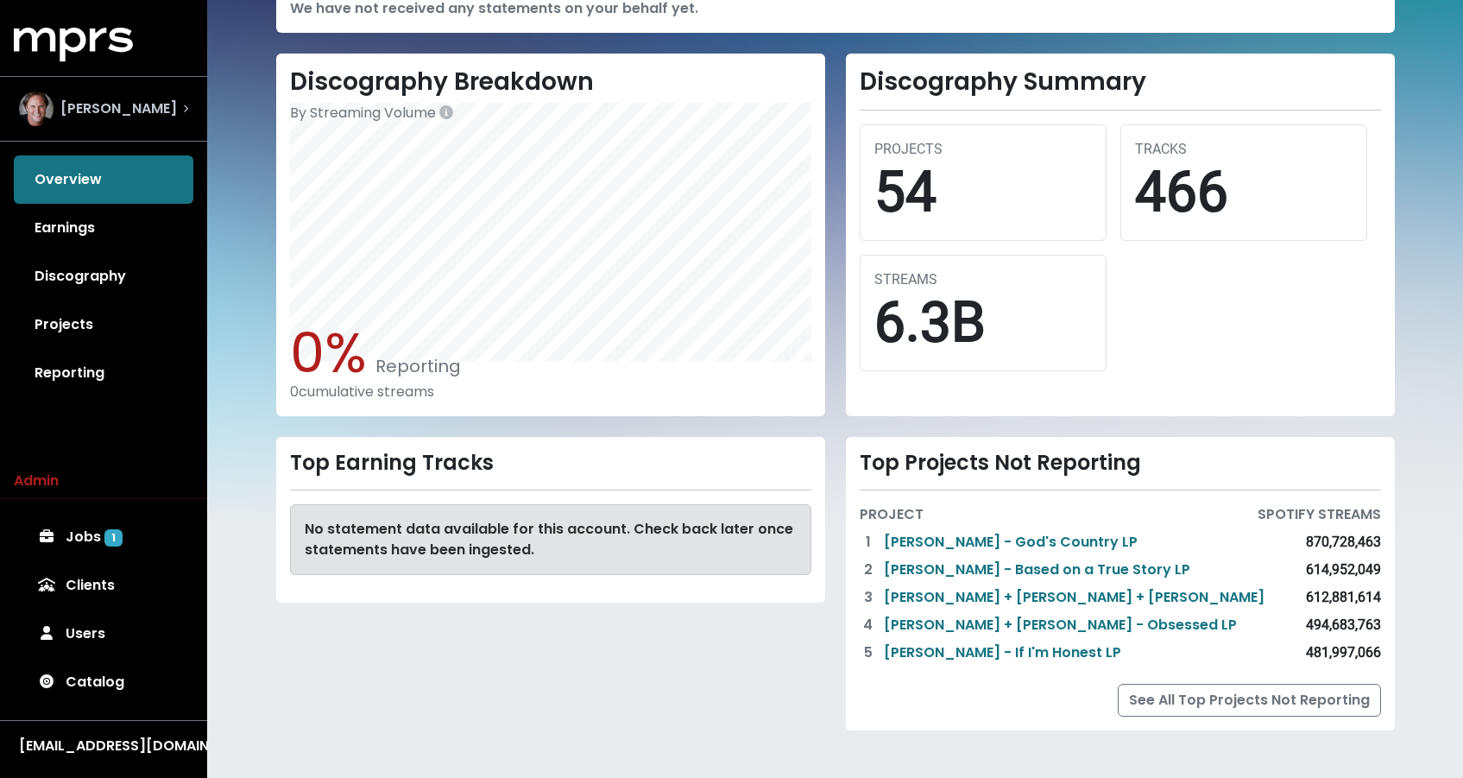
click at [61, 113] on span "Scott Hendricks" at bounding box center [118, 108] width 117 height 21
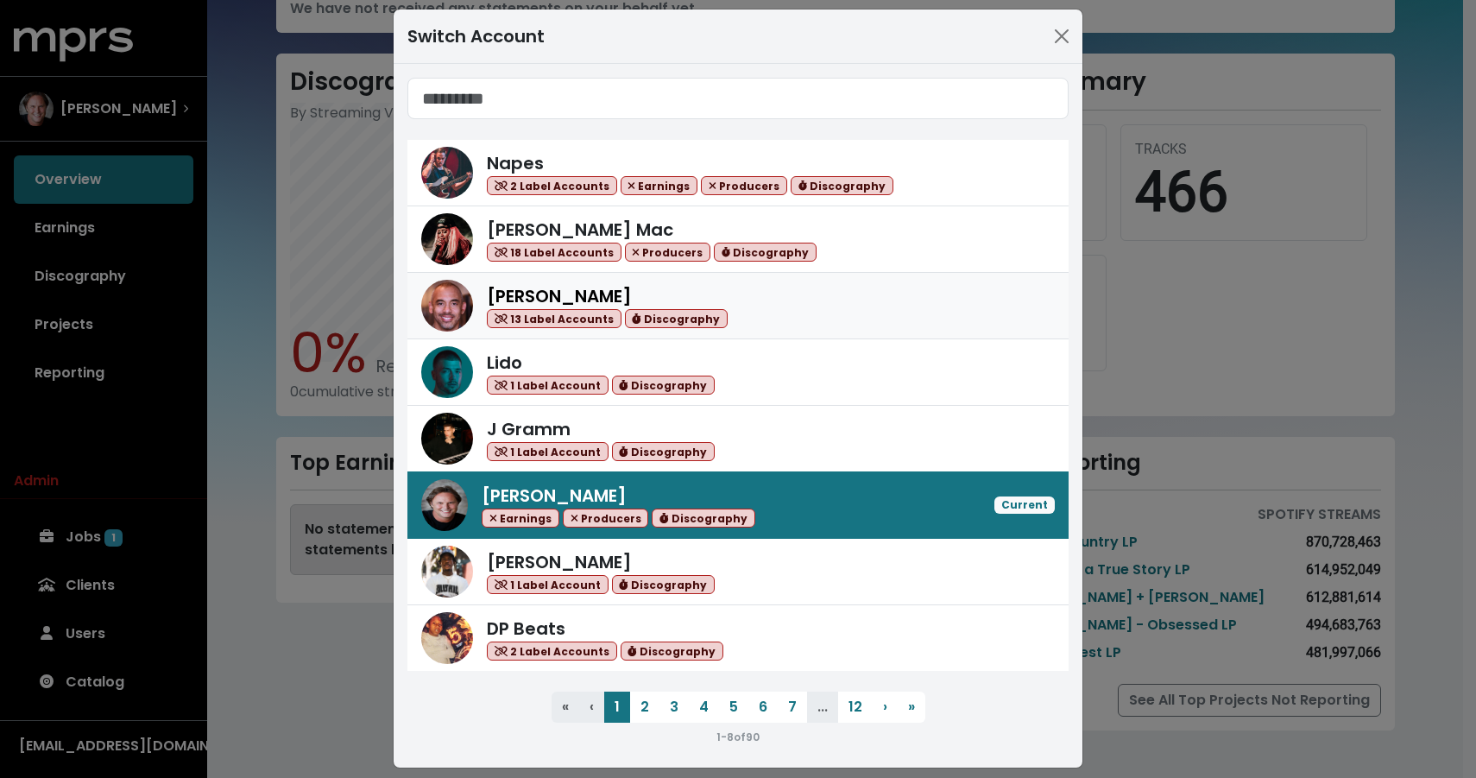
scroll to position [30, 0]
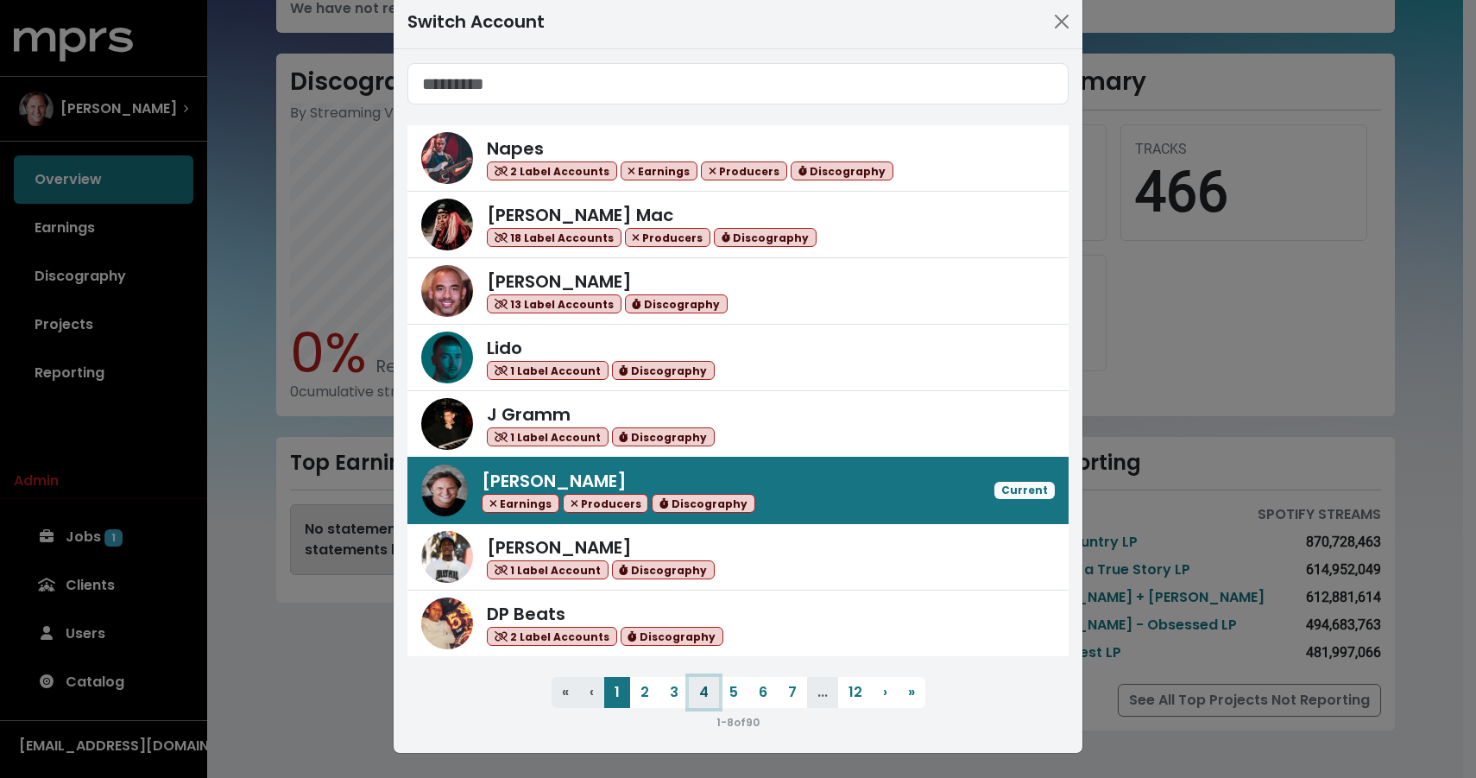
click at [690, 690] on button "4" at bounding box center [704, 692] width 30 height 31
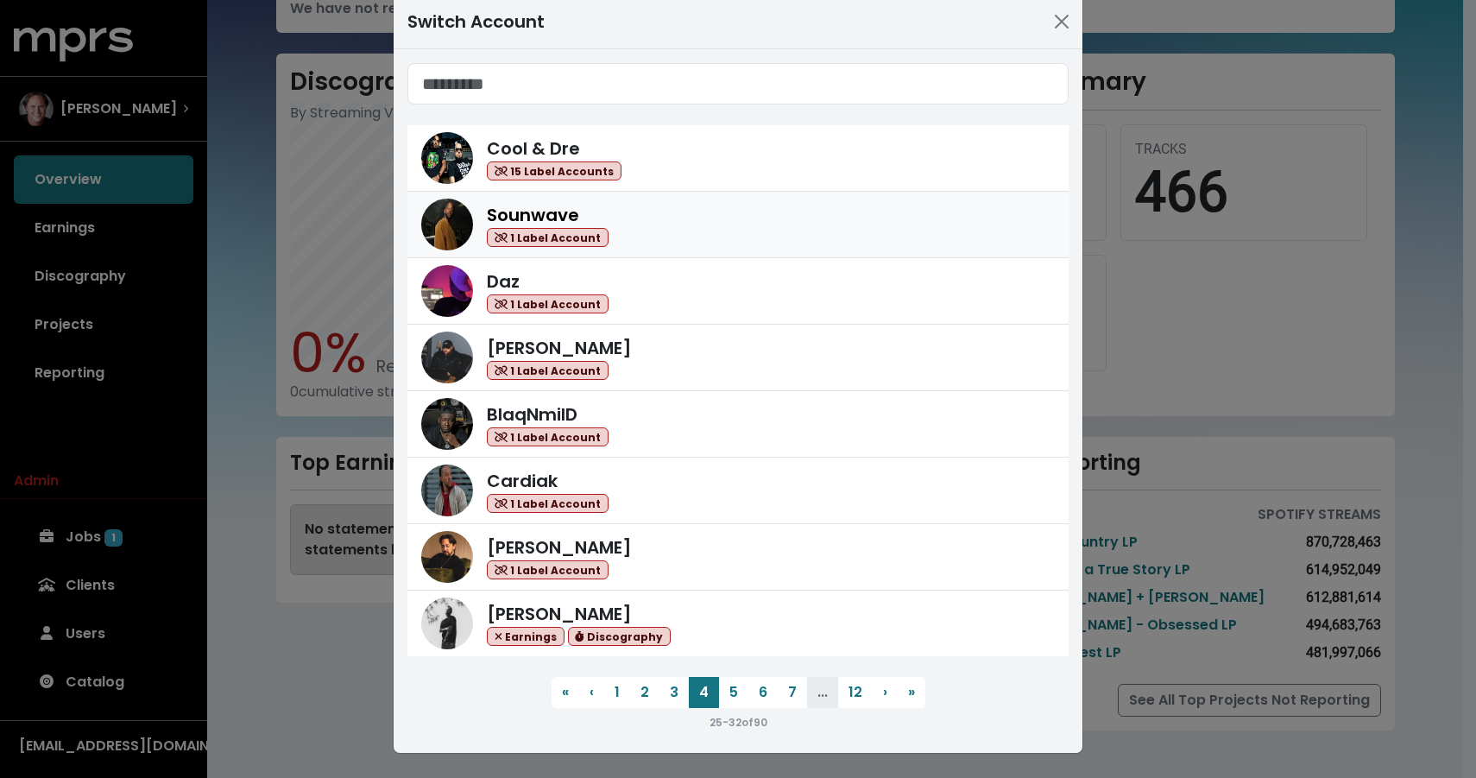
click at [655, 246] on div "Sounwave 1 Label Account" at bounding box center [771, 225] width 568 height 46
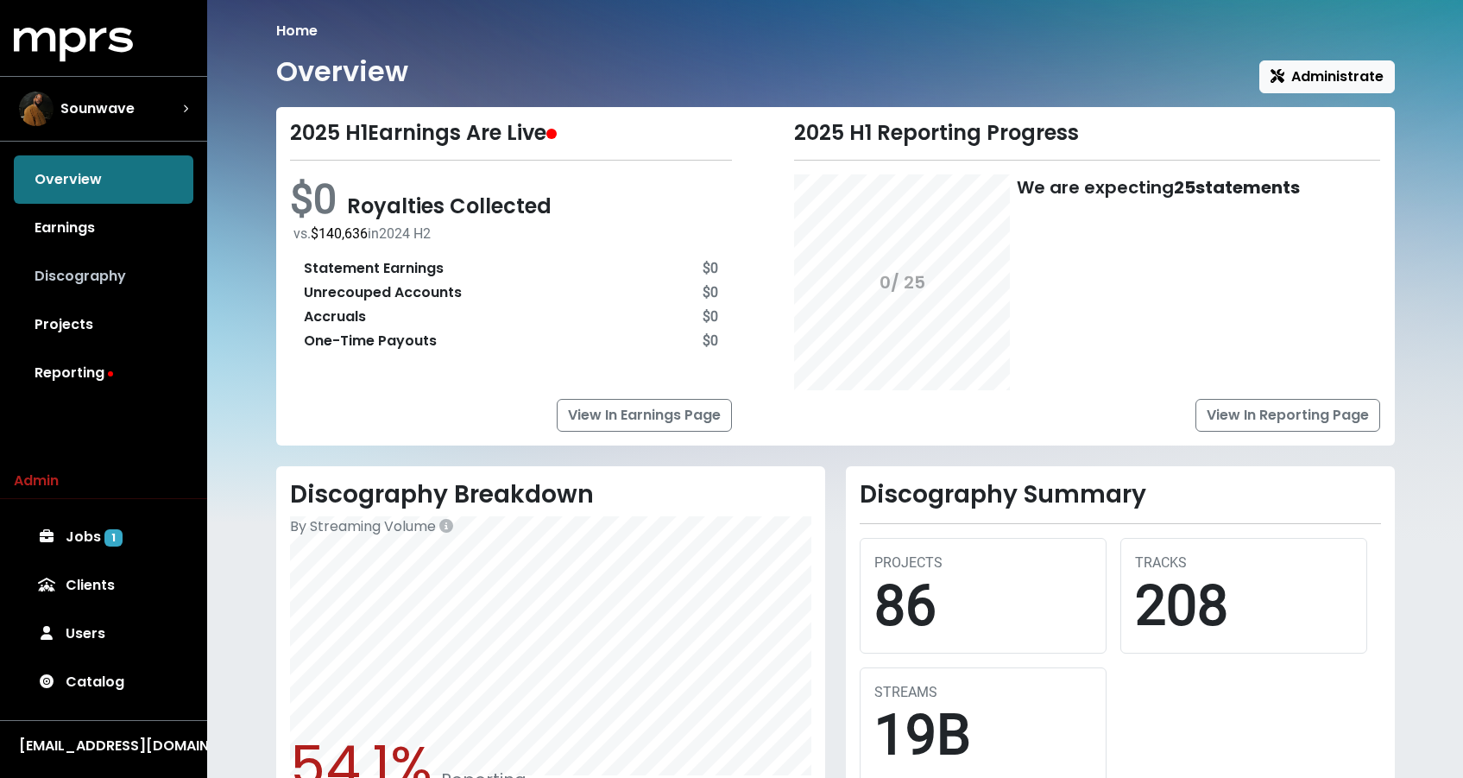
click at [121, 293] on link "Discography" at bounding box center [104, 276] width 180 height 48
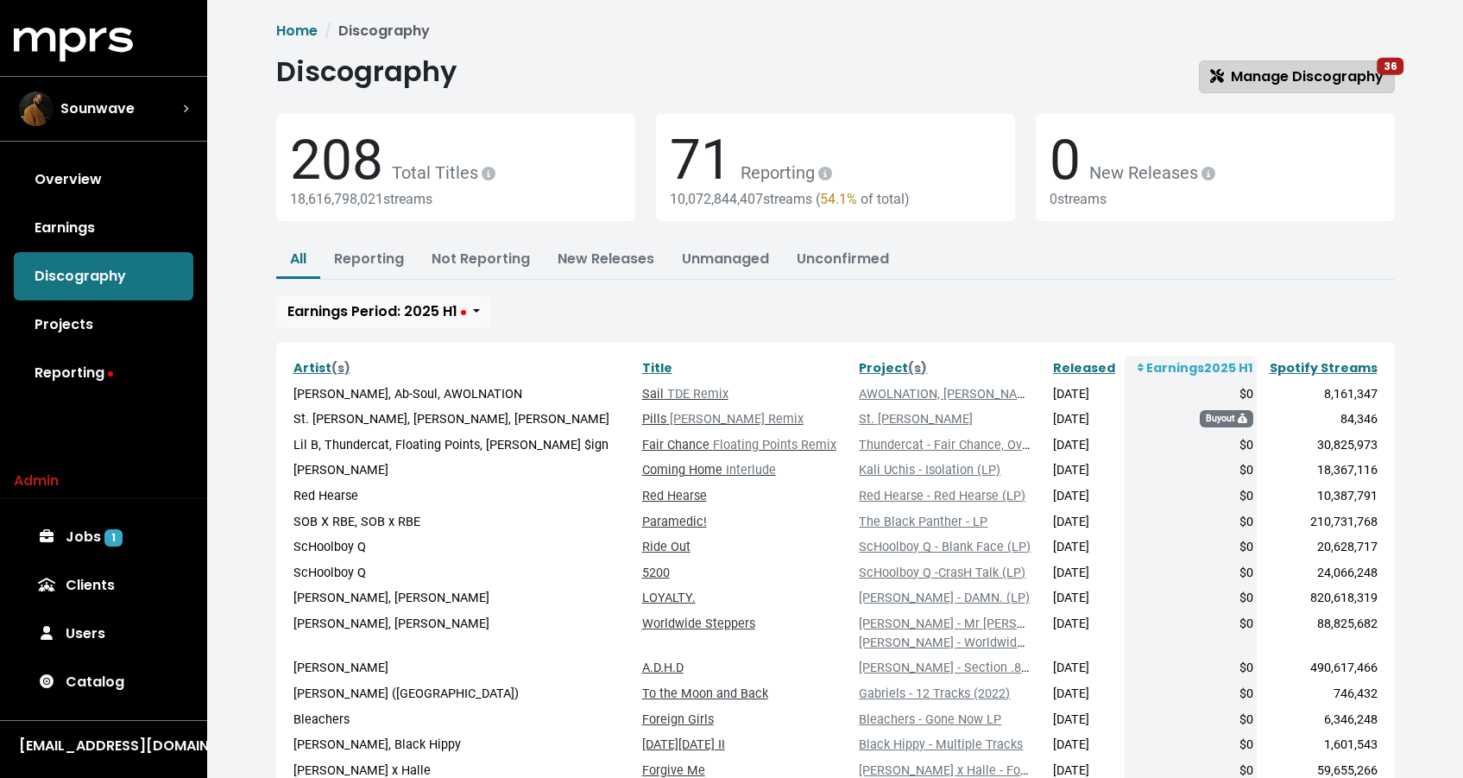
click at [1287, 87] on link "Manage Discography 36" at bounding box center [1297, 76] width 196 height 33
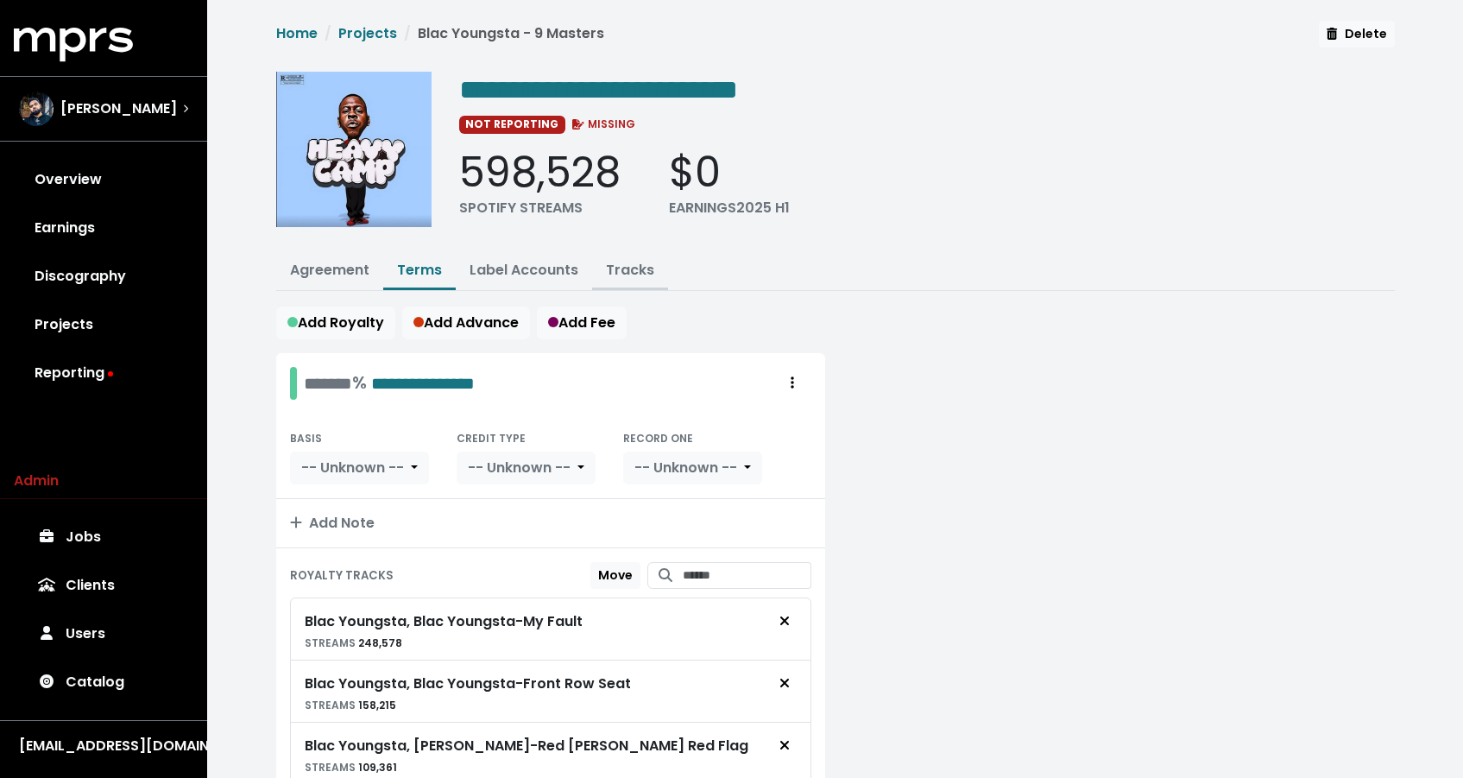
click at [649, 268] on link "Tracks" at bounding box center [630, 270] width 48 height 20
